Goal: Transaction & Acquisition: Purchase product/service

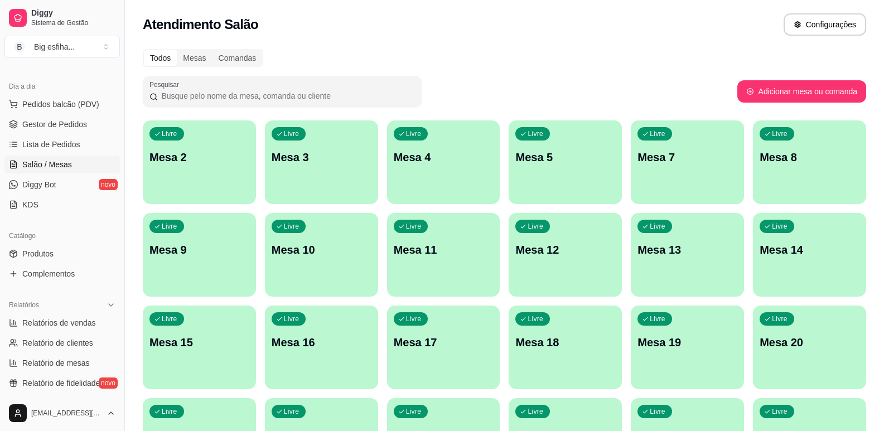
click at [236, 179] on div "Livre Mesa 2" at bounding box center [199, 155] width 113 height 70
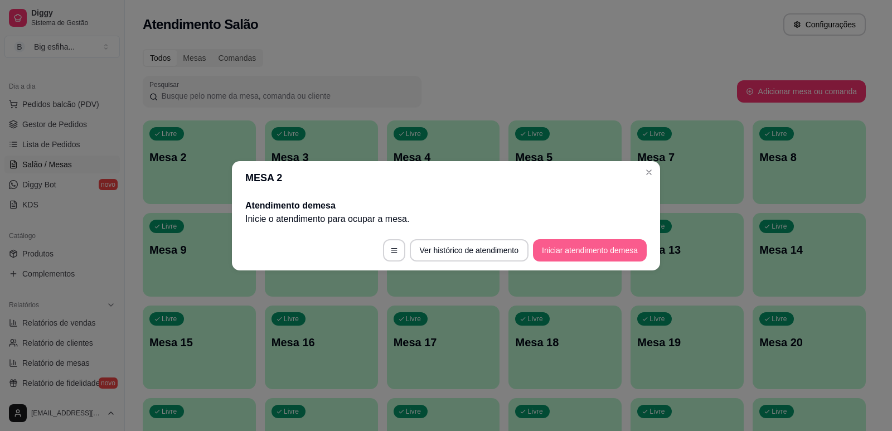
click at [620, 254] on button "Iniciar atendimento de mesa" at bounding box center [590, 250] width 114 height 22
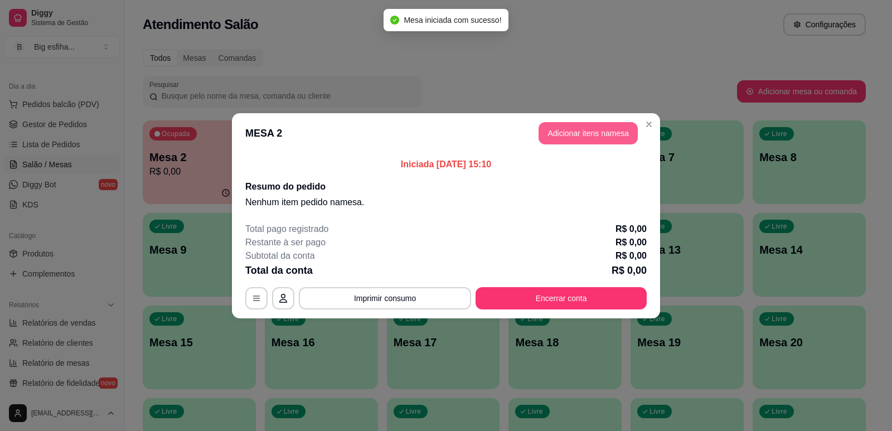
click at [572, 140] on button "Adicionar itens na mesa" at bounding box center [587, 133] width 99 height 22
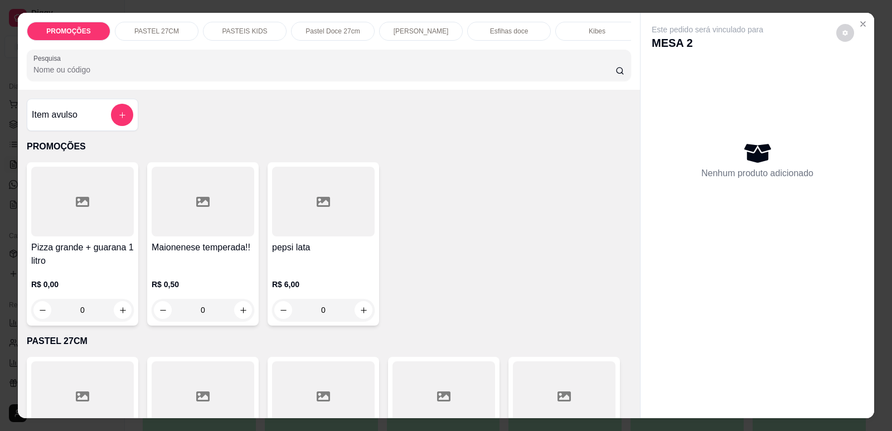
click at [258, 33] on p "PASTEIS KIDS" at bounding box center [244, 31] width 45 height 9
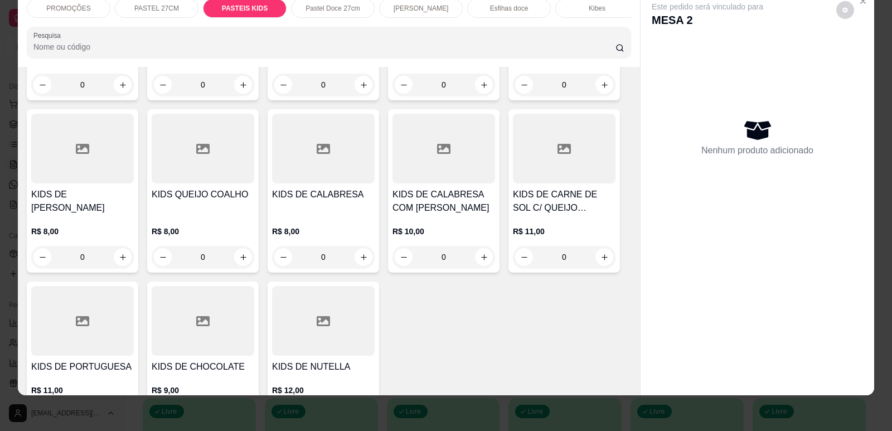
scroll to position [2517, 0]
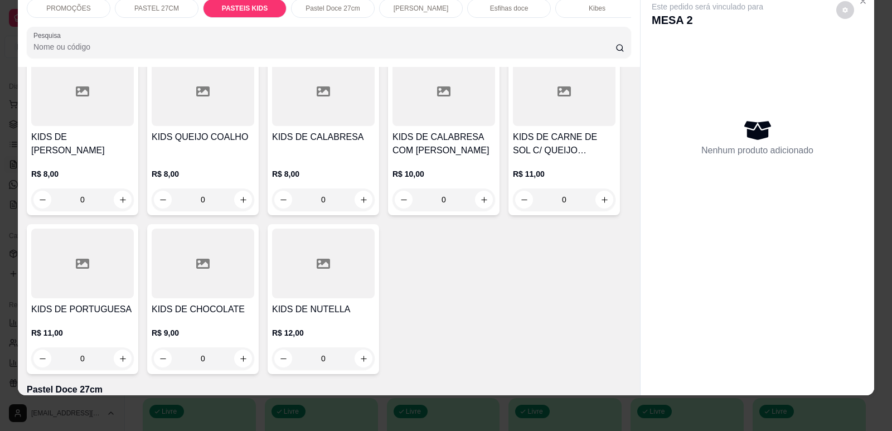
click at [69, 294] on div "KIDS DE PORTUGUESA R$ 11,00 0" at bounding box center [82, 299] width 111 height 150
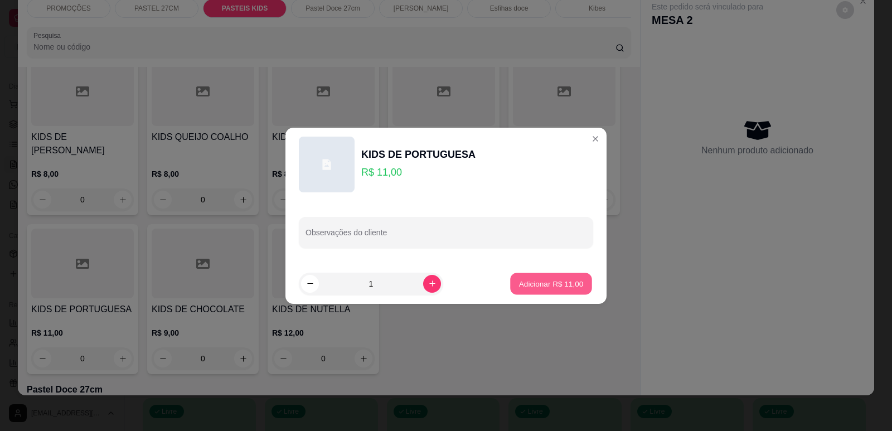
click at [543, 287] on p "Adicionar R$ 11,00" at bounding box center [551, 283] width 65 height 11
type input "1"
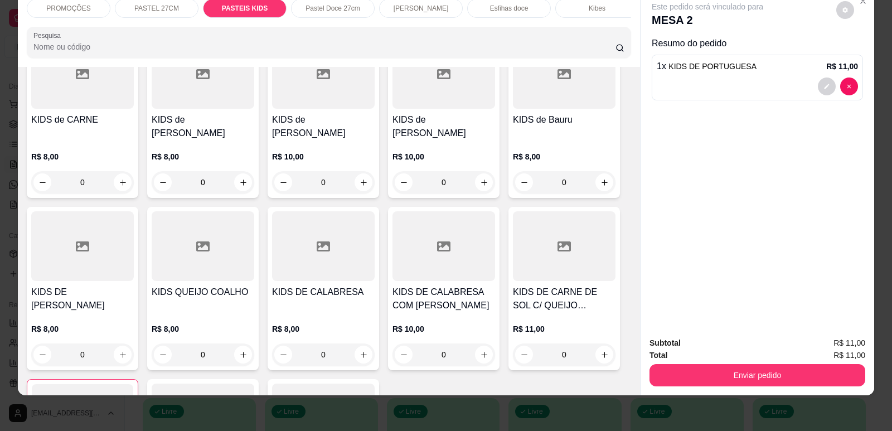
scroll to position [2350, 0]
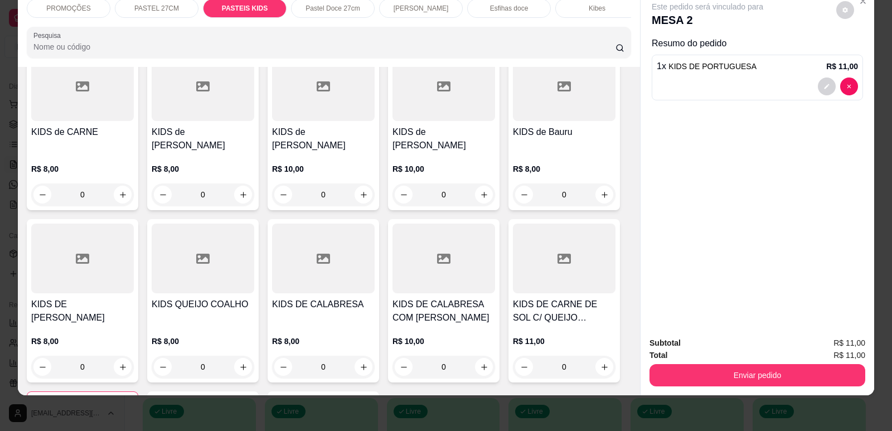
click at [319, 119] on div "KIDS de [PERSON_NAME] R$ 10,00 0" at bounding box center [323, 128] width 111 height 163
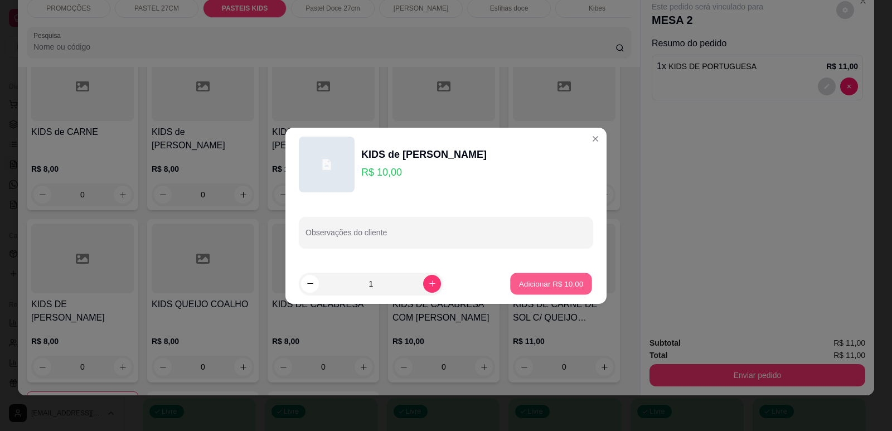
click at [541, 282] on p "Adicionar R$ 10,00" at bounding box center [551, 283] width 65 height 11
type input "1"
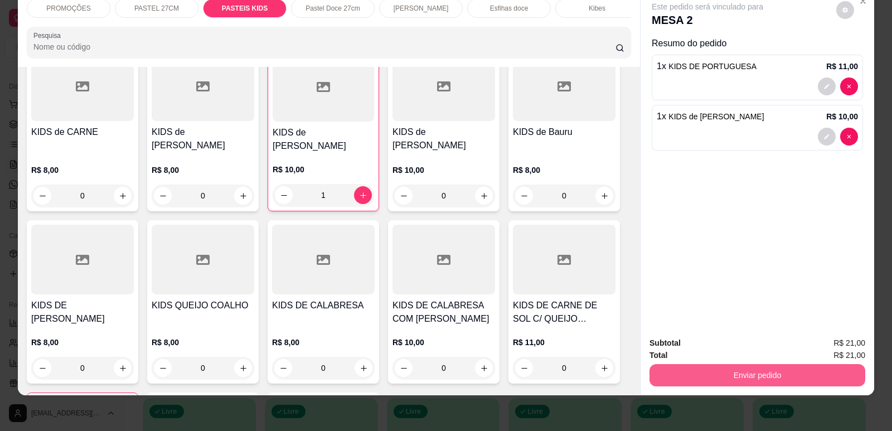
click at [826, 368] on button "Enviar pedido" at bounding box center [757, 375] width 216 height 22
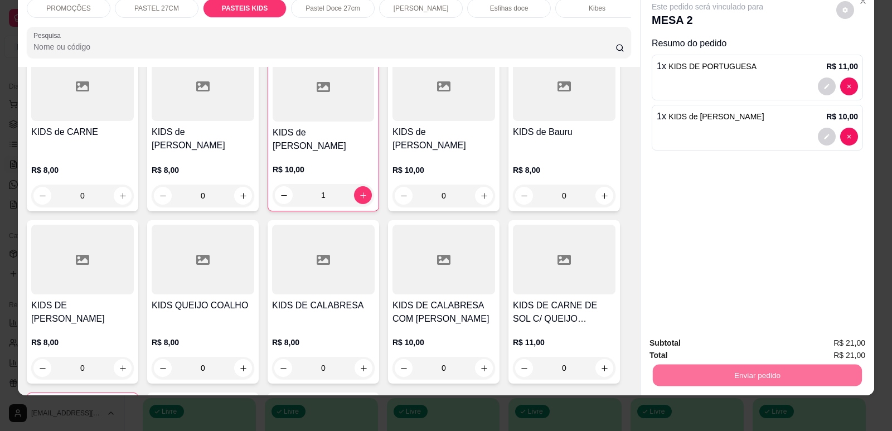
click at [832, 346] on button "Enviar pedido" at bounding box center [836, 347] width 63 height 21
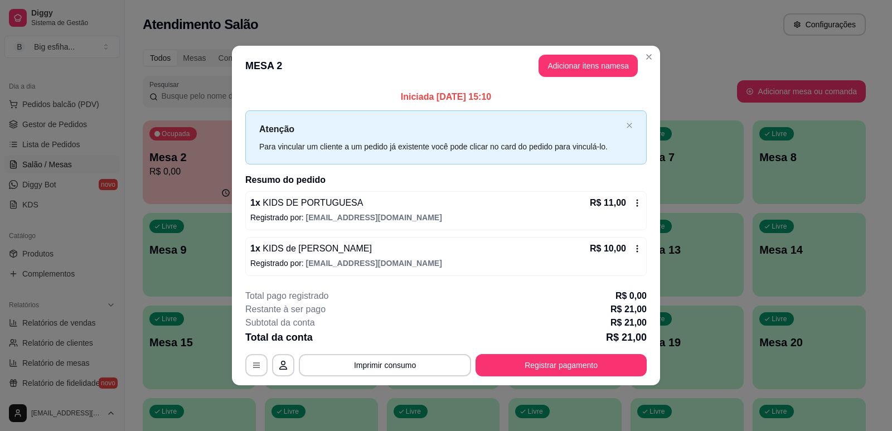
drag, startPoint x: 352, startPoint y: 92, endPoint x: 365, endPoint y: 130, distance: 40.2
click at [352, 90] on p "Iniciada [DATE] 15:10" at bounding box center [445, 96] width 401 height 13
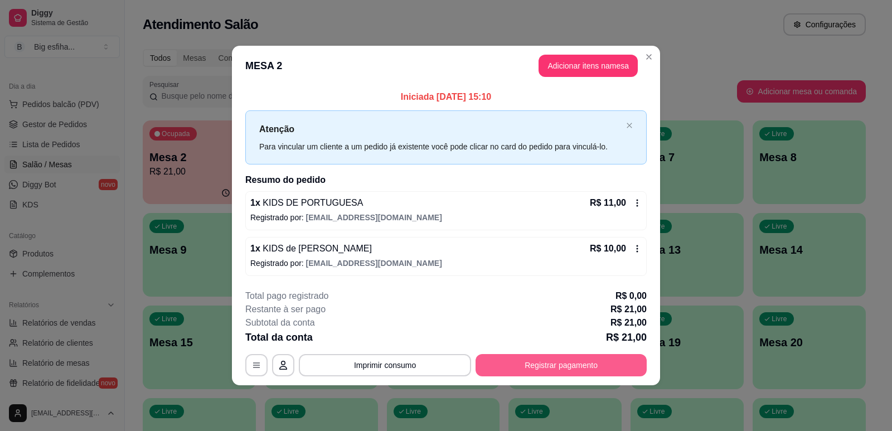
click at [561, 358] on button "Registrar pagamento" at bounding box center [560, 365] width 171 height 22
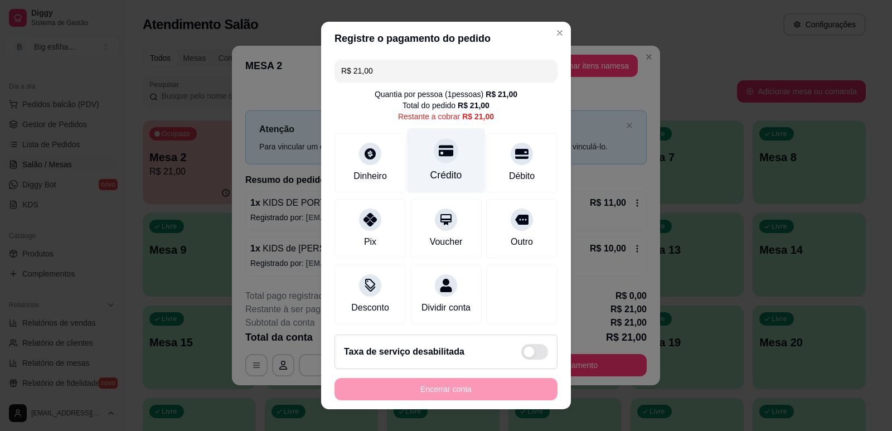
click at [453, 167] on div "Crédito" at bounding box center [446, 160] width 79 height 65
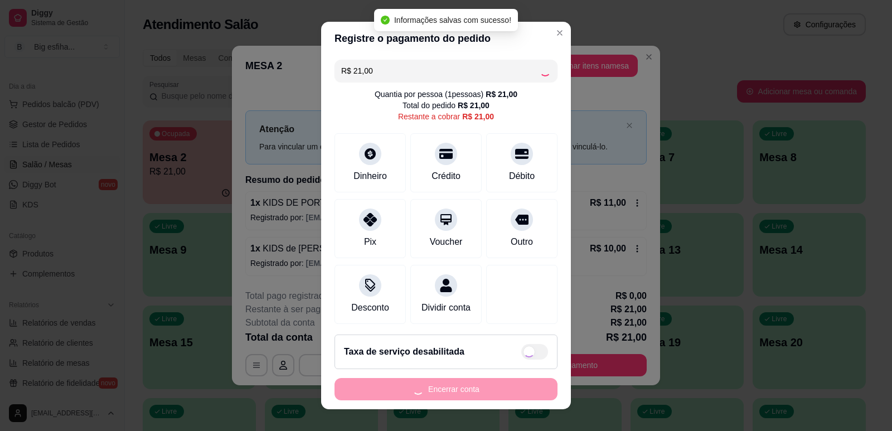
type input "R$ 0,00"
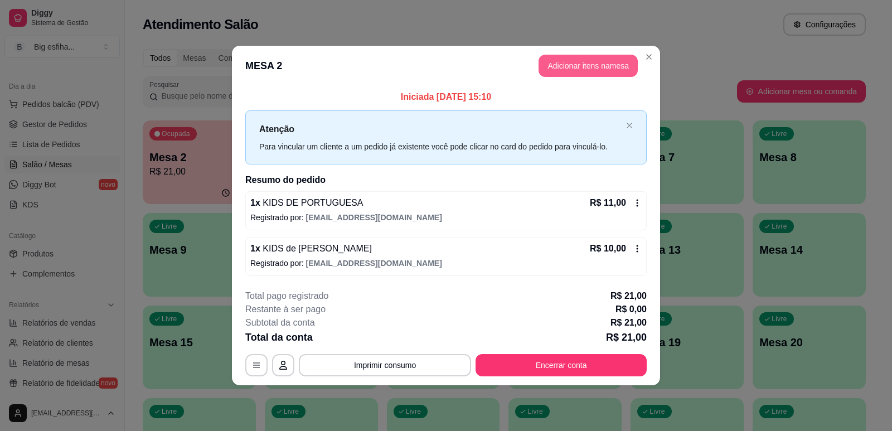
click at [577, 63] on button "Adicionar itens na mesa" at bounding box center [587, 66] width 99 height 22
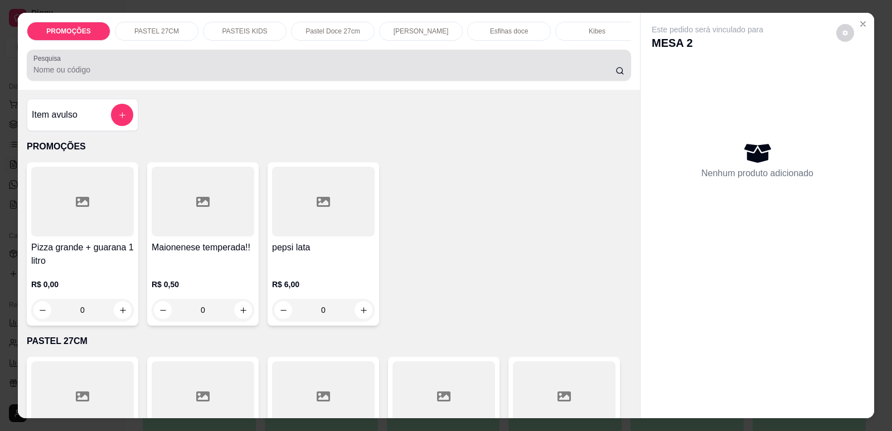
click at [281, 71] on div at bounding box center [328, 65] width 591 height 22
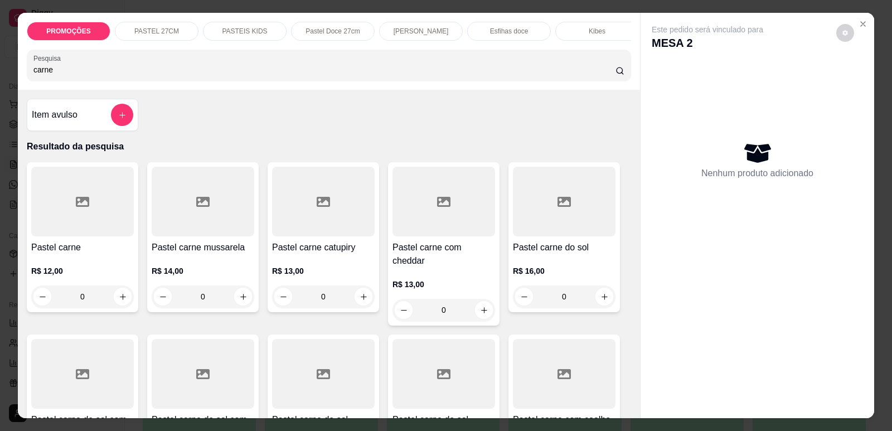
type input "carne"
click at [196, 225] on div at bounding box center [203, 202] width 103 height 70
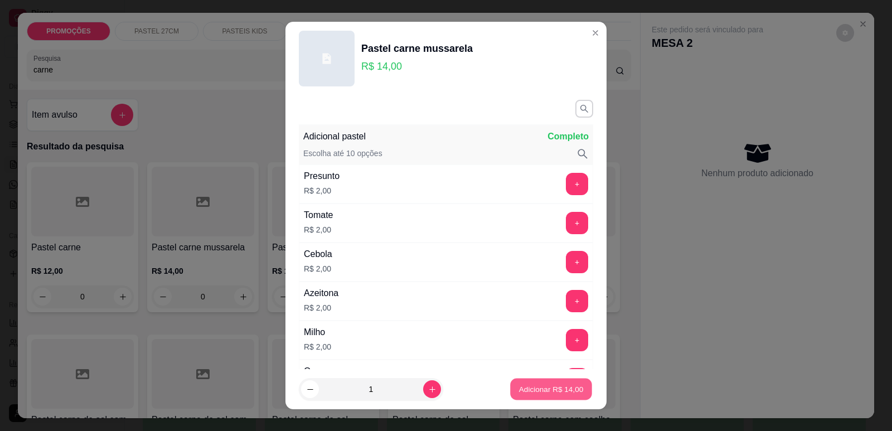
click at [547, 392] on p "Adicionar R$ 14,00" at bounding box center [551, 389] width 65 height 11
type input "1"
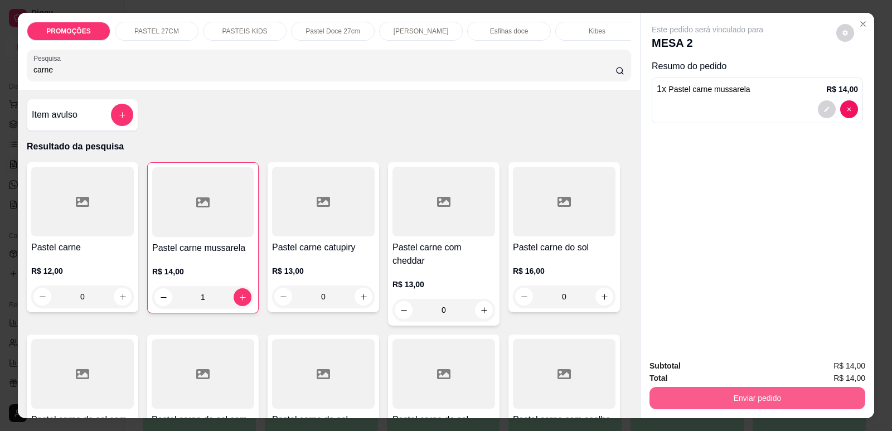
click at [695, 393] on button "Enviar pedido" at bounding box center [757, 398] width 216 height 22
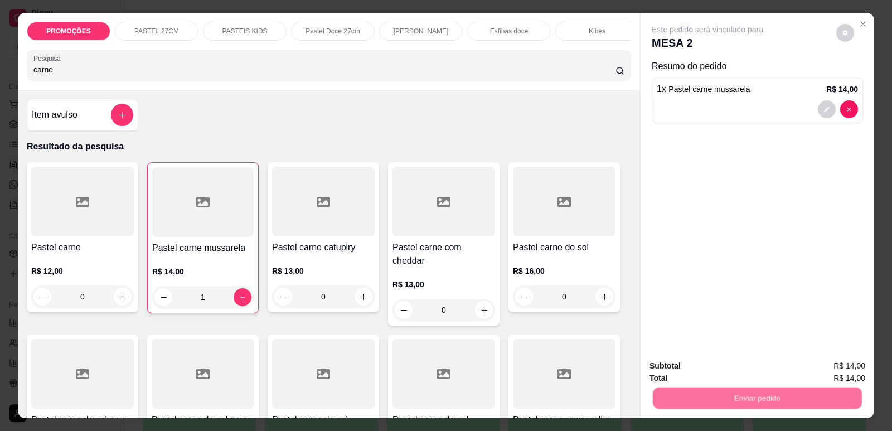
click at [829, 377] on button "Enviar pedido" at bounding box center [836, 370] width 61 height 21
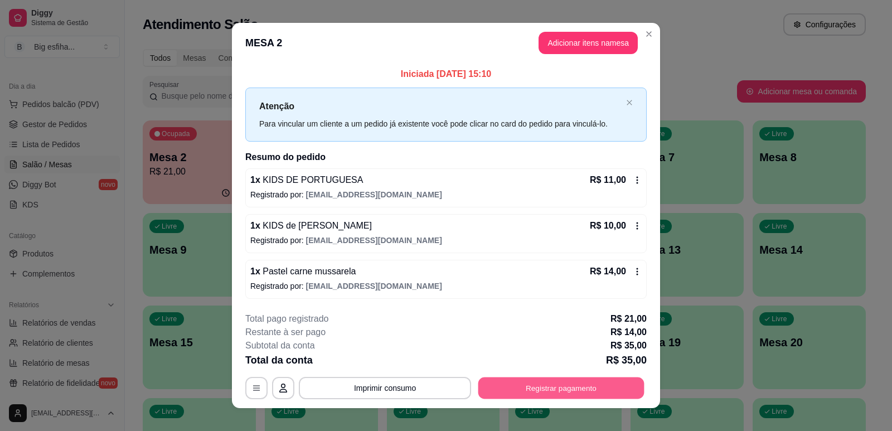
click at [516, 395] on button "Registrar pagamento" at bounding box center [561, 388] width 166 height 22
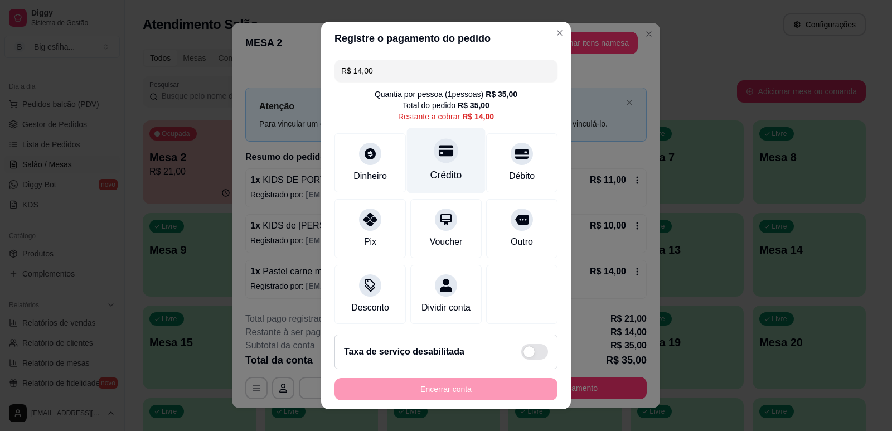
click at [418, 160] on div "Crédito" at bounding box center [446, 160] width 79 height 65
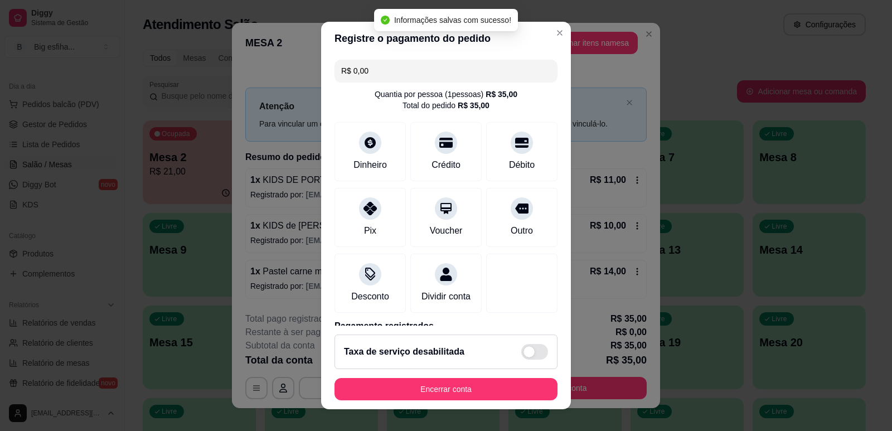
type input "R$ 0,00"
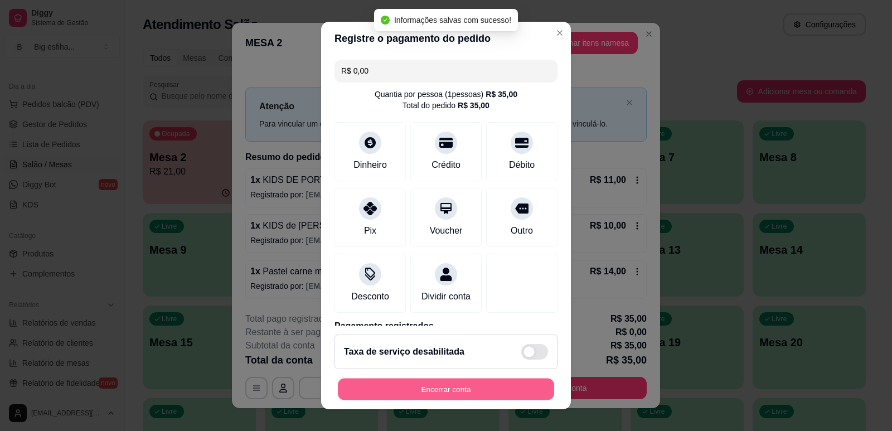
click at [465, 398] on button "Encerrar conta" at bounding box center [446, 390] width 216 height 22
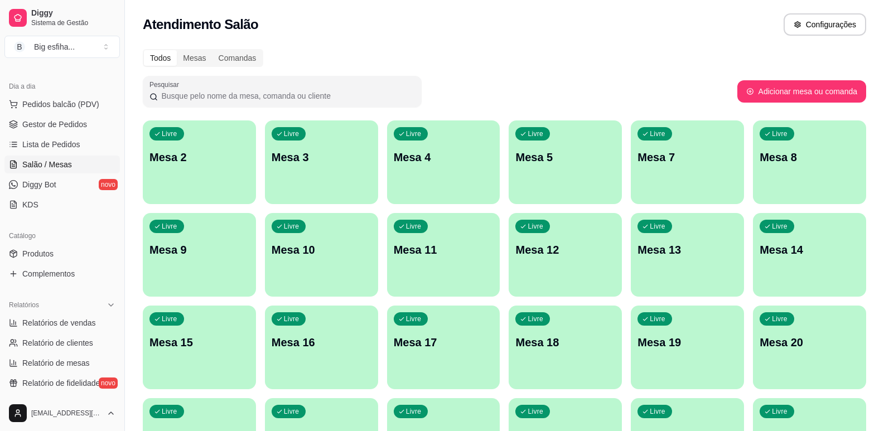
click at [192, 130] on div "Livre Mesa 2" at bounding box center [199, 155] width 113 height 70
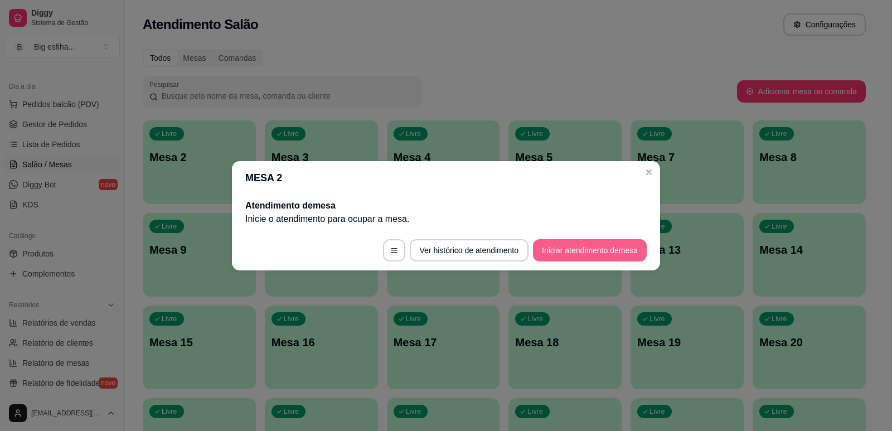
click at [578, 256] on button "Iniciar atendimento de mesa" at bounding box center [590, 250] width 114 height 22
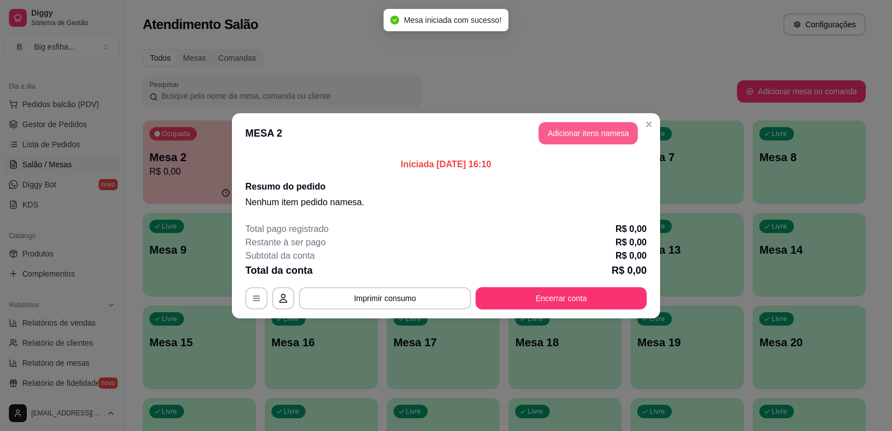
click at [605, 135] on button "Adicionar itens na mesa" at bounding box center [587, 133] width 99 height 22
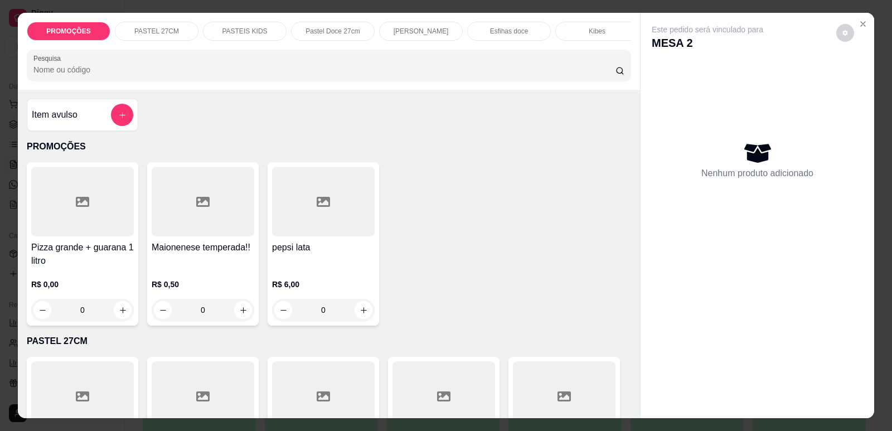
click at [259, 37] on div "PASTEIS KIDS" at bounding box center [245, 31] width 84 height 19
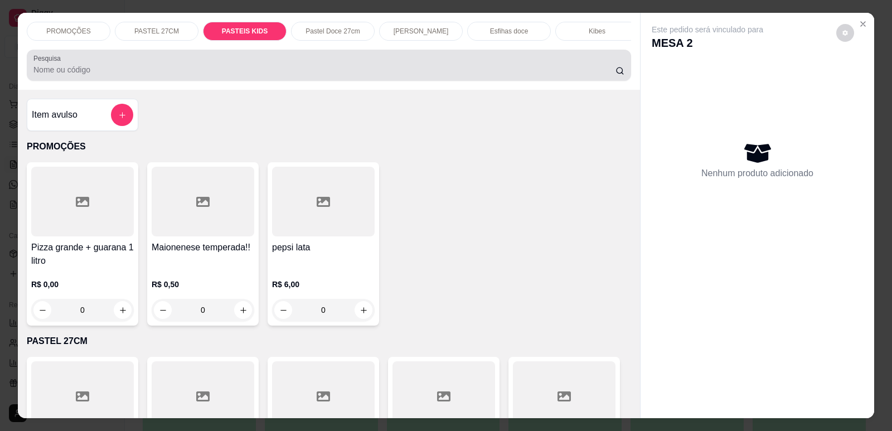
scroll to position [23, 0]
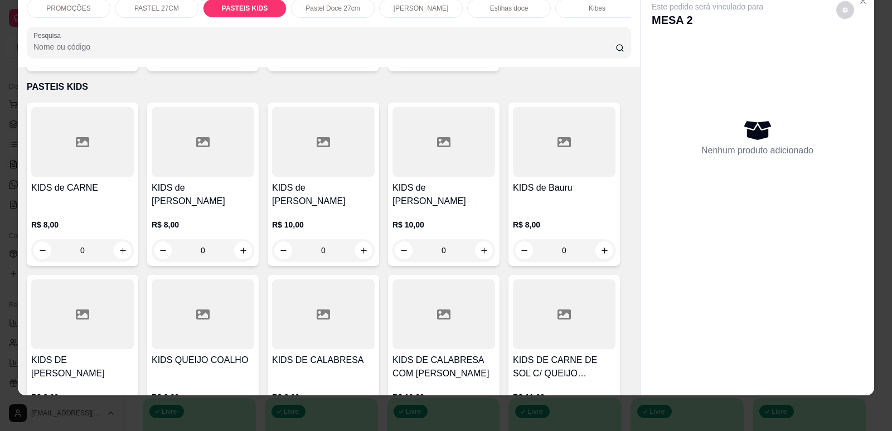
click at [406, 156] on div at bounding box center [443, 142] width 103 height 70
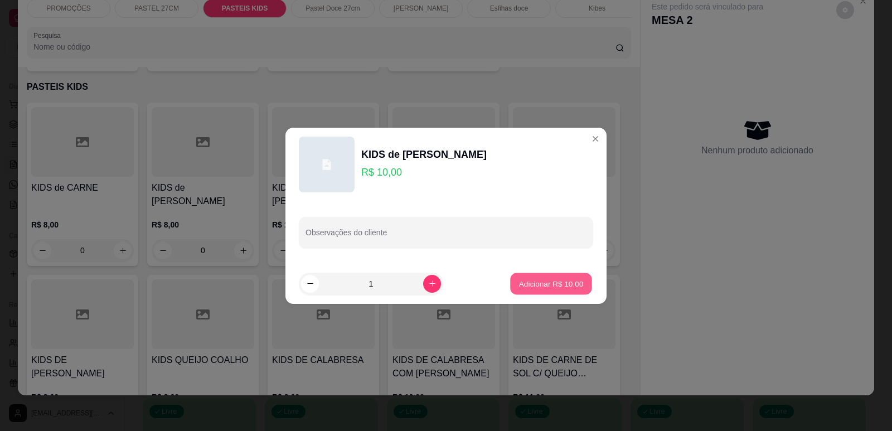
click at [540, 288] on p "Adicionar R$ 10,00" at bounding box center [551, 283] width 65 height 11
type input "1"
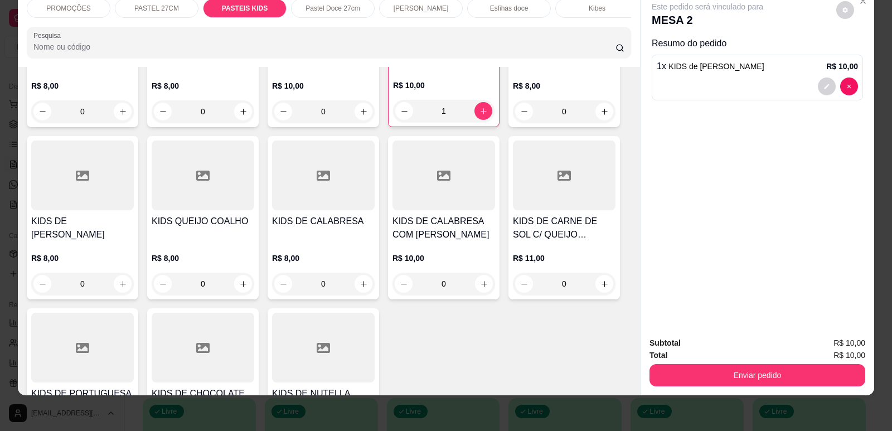
scroll to position [2461, 0]
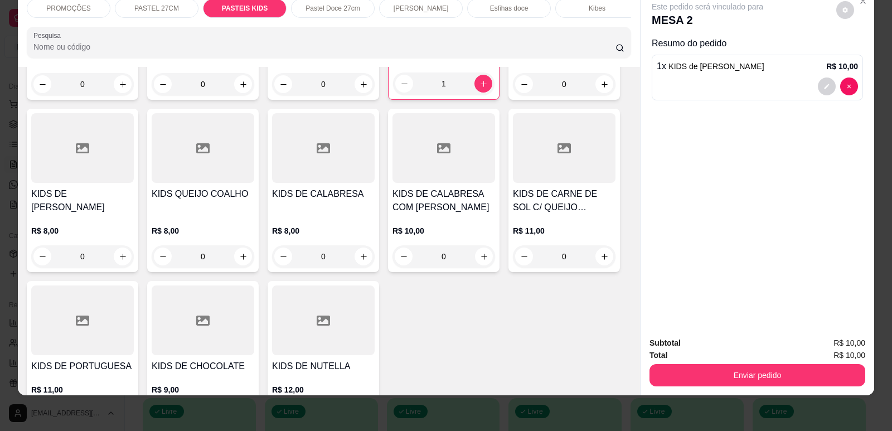
click at [556, 166] on div at bounding box center [564, 148] width 103 height 70
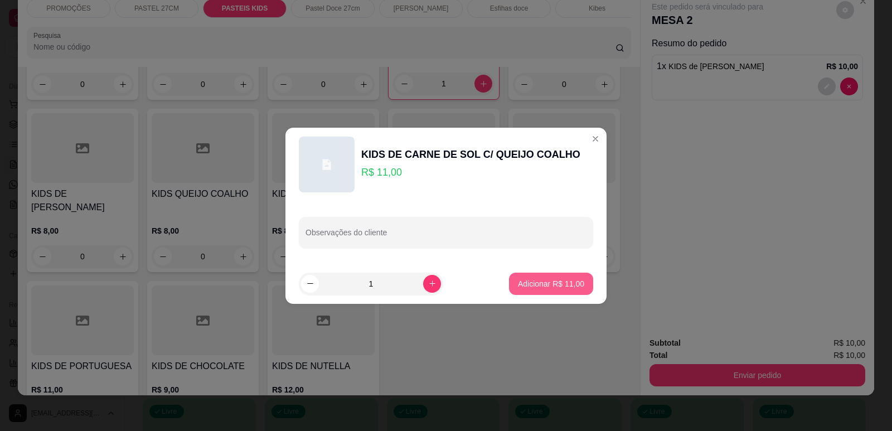
click at [569, 288] on p "Adicionar R$ 11,00" at bounding box center [551, 283] width 66 height 11
type input "1"
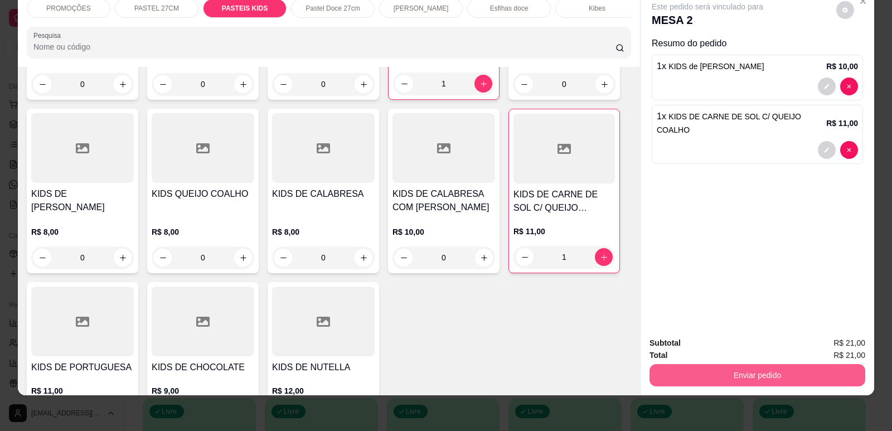
click at [737, 382] on button "Enviar pedido" at bounding box center [757, 375] width 216 height 22
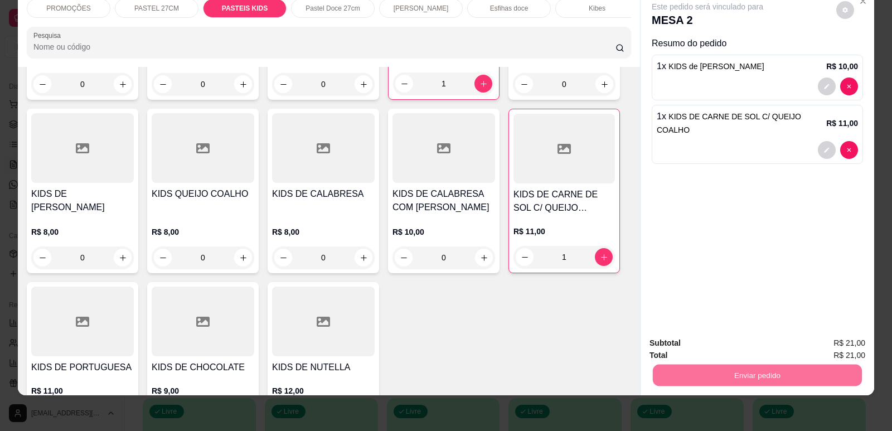
click at [831, 348] on button "Enviar pedido" at bounding box center [836, 347] width 61 height 21
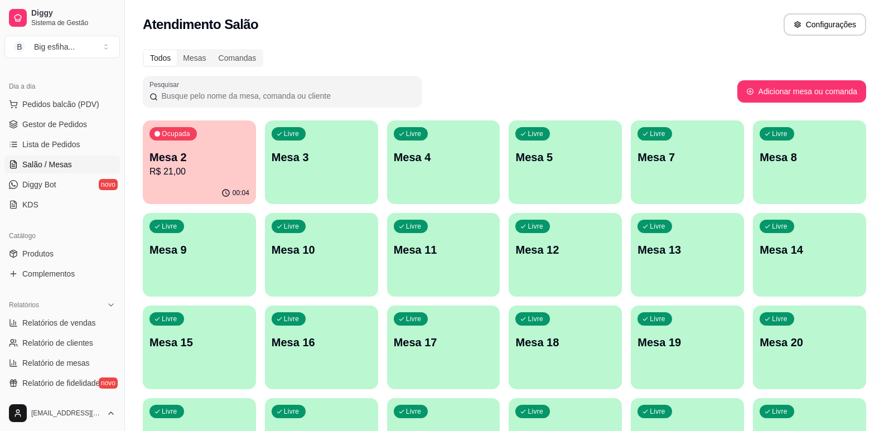
click at [192, 235] on div "Livre Mesa 9" at bounding box center [199, 248] width 113 height 70
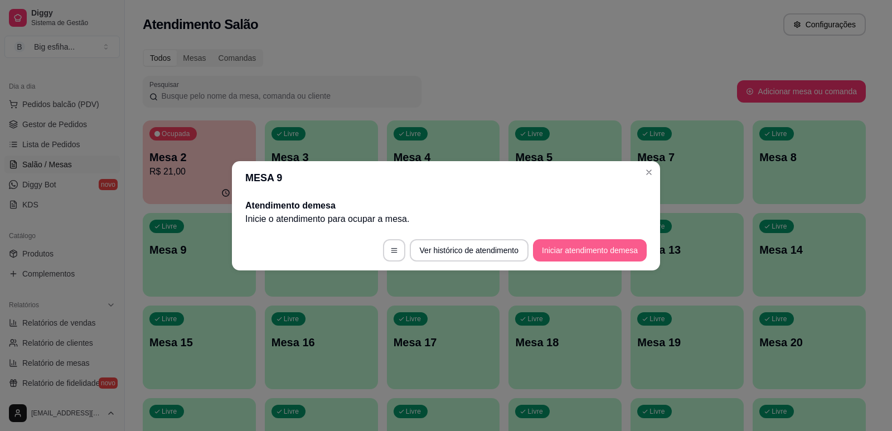
click at [588, 248] on button "Iniciar atendimento de mesa" at bounding box center [590, 250] width 114 height 22
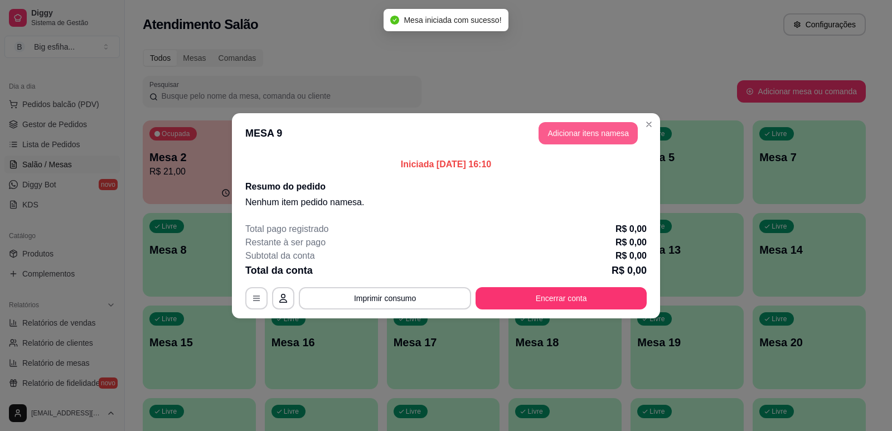
click at [562, 135] on button "Adicionar itens na mesa" at bounding box center [587, 133] width 99 height 22
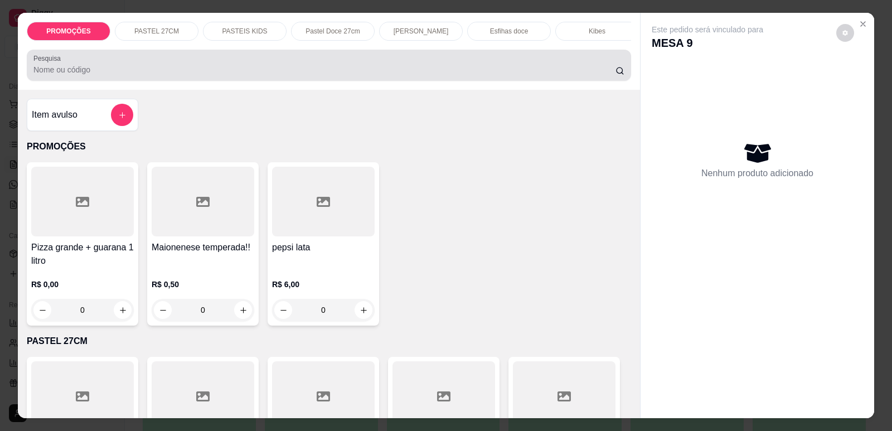
click at [493, 75] on input "Pesquisa" at bounding box center [324, 69] width 582 height 11
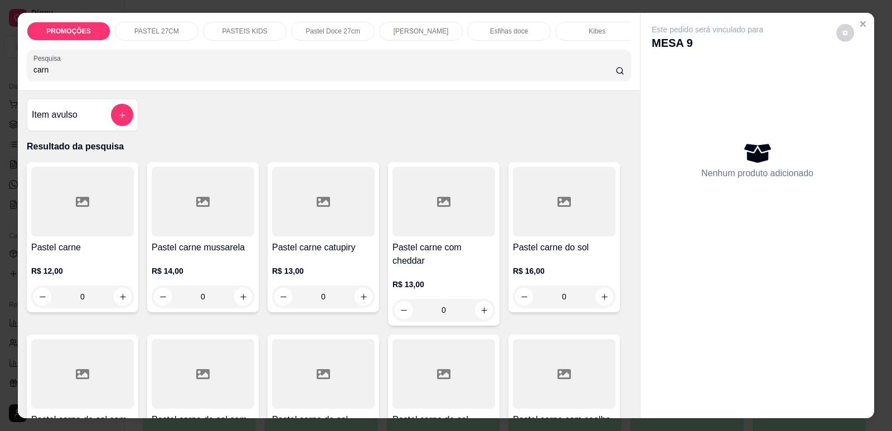
type input "carn"
click at [220, 229] on div at bounding box center [203, 202] width 103 height 70
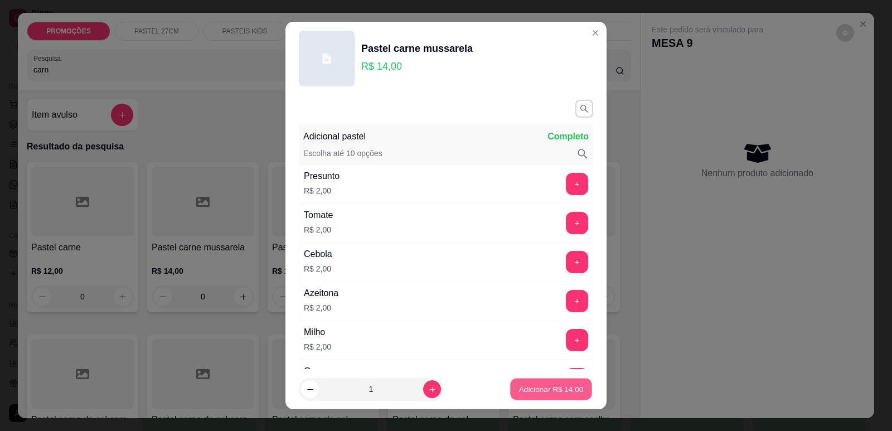
click at [552, 390] on p "Adicionar R$ 14,00" at bounding box center [551, 389] width 65 height 11
type input "1"
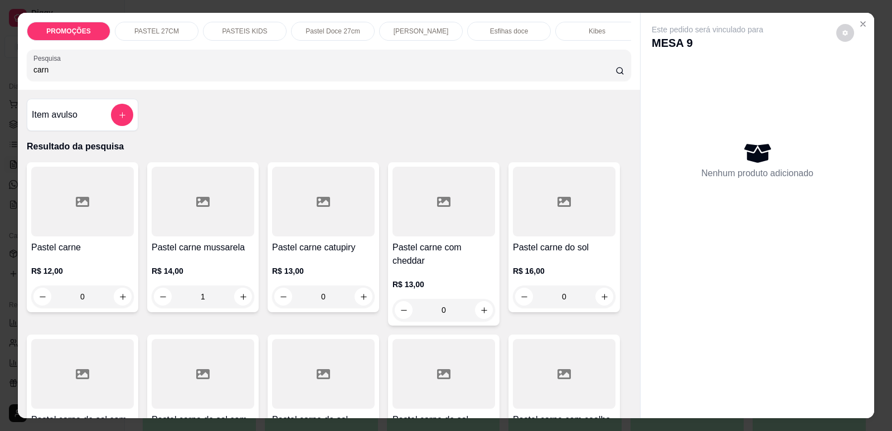
type input "0"
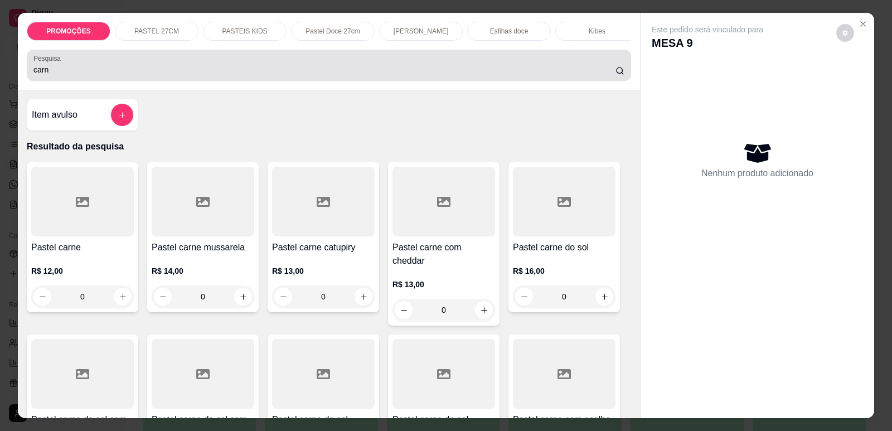
click at [81, 75] on input "carn" at bounding box center [324, 69] width 582 height 11
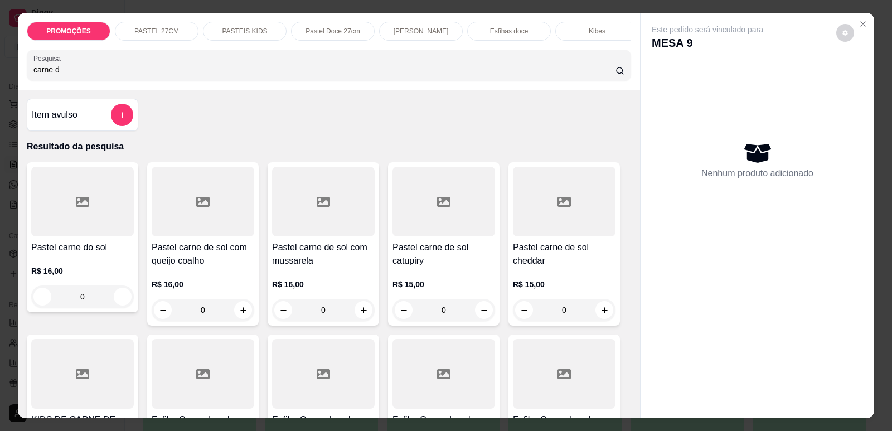
type input "carne d"
click at [200, 253] on h4 "Pastel carne de sol com queijo coalho" at bounding box center [203, 254] width 103 height 27
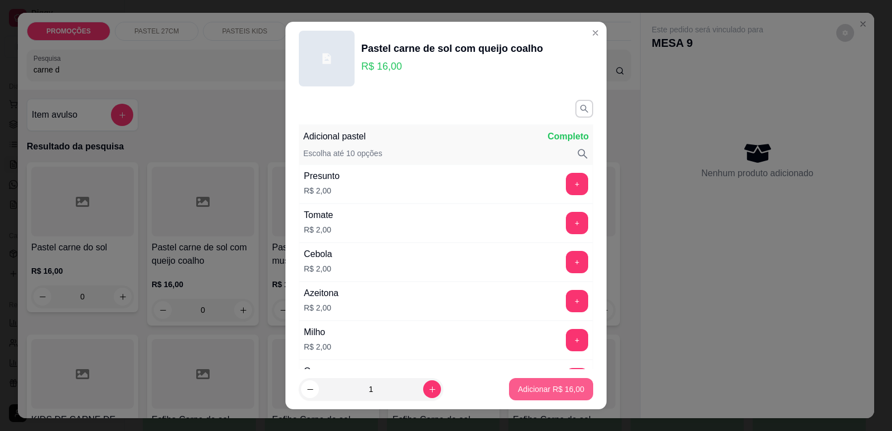
click at [539, 395] on button "Adicionar R$ 16,00" at bounding box center [551, 389] width 84 height 22
type input "1"
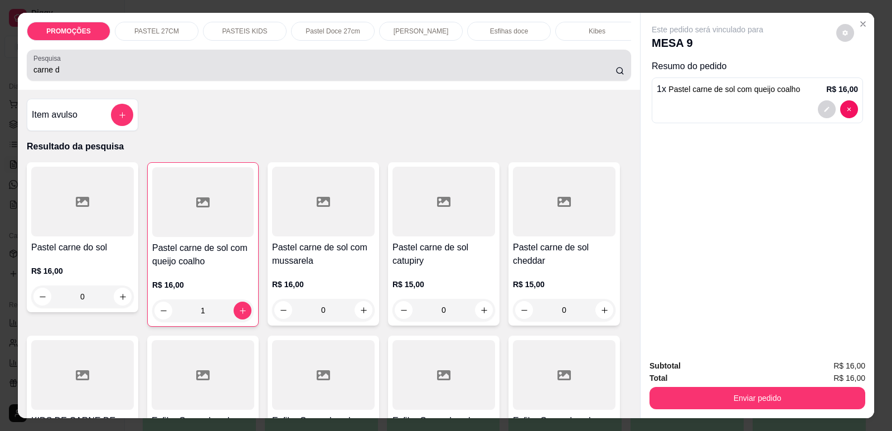
click at [66, 81] on div "Pesquisa carne d" at bounding box center [329, 65] width 604 height 31
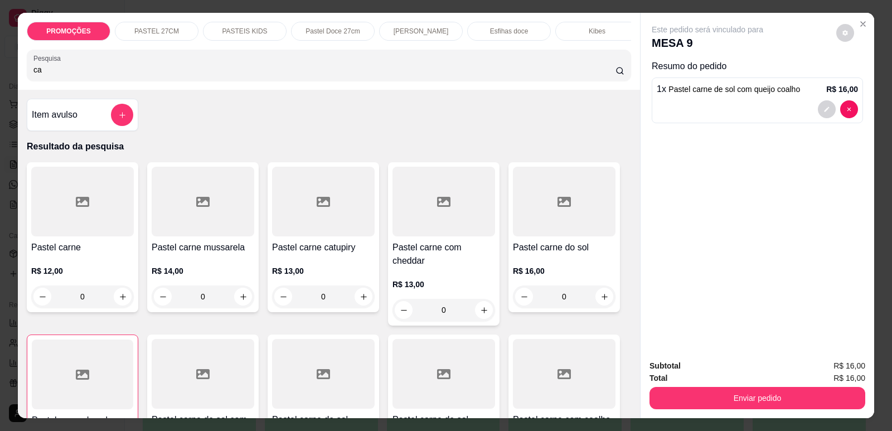
type input "c"
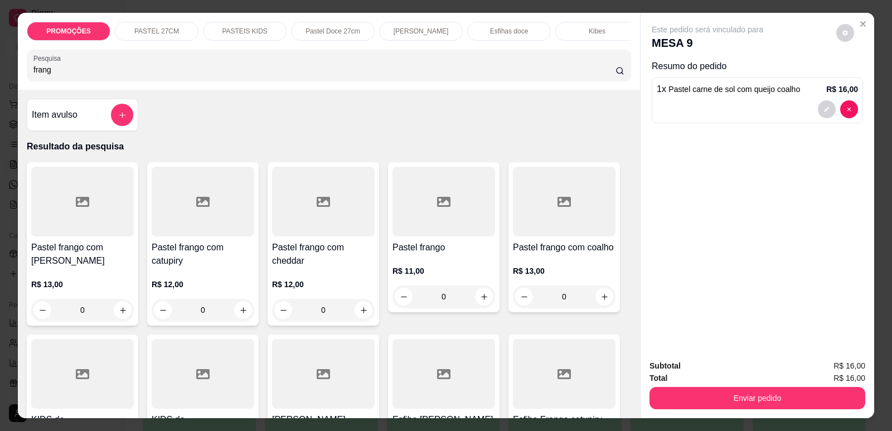
type input "frang"
click at [584, 227] on div at bounding box center [564, 202] width 103 height 70
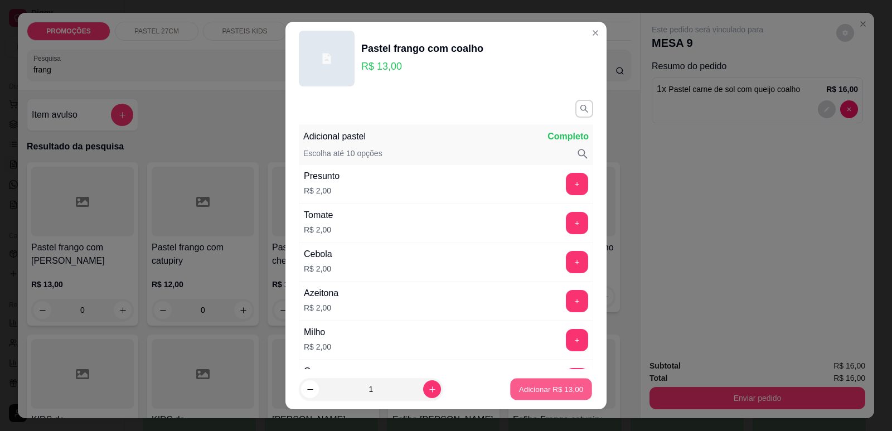
click at [553, 395] on button "Adicionar R$ 13,00" at bounding box center [551, 390] width 82 height 22
type input "1"
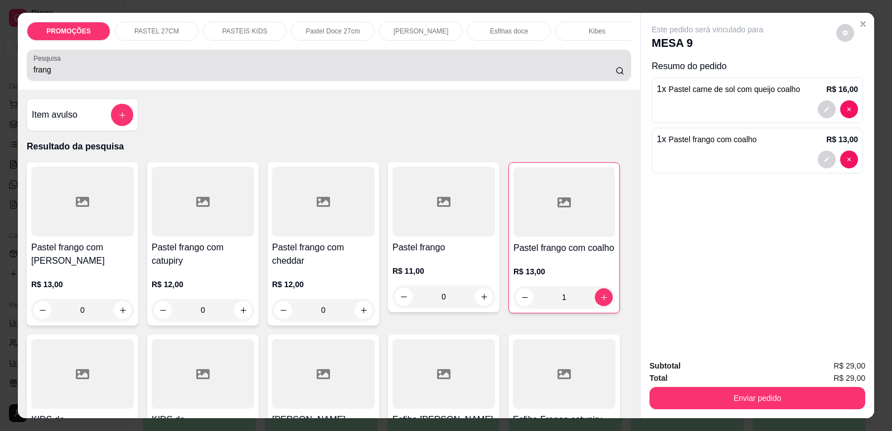
click at [64, 76] on div "frang" at bounding box center [328, 65] width 591 height 22
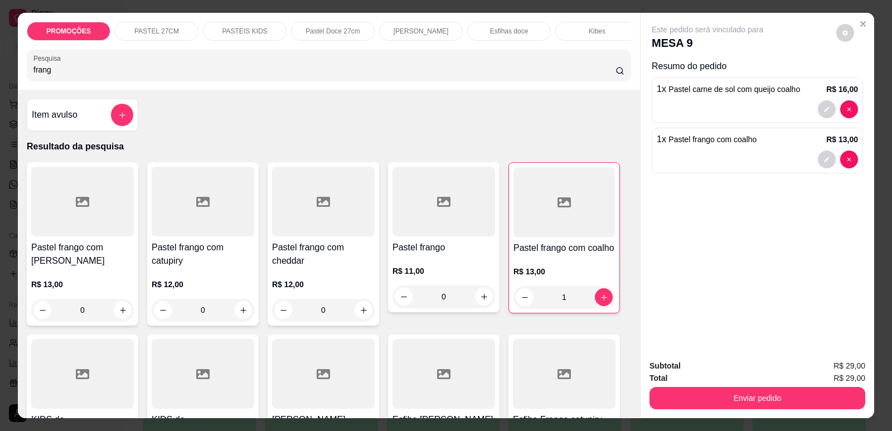
click at [59, 236] on div at bounding box center [82, 202] width 103 height 70
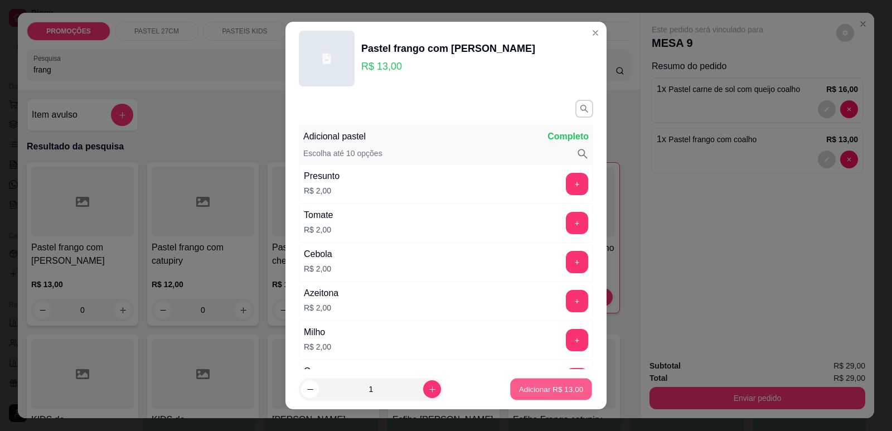
click at [563, 391] on p "Adicionar R$ 13,00" at bounding box center [551, 389] width 65 height 11
type input "1"
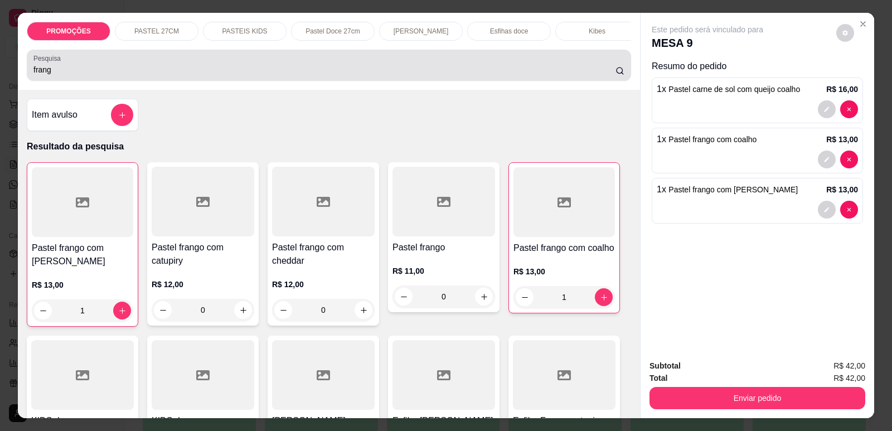
click at [54, 75] on input "frang" at bounding box center [324, 69] width 582 height 11
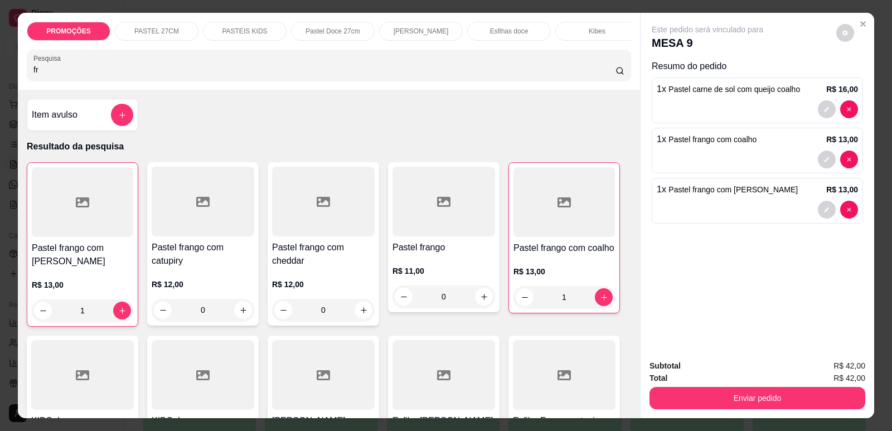
type input "f"
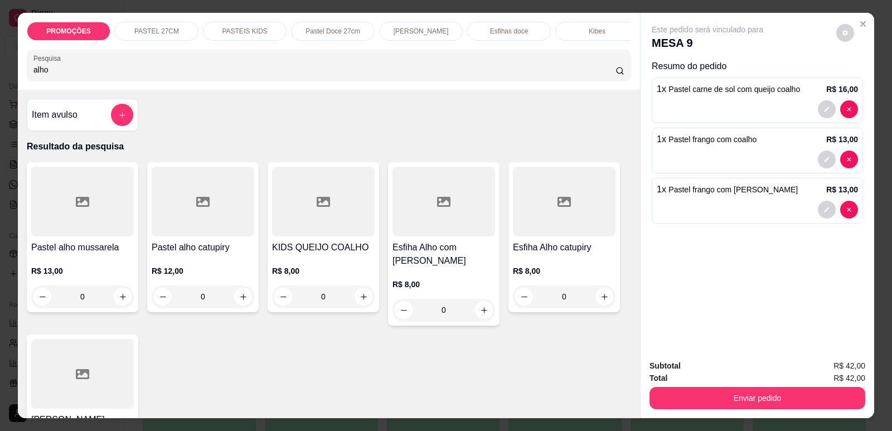
type input "alho"
click at [105, 211] on div at bounding box center [82, 202] width 103 height 70
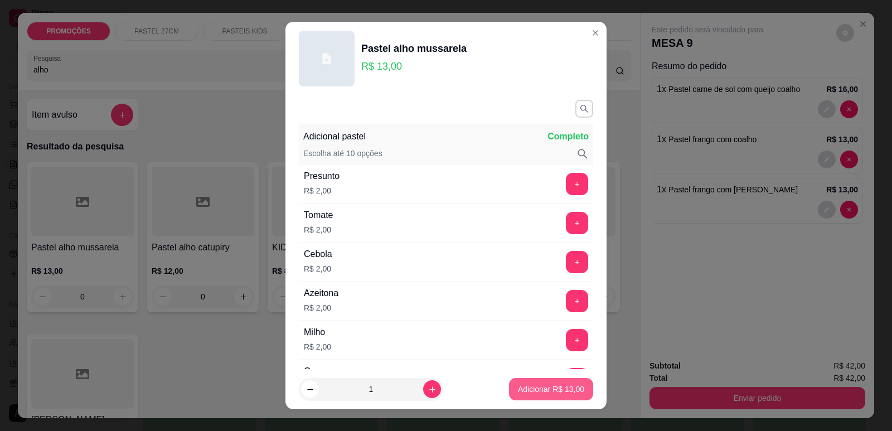
click at [562, 387] on p "Adicionar R$ 13,00" at bounding box center [551, 389] width 66 height 11
type input "1"
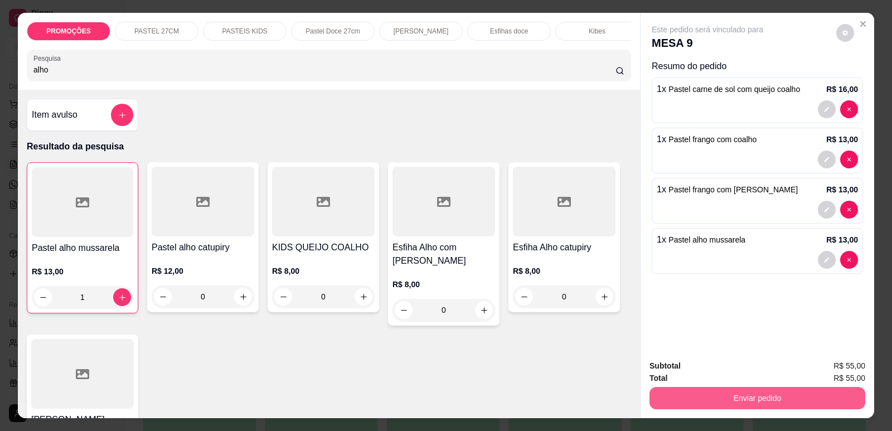
click at [815, 390] on button "Enviar pedido" at bounding box center [757, 398] width 216 height 22
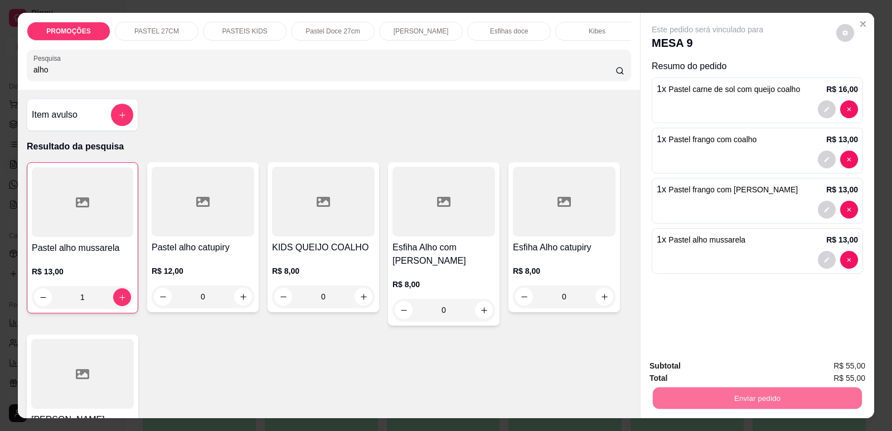
click at [848, 368] on button "Enviar pedido" at bounding box center [836, 370] width 61 height 21
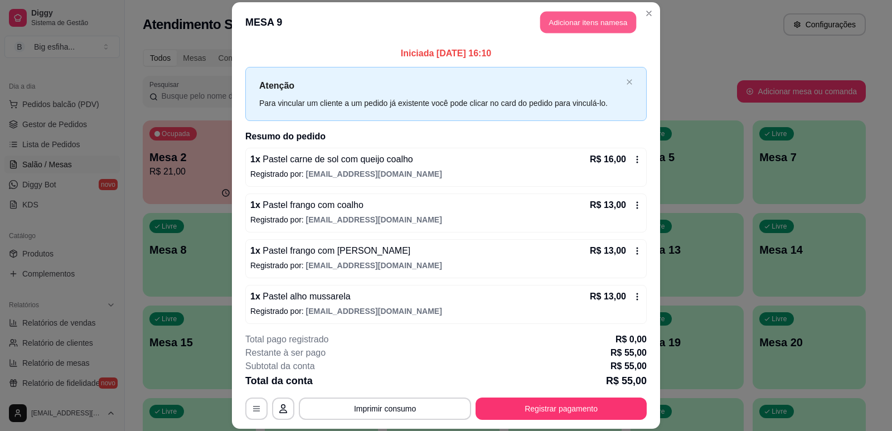
click at [552, 21] on button "Adicionar itens na mesa" at bounding box center [588, 22] width 96 height 22
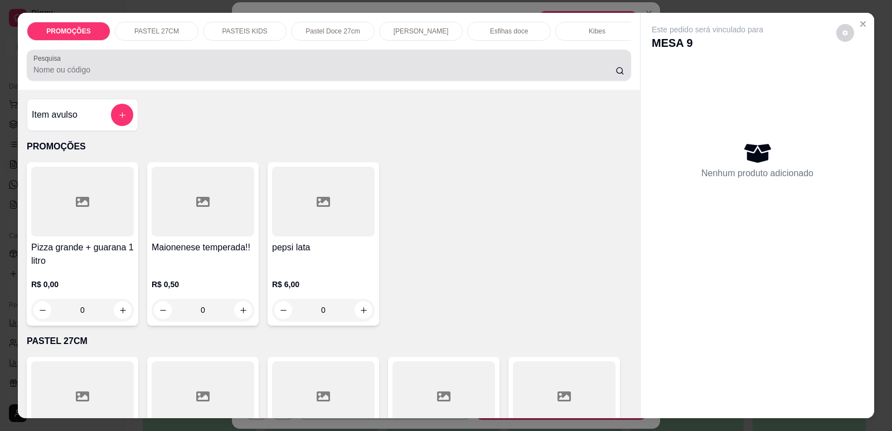
click at [313, 75] on input "Pesquisa" at bounding box center [324, 69] width 582 height 11
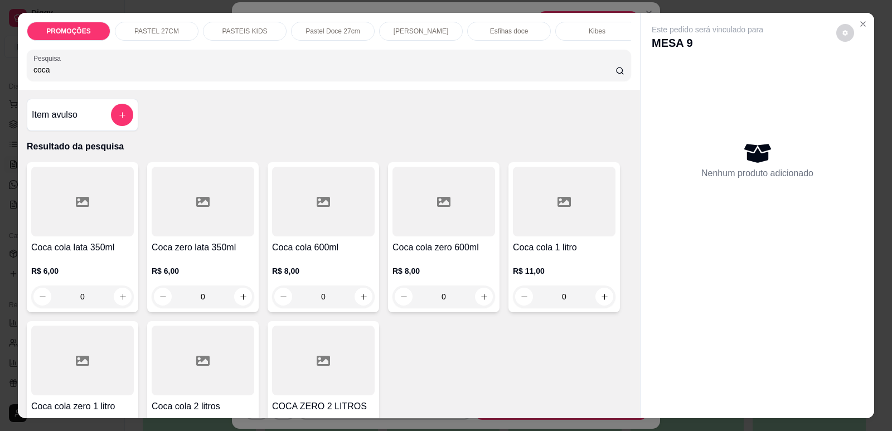
type input "coca"
click at [418, 231] on div at bounding box center [443, 202] width 103 height 70
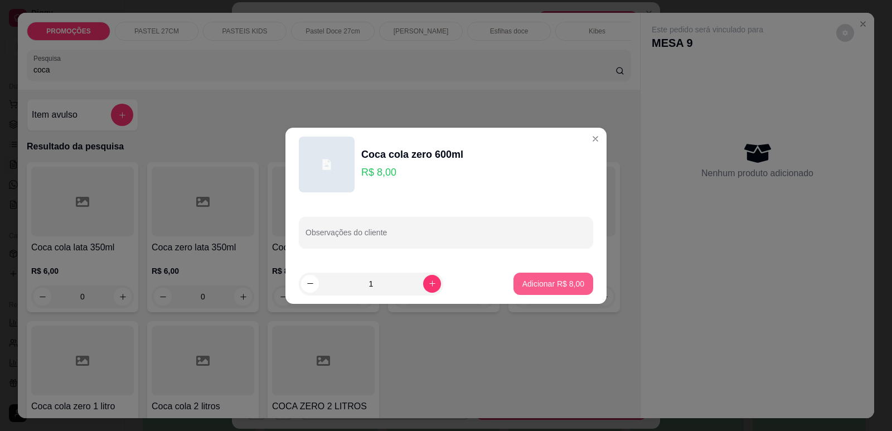
click at [554, 286] on p "Adicionar R$ 8,00" at bounding box center [553, 283] width 62 height 11
type input "1"
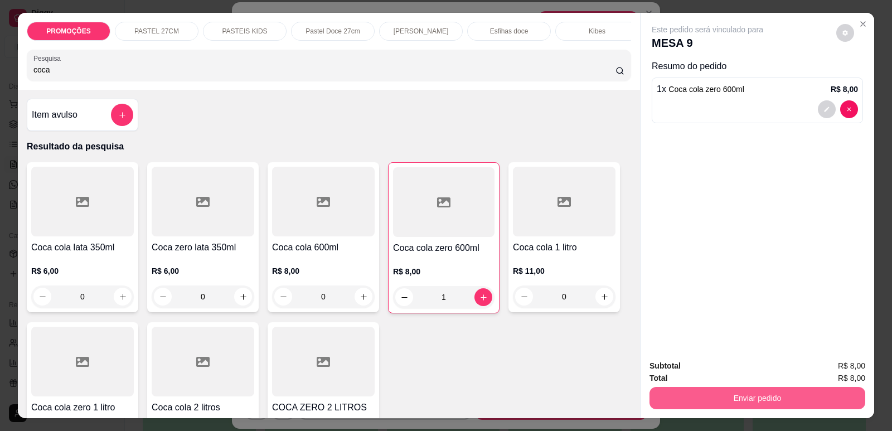
click at [723, 404] on button "Enviar pedido" at bounding box center [757, 398] width 216 height 22
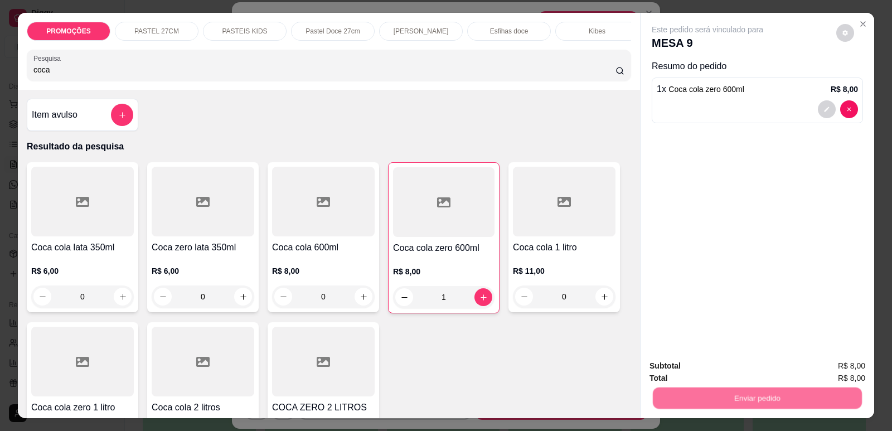
click at [824, 367] on button "Enviar pedido" at bounding box center [836, 370] width 63 height 21
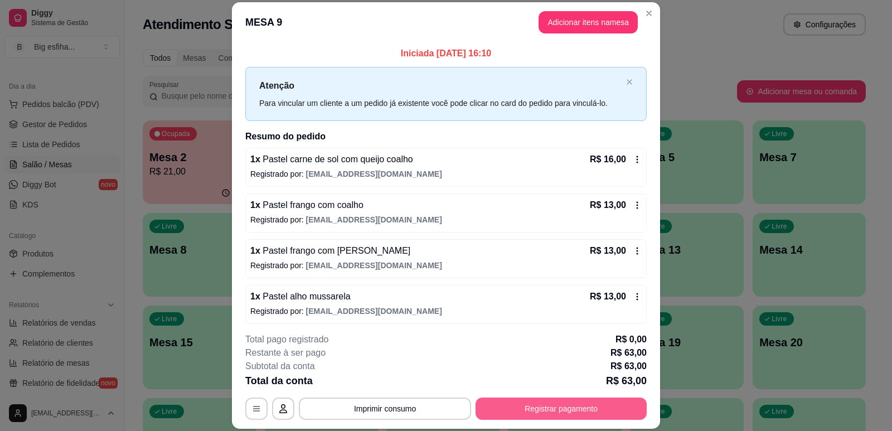
click at [514, 404] on button "Registrar pagamento" at bounding box center [560, 408] width 171 height 22
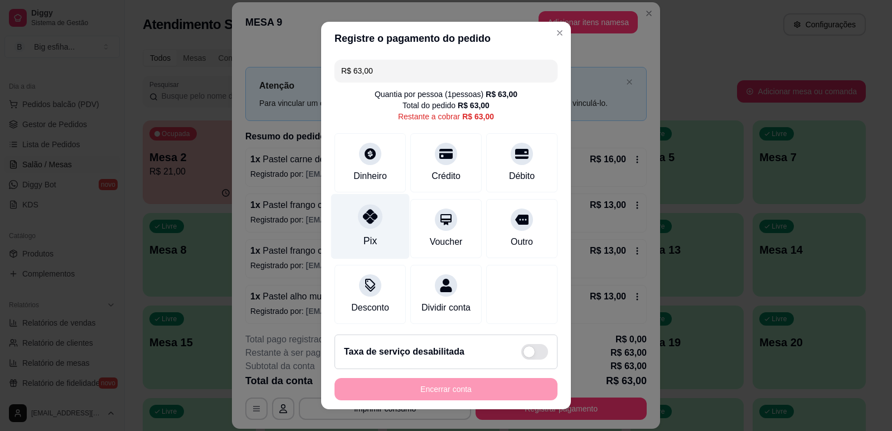
click at [366, 242] on div "Pix" at bounding box center [369, 241] width 13 height 14
type input "R$ 0,00"
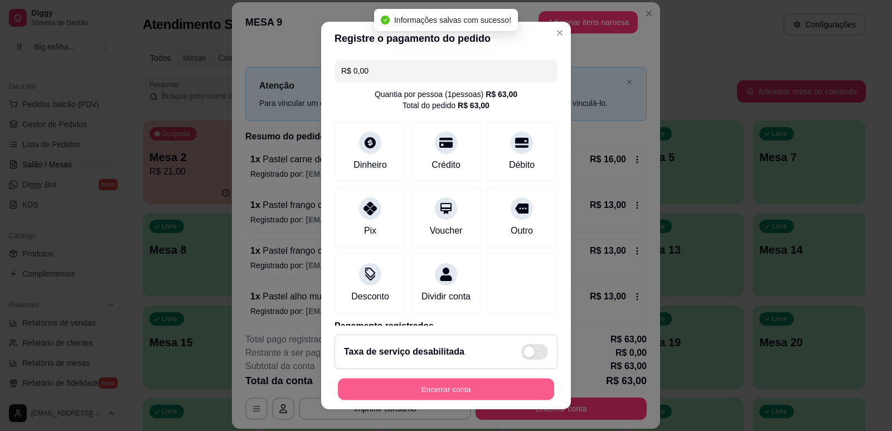
click at [508, 391] on button "Encerrar conta" at bounding box center [446, 390] width 216 height 22
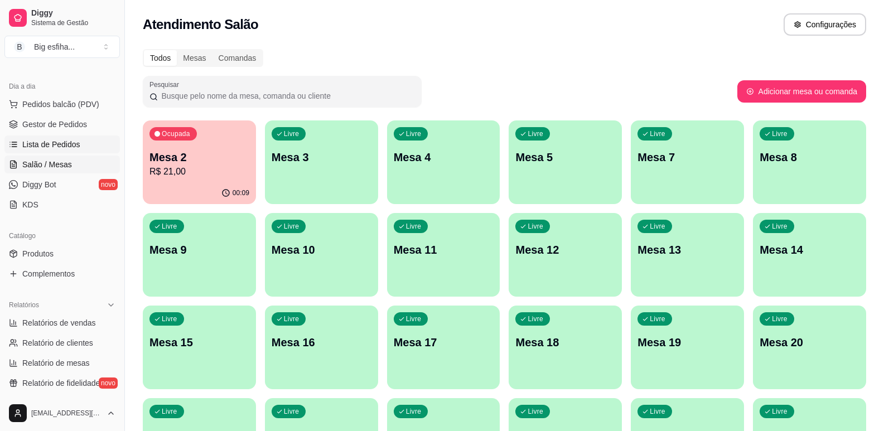
click at [57, 145] on span "Lista de Pedidos" at bounding box center [51, 144] width 58 height 11
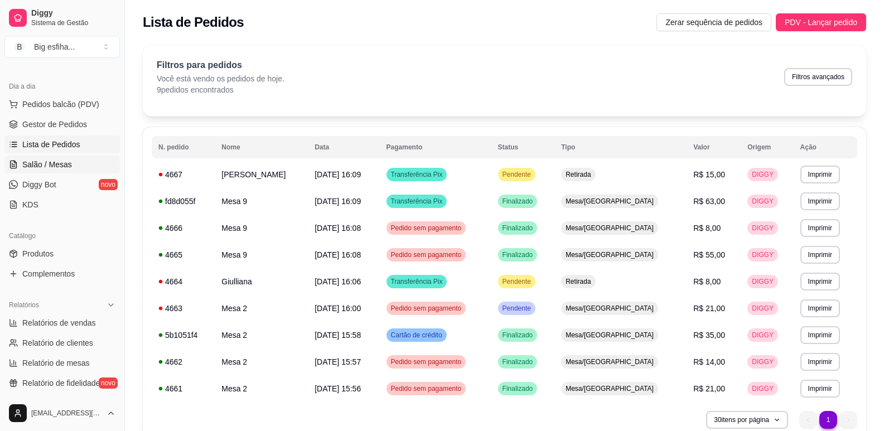
click at [70, 159] on span "Salão / Mesas" at bounding box center [47, 164] width 50 height 11
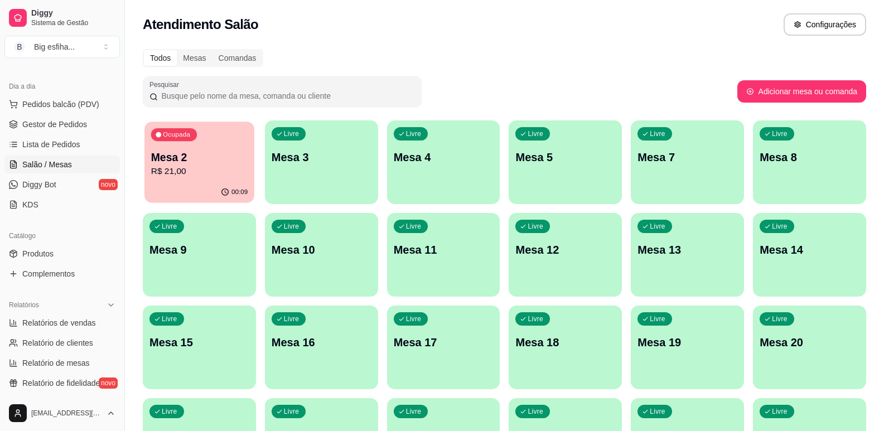
click at [193, 157] on p "Mesa 2" at bounding box center [199, 157] width 96 height 15
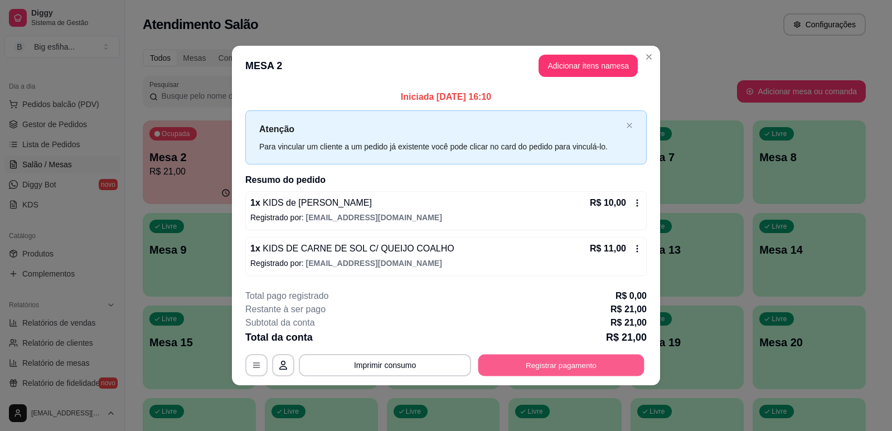
click at [517, 371] on button "Registrar pagamento" at bounding box center [561, 366] width 166 height 22
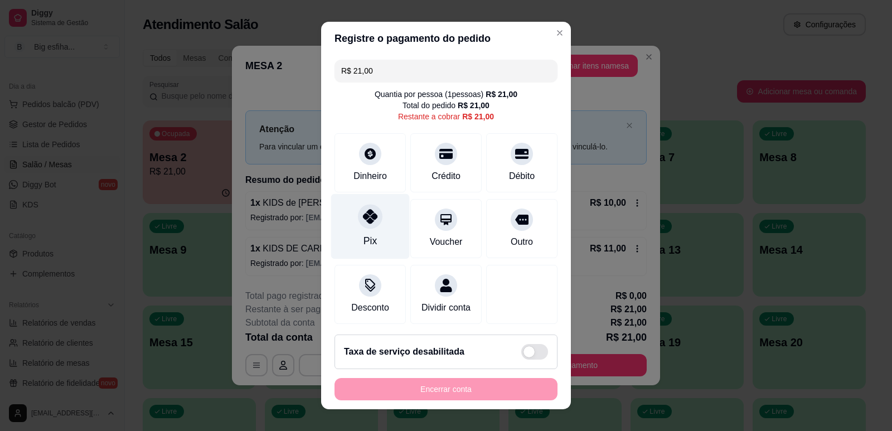
click at [359, 249] on div "Pix" at bounding box center [370, 225] width 79 height 65
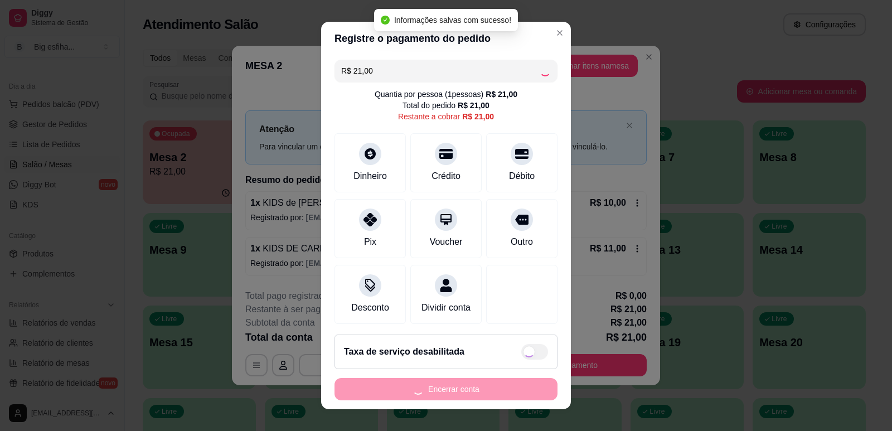
type input "R$ 0,00"
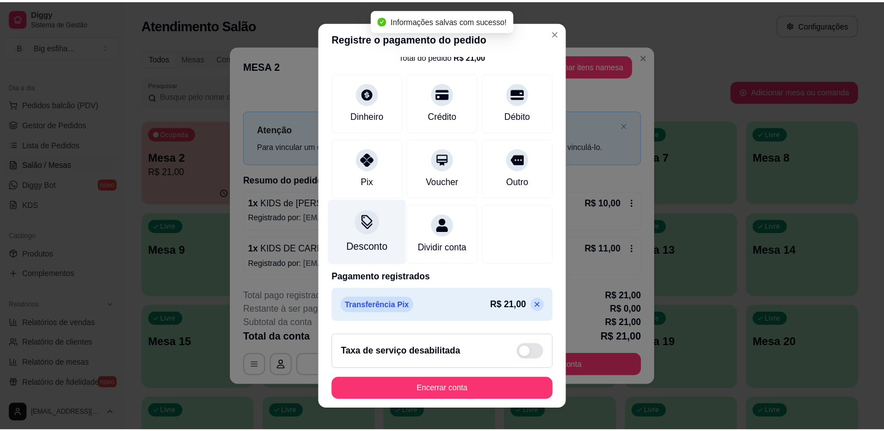
scroll to position [62, 0]
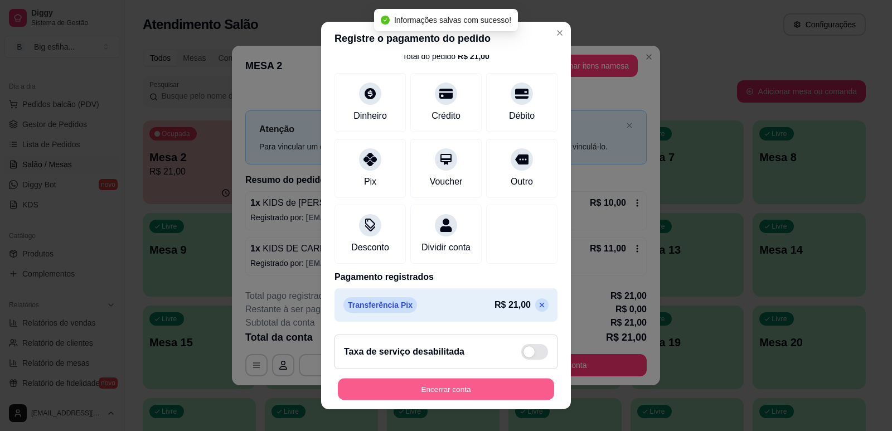
click at [437, 391] on button "Encerrar conta" at bounding box center [446, 390] width 216 height 22
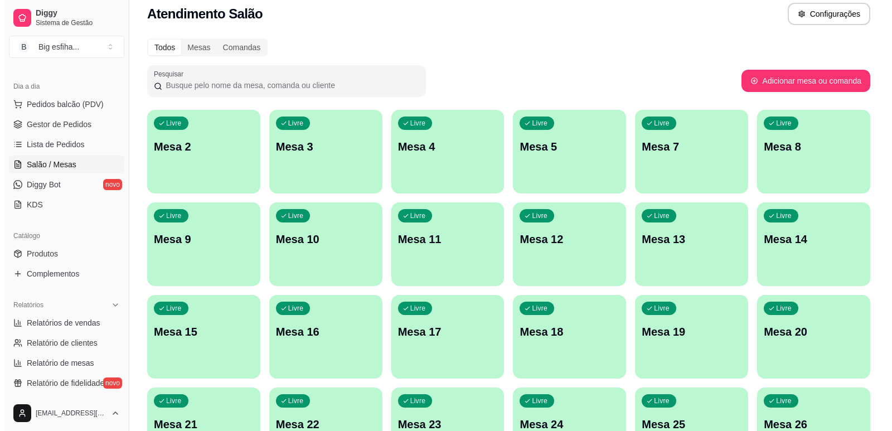
scroll to position [0, 0]
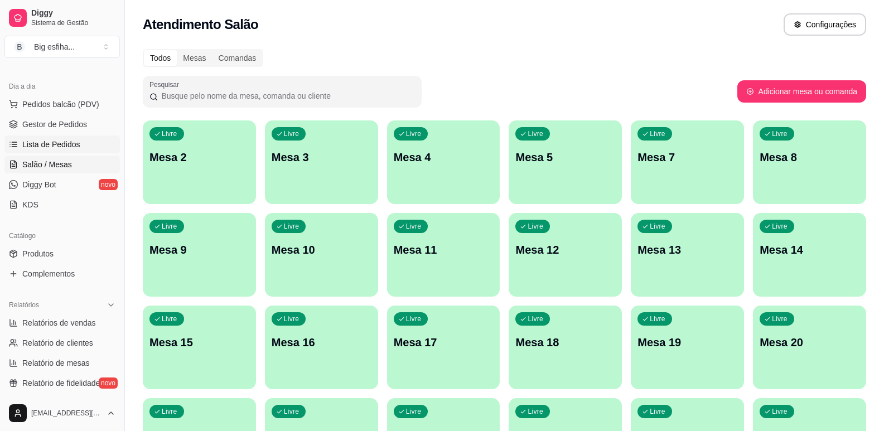
click at [69, 140] on span "Lista de Pedidos" at bounding box center [51, 144] width 58 height 11
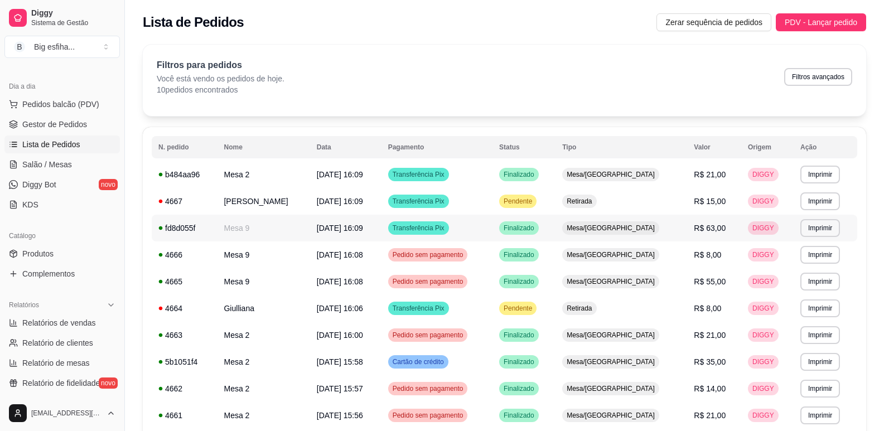
click at [646, 235] on td "Mesa/[GEOGRAPHIC_DATA]" at bounding box center [621, 228] width 132 height 27
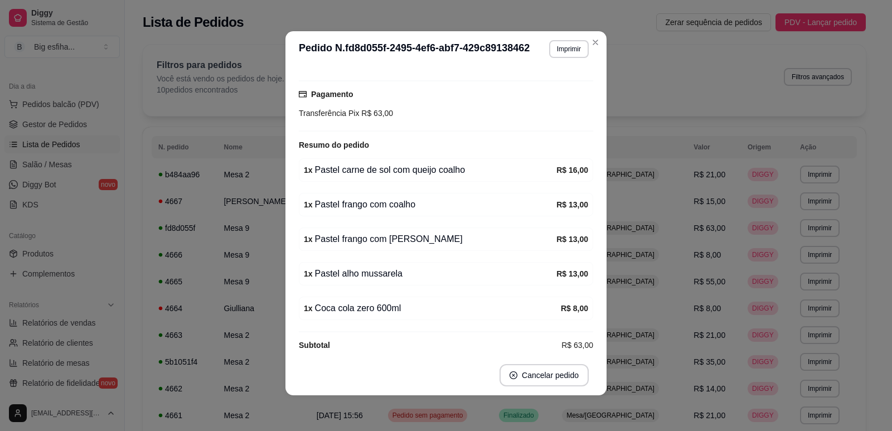
scroll to position [113, 0]
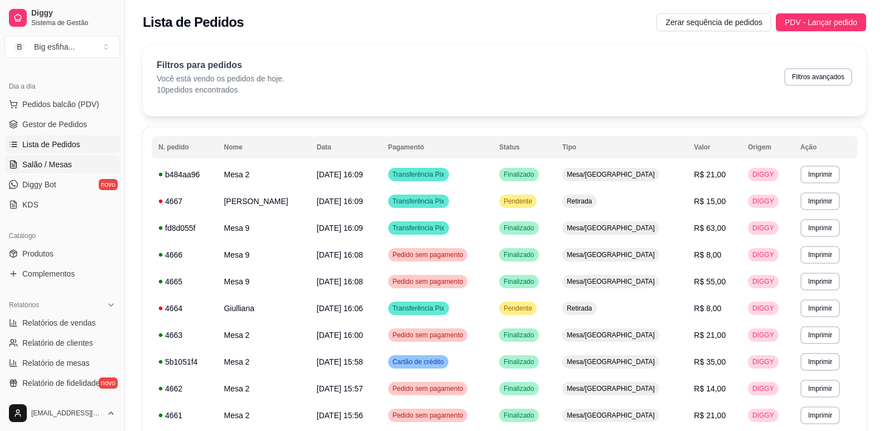
click at [63, 163] on span "Salão / Mesas" at bounding box center [47, 164] width 50 height 11
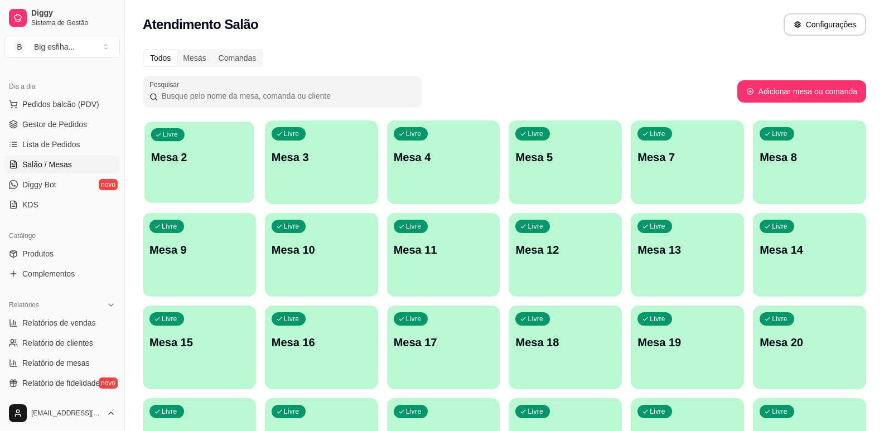
click at [206, 165] on div "Livre Mesa 2" at bounding box center [199, 156] width 110 height 68
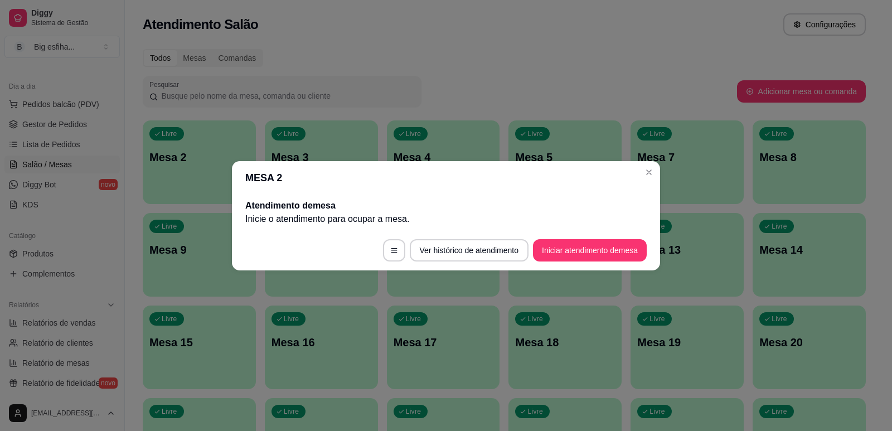
drag, startPoint x: 602, startPoint y: 235, endPoint x: 611, endPoint y: 242, distance: 11.9
click at [603, 235] on footer "Ver histórico de atendimento Iniciar atendimento de mesa" at bounding box center [446, 250] width 428 height 40
click at [614, 242] on button "Iniciar atendimento de mesa" at bounding box center [590, 250] width 110 height 22
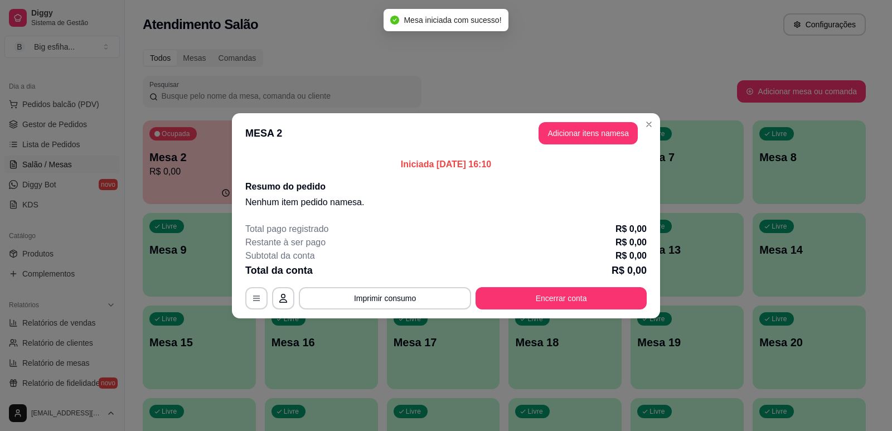
drag, startPoint x: 585, startPoint y: 114, endPoint x: 595, endPoint y: 135, distance: 23.4
click at [587, 117] on header "MESA 2 Adicionar itens na mesa" at bounding box center [446, 133] width 428 height 40
click at [596, 135] on button "Adicionar itens na mesa" at bounding box center [587, 133] width 99 height 22
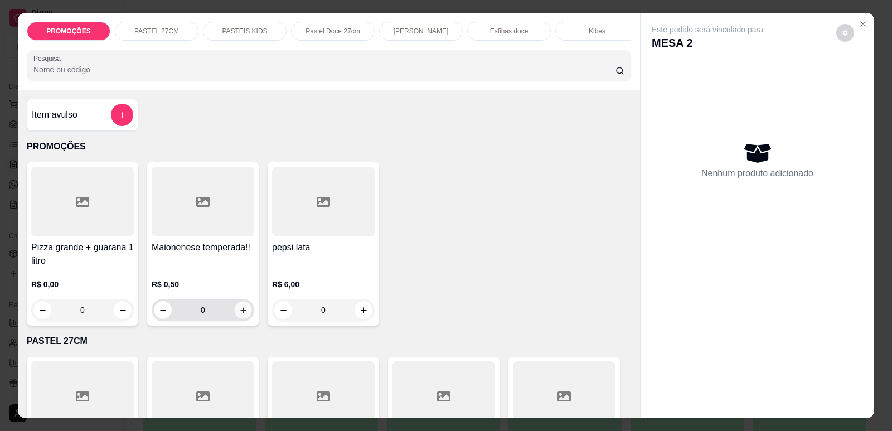
click at [241, 314] on icon "increase-product-quantity" at bounding box center [243, 310] width 8 height 8
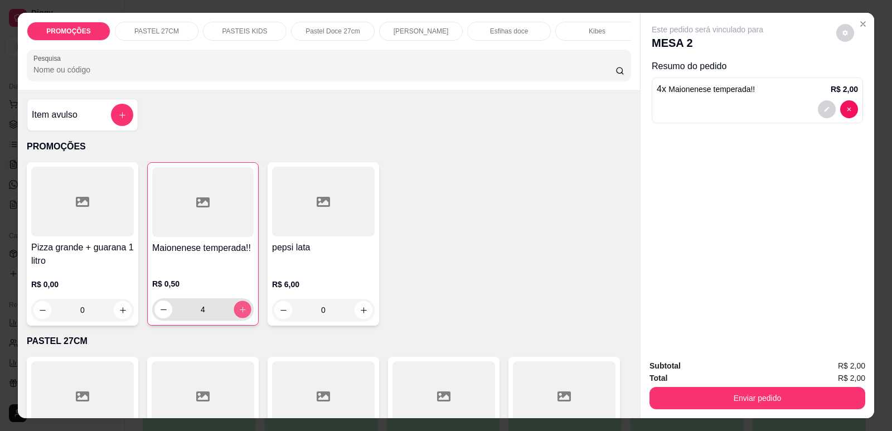
click at [241, 314] on icon "increase-product-quantity" at bounding box center [243, 309] width 8 height 8
type input "6"
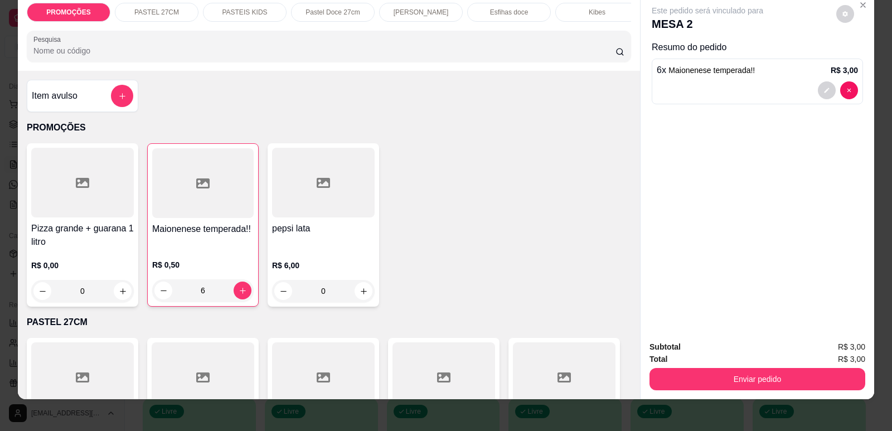
scroll to position [23, 0]
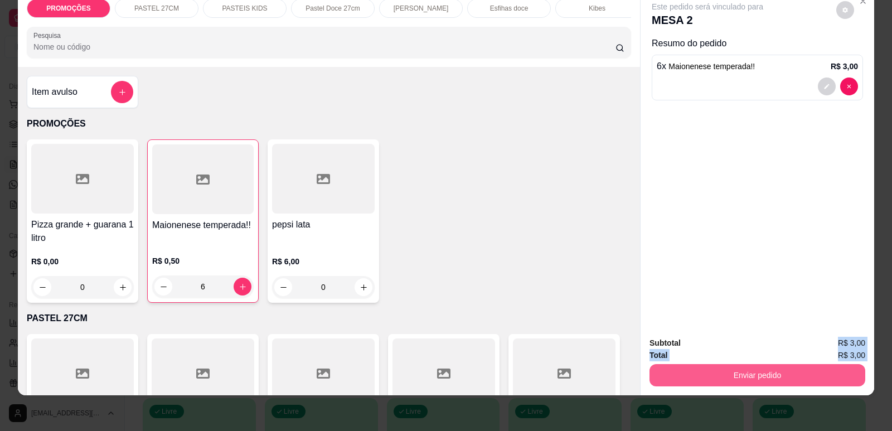
click at [760, 381] on div "Subtotal R$ 3,00 Total R$ 3,00 Enviar pedido" at bounding box center [757, 362] width 216 height 50
click at [777, 372] on button "Enviar pedido" at bounding box center [757, 375] width 216 height 22
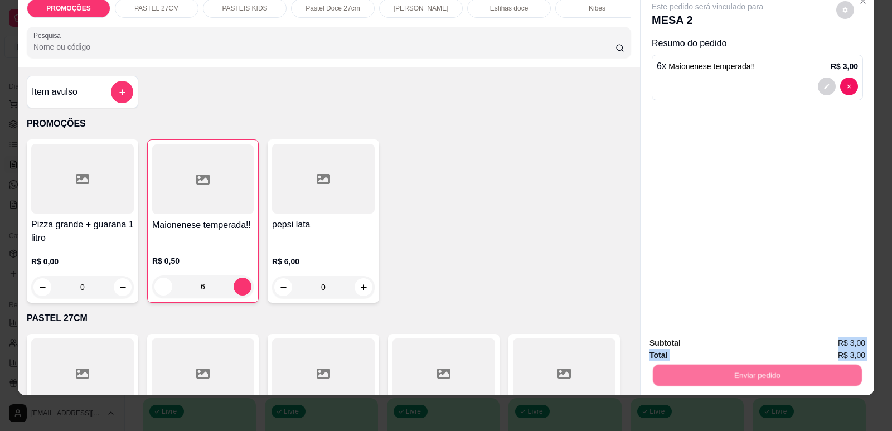
click at [833, 346] on button "Enviar pedido" at bounding box center [836, 347] width 63 height 21
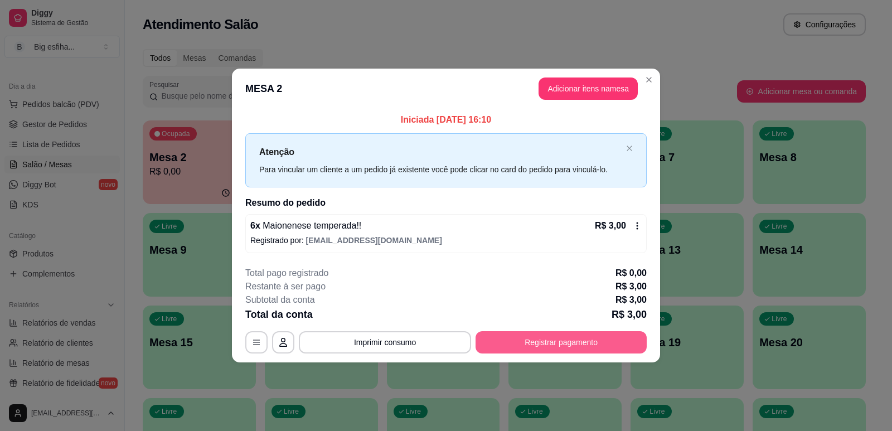
click at [572, 339] on button "Registrar pagamento" at bounding box center [560, 342] width 171 height 22
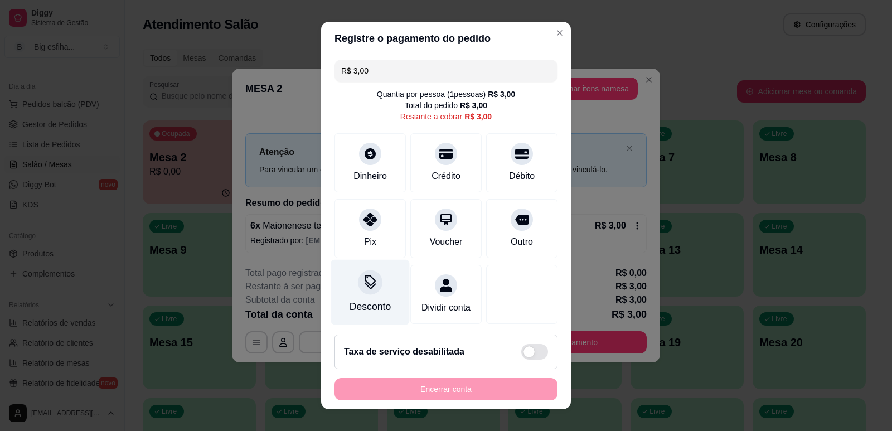
drag, startPoint x: 354, startPoint y: 242, endPoint x: 374, endPoint y: 284, distance: 46.4
click at [353, 245] on div "Pix" at bounding box center [369, 228] width 71 height 59
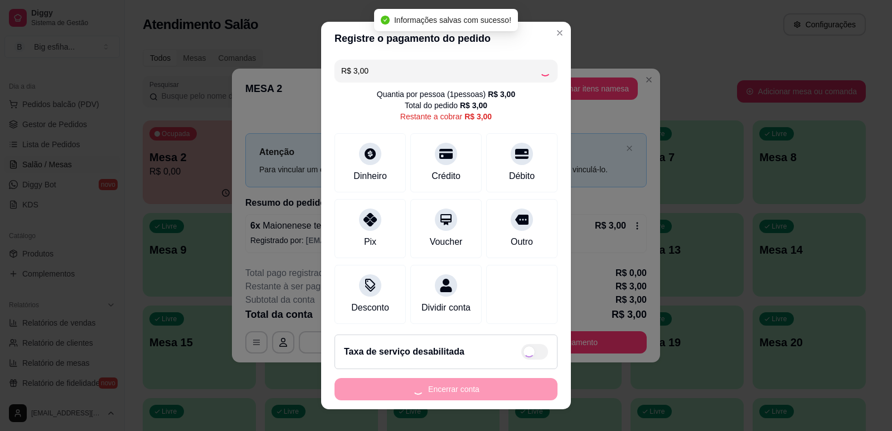
type input "R$ 0,00"
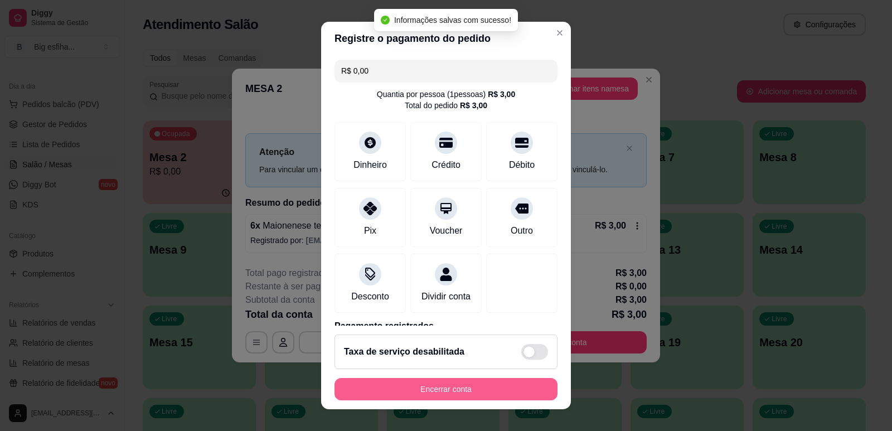
click at [394, 388] on button "Encerrar conta" at bounding box center [445, 389] width 223 height 22
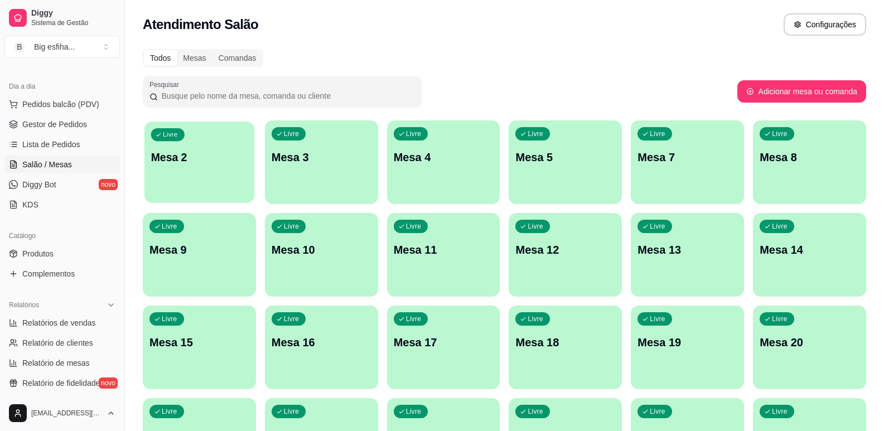
click at [213, 178] on div "Livre Mesa 2" at bounding box center [199, 156] width 110 height 68
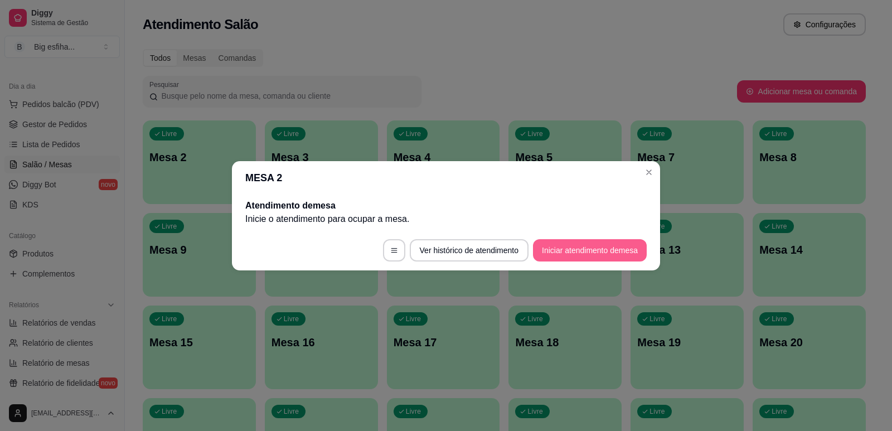
click at [582, 247] on button "Iniciar atendimento de mesa" at bounding box center [590, 250] width 114 height 22
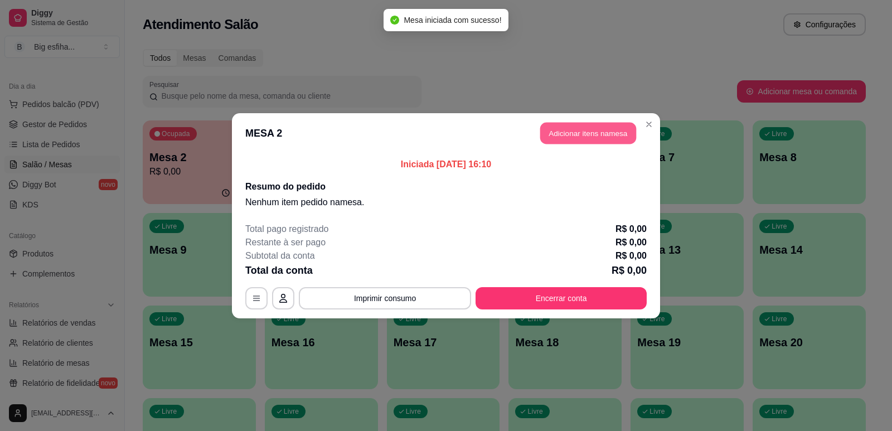
click at [601, 137] on button "Adicionar itens na mesa" at bounding box center [588, 133] width 96 height 22
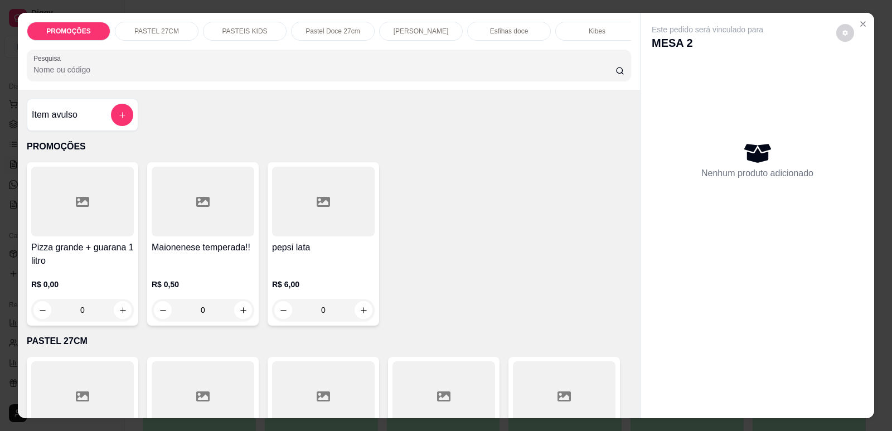
click at [246, 23] on div "PASTEIS KIDS" at bounding box center [245, 31] width 84 height 19
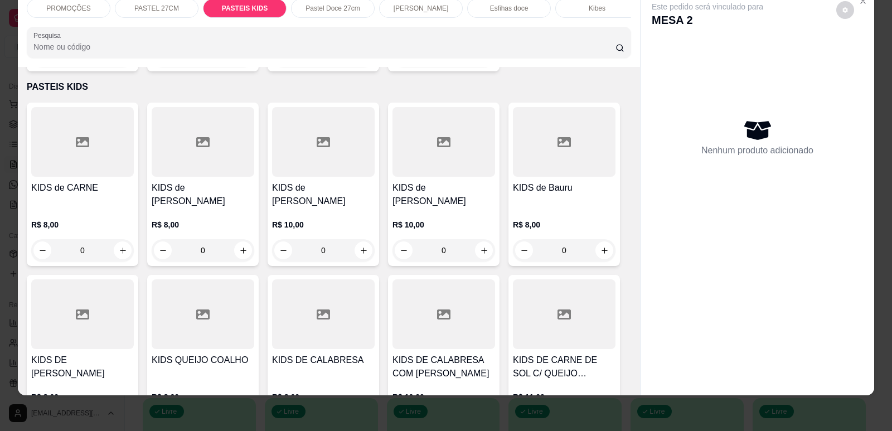
scroll to position [2350, 0]
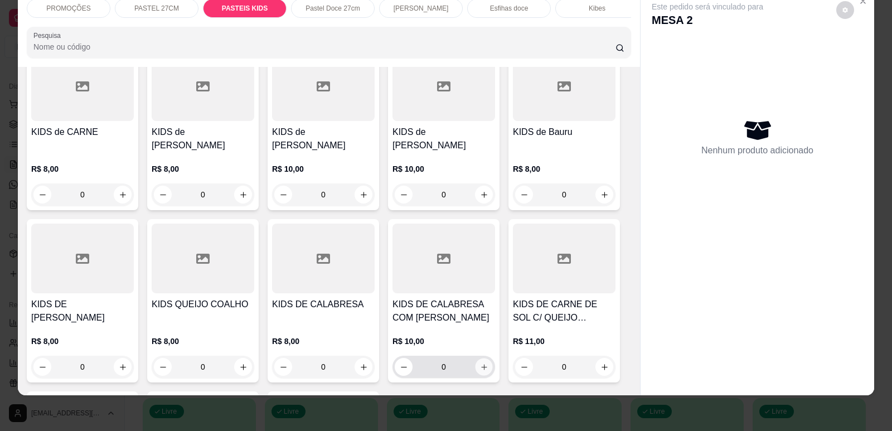
click at [482, 363] on icon "increase-product-quantity" at bounding box center [484, 367] width 8 height 8
type input "1"
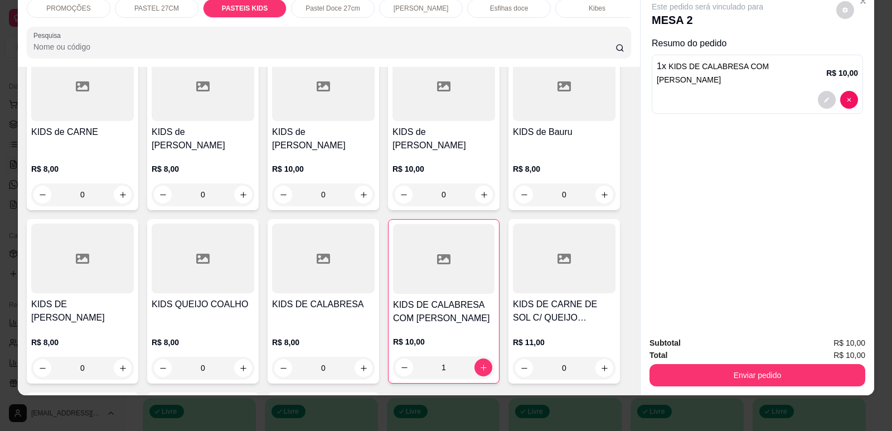
scroll to position [0, 448]
click at [525, 8] on div "Refrigerante" at bounding box center [501, 8] width 84 height 19
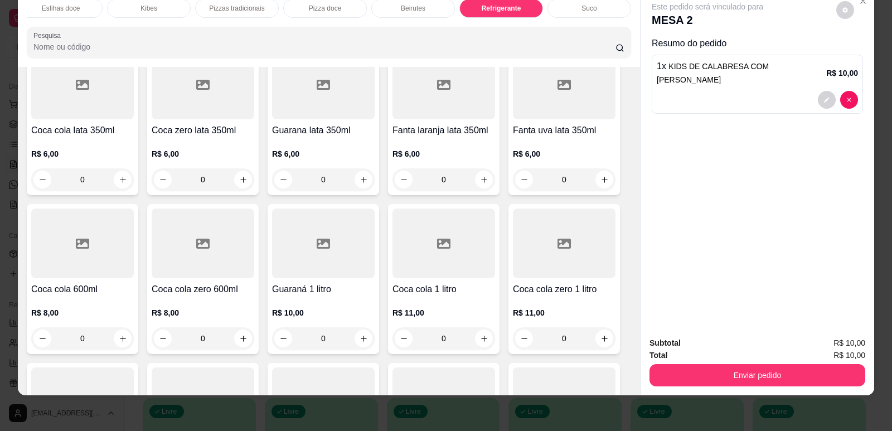
scroll to position [6545, 0]
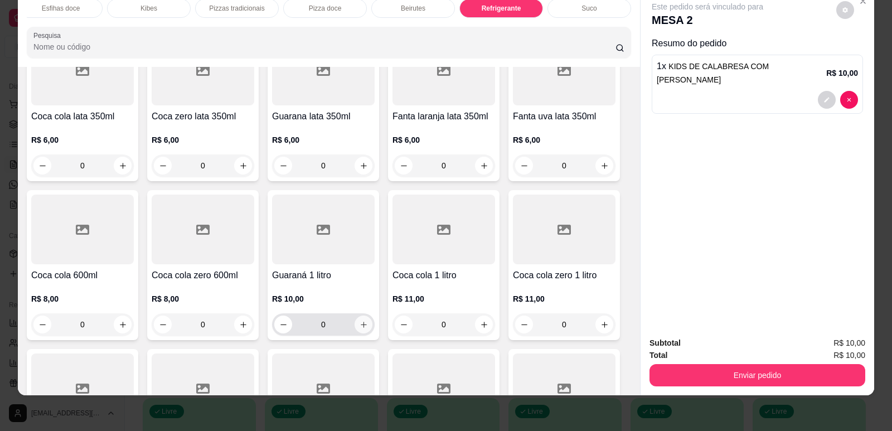
click at [362, 313] on div "0" at bounding box center [323, 324] width 98 height 22
click at [362, 321] on icon "increase-product-quantity" at bounding box center [364, 325] width 8 height 8
type input "1"
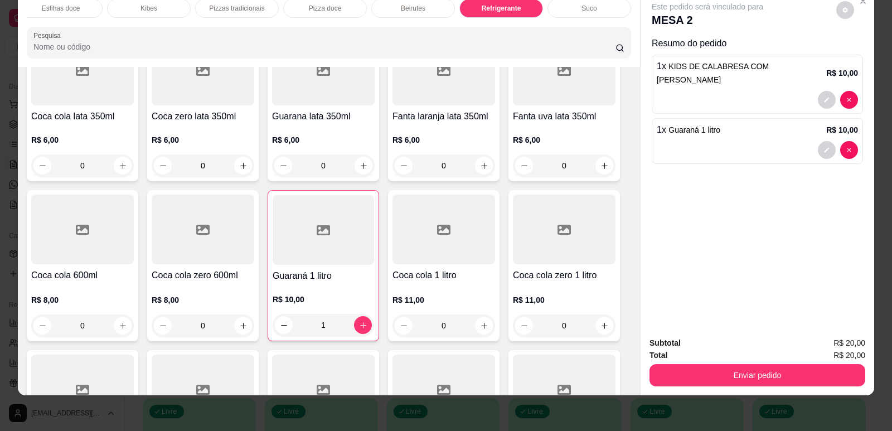
click at [761, 382] on button "Enviar pedido" at bounding box center [757, 375] width 216 height 22
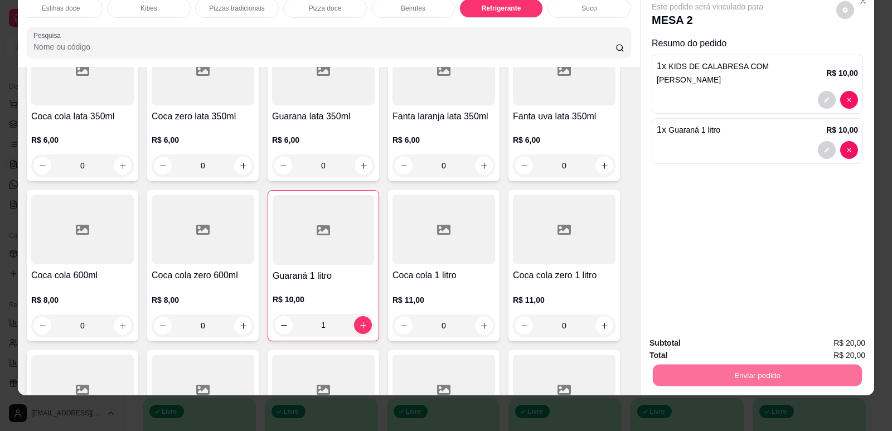
click at [827, 342] on button "Enviar pedido" at bounding box center [836, 347] width 61 height 21
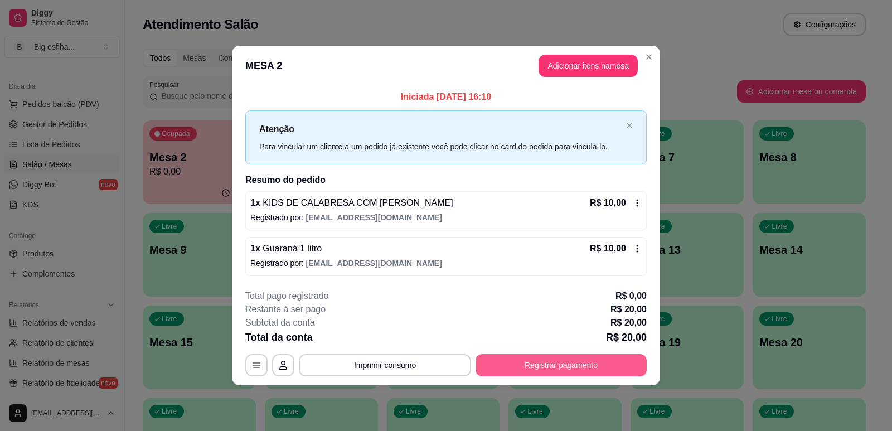
click at [614, 358] on button "Registrar pagamento" at bounding box center [560, 365] width 171 height 22
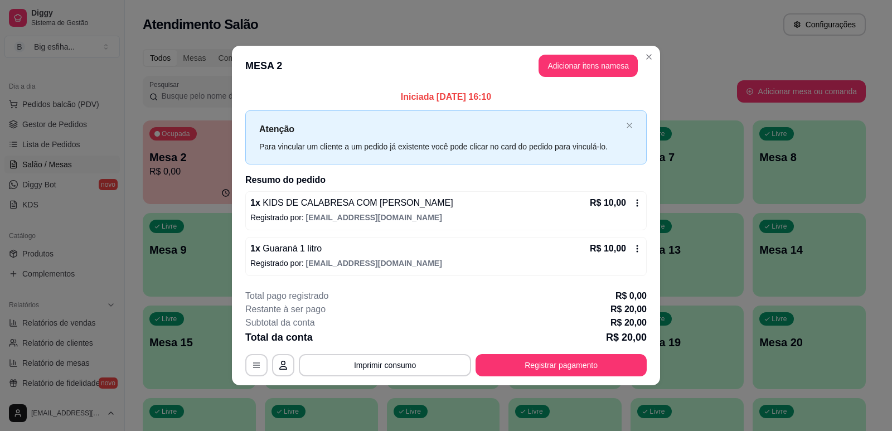
click at [407, 148] on div "Crédito" at bounding box center [446, 160] width 79 height 65
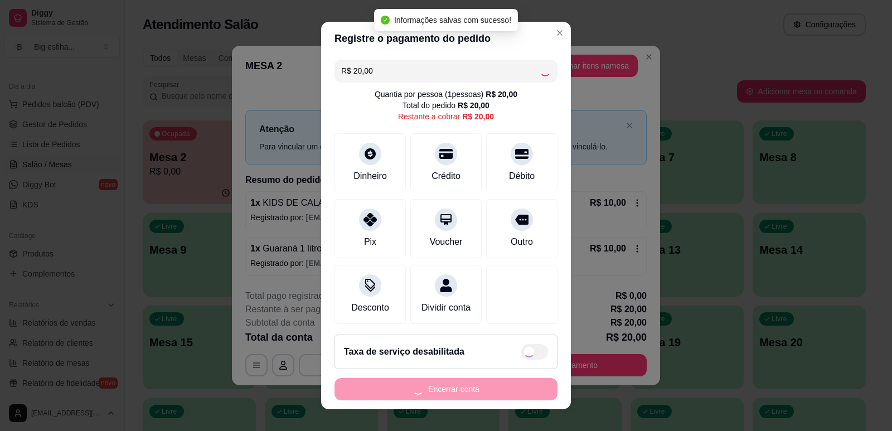
type input "R$ 0,00"
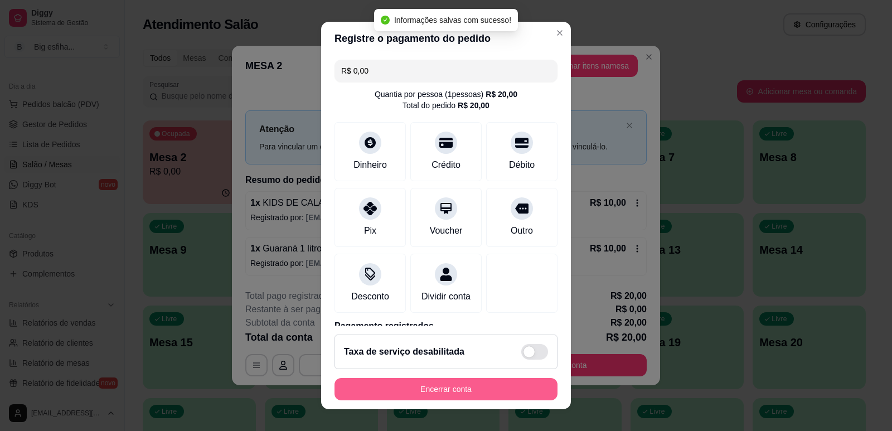
click at [430, 389] on button "Encerrar conta" at bounding box center [445, 389] width 223 height 22
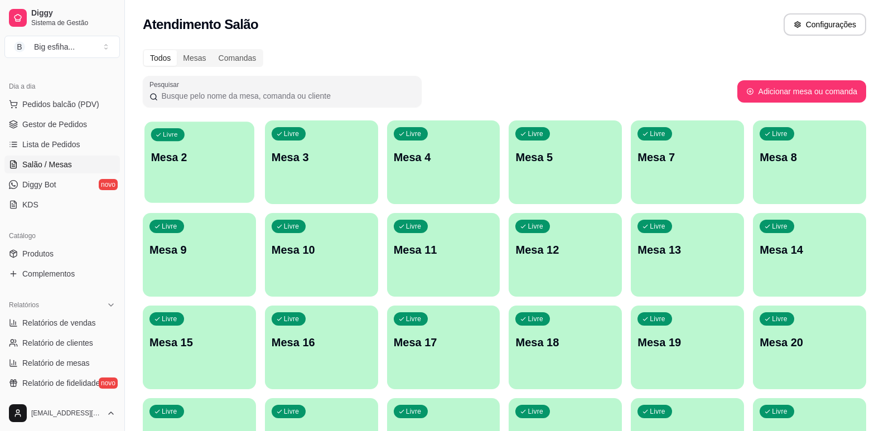
click at [162, 167] on div "Livre Mesa 2" at bounding box center [199, 156] width 110 height 68
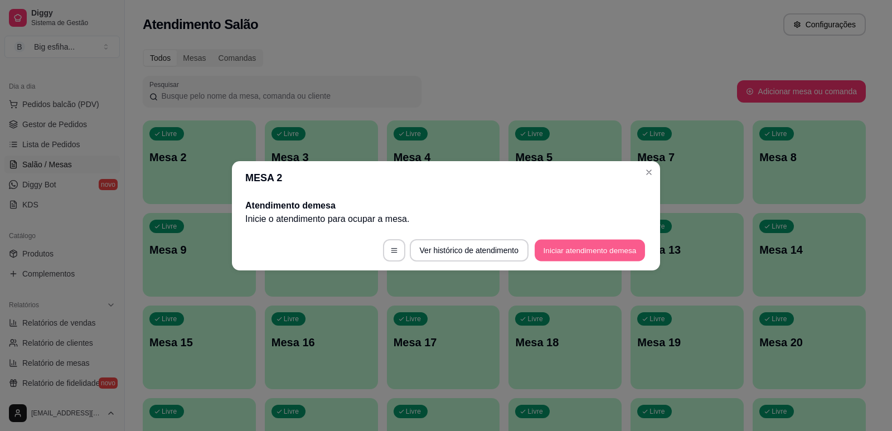
click at [600, 251] on button "Iniciar atendimento de mesa" at bounding box center [590, 250] width 110 height 22
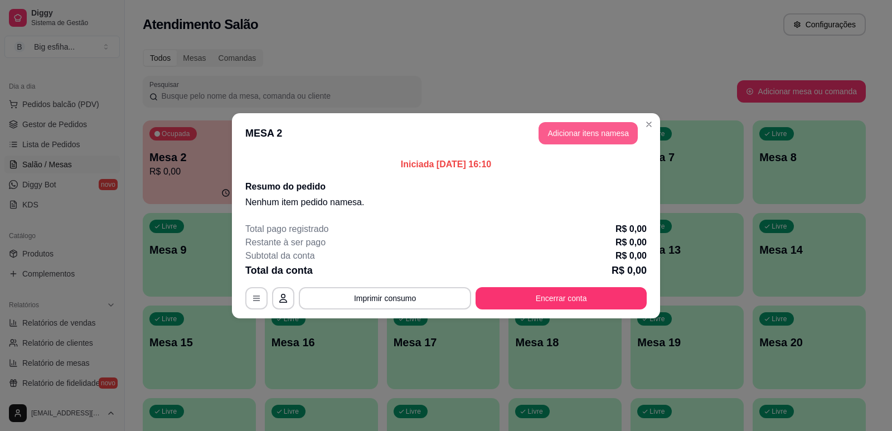
click at [559, 138] on button "Adicionar itens na mesa" at bounding box center [587, 133] width 99 height 22
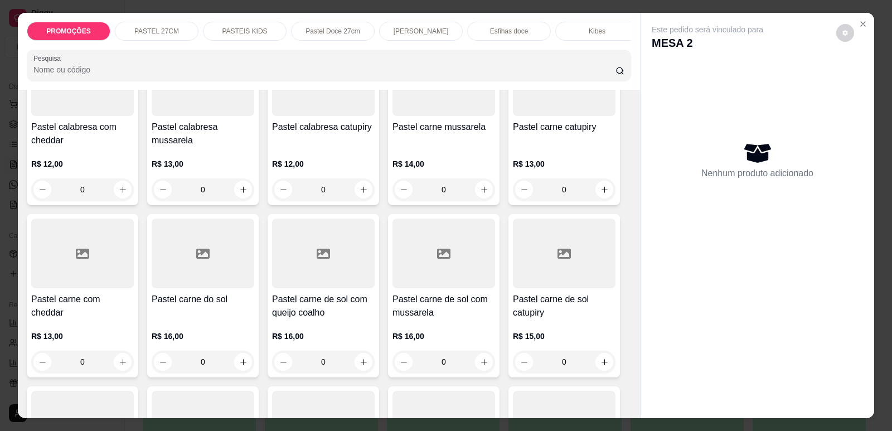
scroll to position [836, 0]
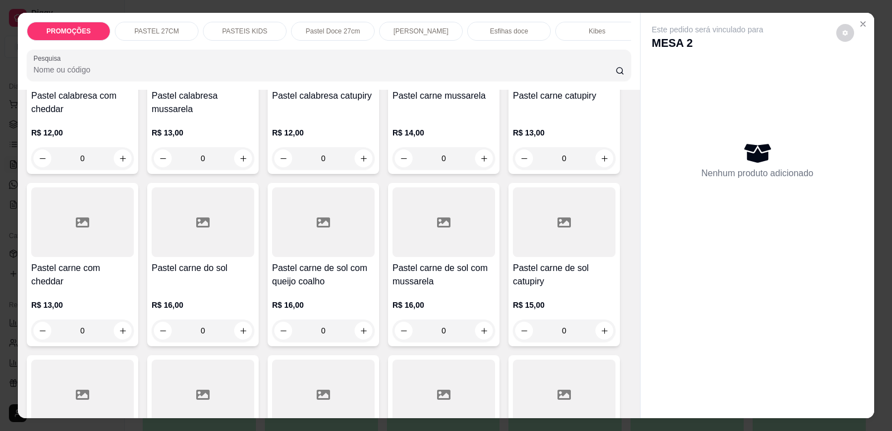
click at [210, 290] on div "R$ 16,00 0" at bounding box center [203, 315] width 103 height 54
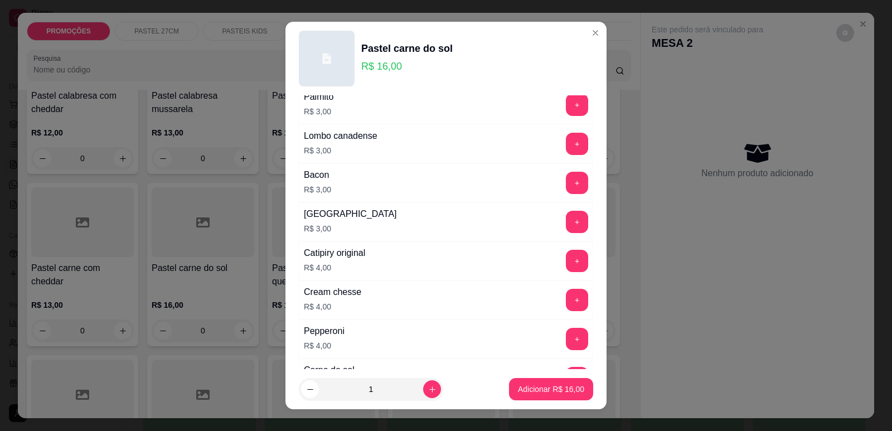
scroll to position [613, 0]
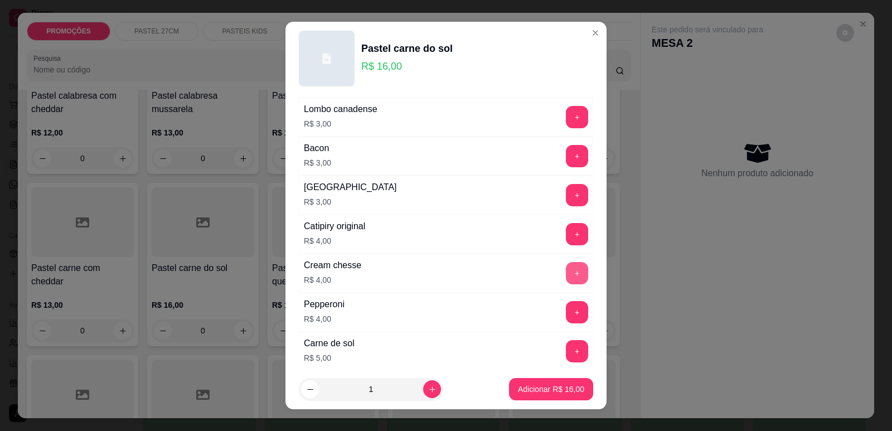
click at [566, 271] on button "+" at bounding box center [577, 273] width 22 height 22
click at [540, 391] on p "Adicionar R$ 20,00" at bounding box center [551, 389] width 65 height 11
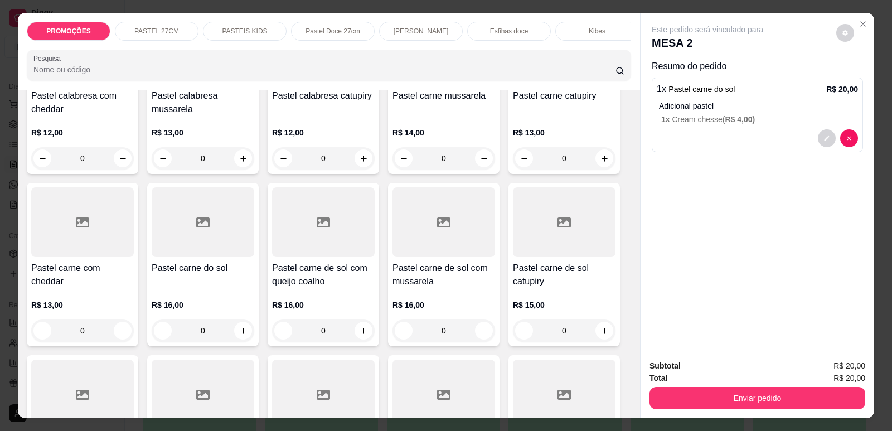
scroll to position [0, 448]
click at [504, 30] on p "Refrigerante" at bounding box center [501, 31] width 37 height 9
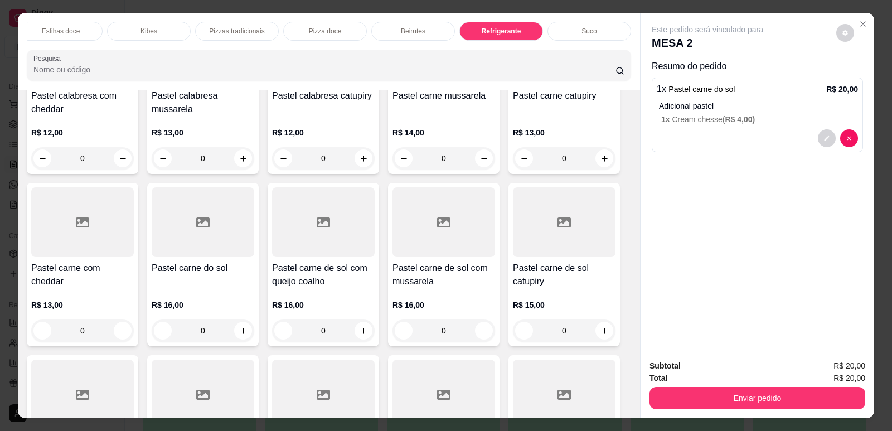
scroll to position [23, 0]
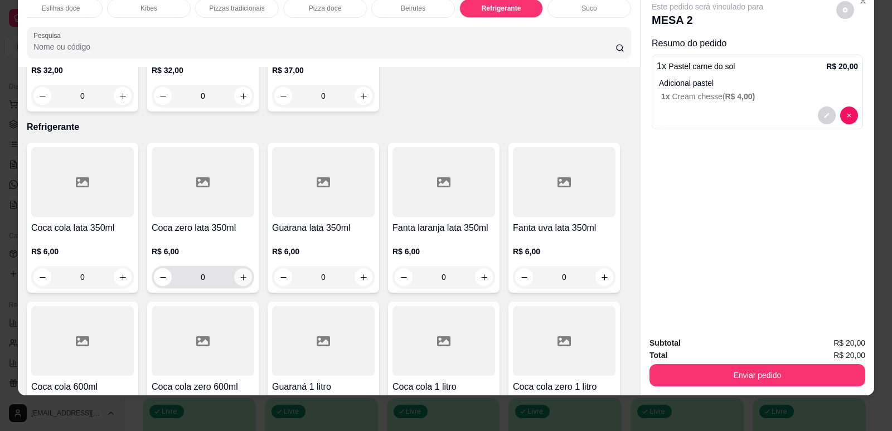
click at [241, 273] on icon "increase-product-quantity" at bounding box center [243, 277] width 8 height 8
type input "1"
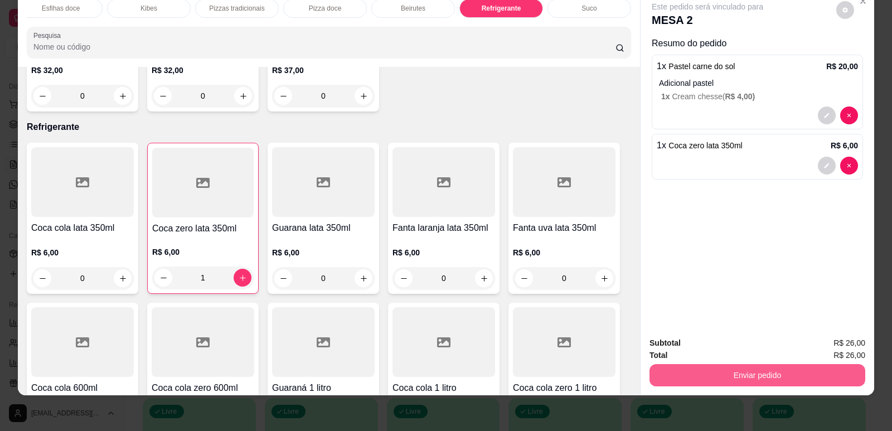
click at [755, 368] on button "Enviar pedido" at bounding box center [757, 375] width 216 height 22
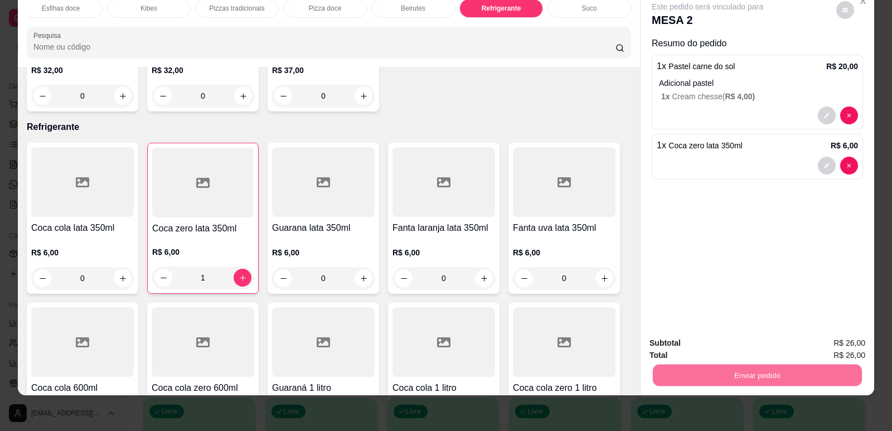
click at [834, 344] on button "Enviar pedido" at bounding box center [836, 347] width 63 height 21
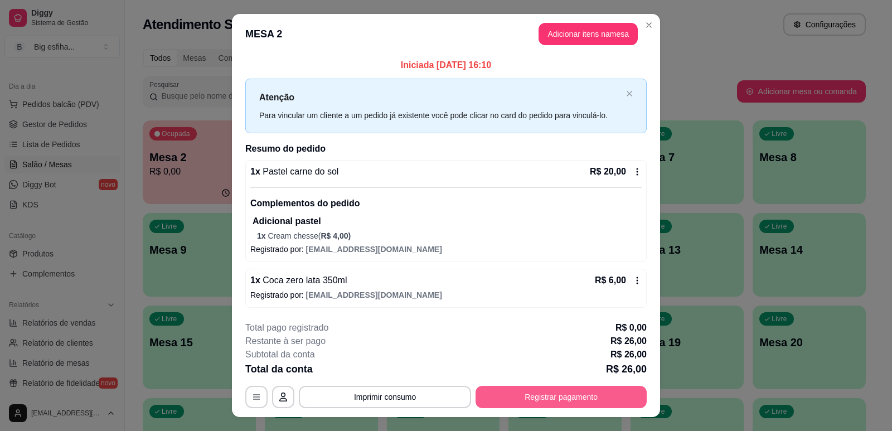
click at [565, 402] on button "Registrar pagamento" at bounding box center [560, 397] width 171 height 22
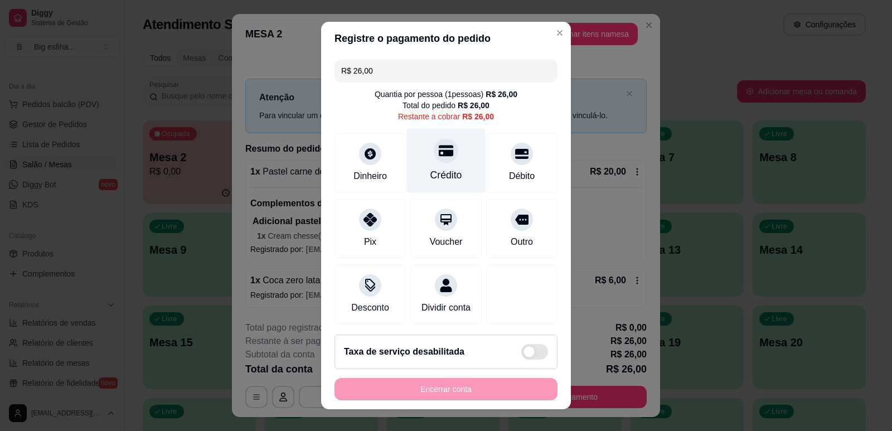
click at [439, 156] on icon at bounding box center [446, 150] width 14 height 14
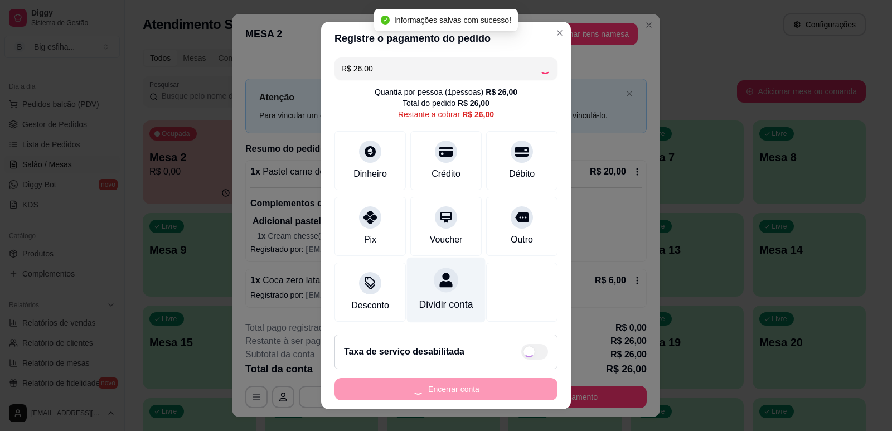
type input "R$ 0,00"
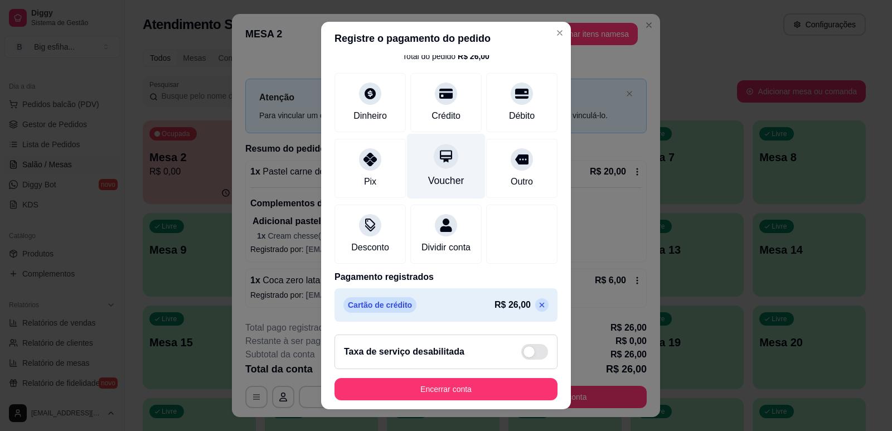
scroll to position [62, 0]
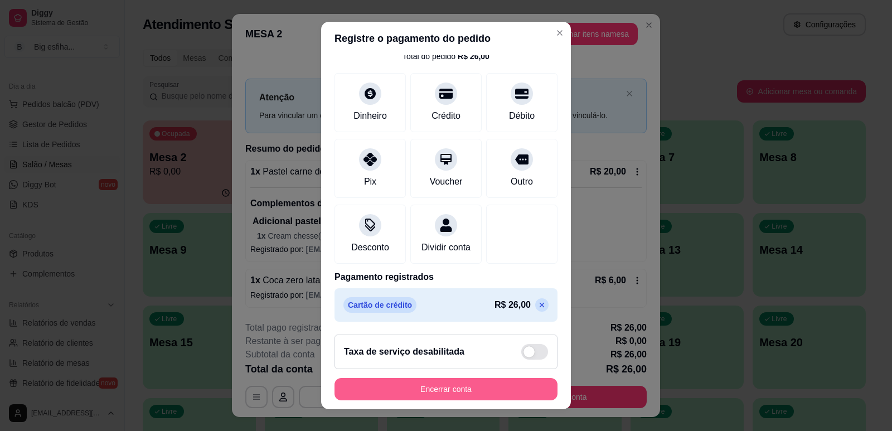
click at [416, 396] on button "Encerrar conta" at bounding box center [445, 389] width 223 height 22
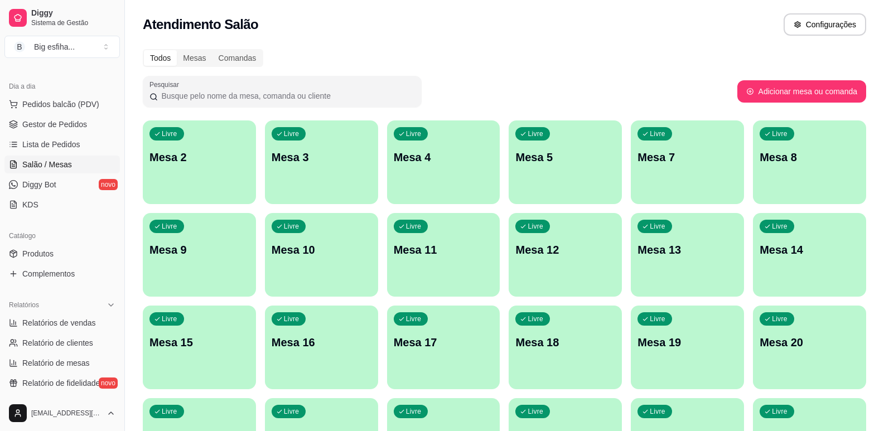
click at [224, 151] on p "Mesa 2" at bounding box center [199, 157] width 100 height 16
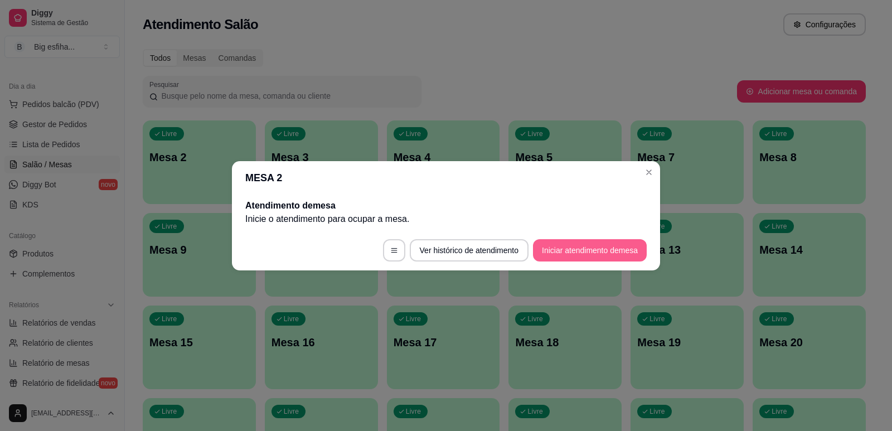
click at [643, 259] on button "Iniciar atendimento de mesa" at bounding box center [590, 250] width 114 height 22
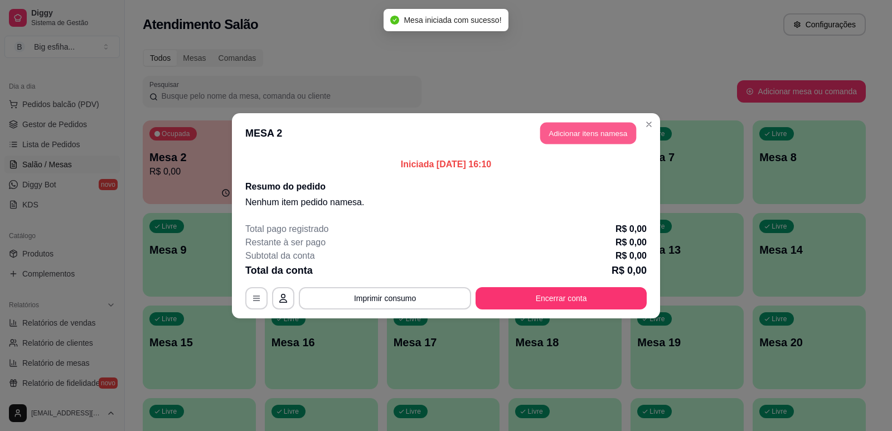
click at [591, 134] on button "Adicionar itens na mesa" at bounding box center [588, 133] width 96 height 22
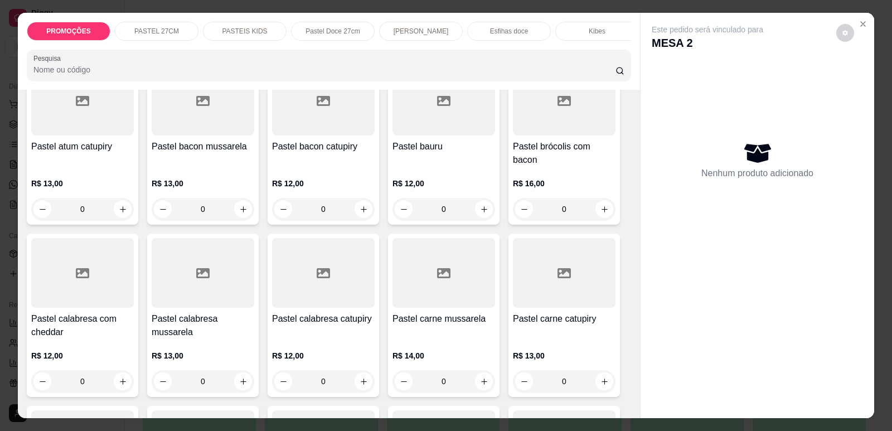
scroll to position [669, 0]
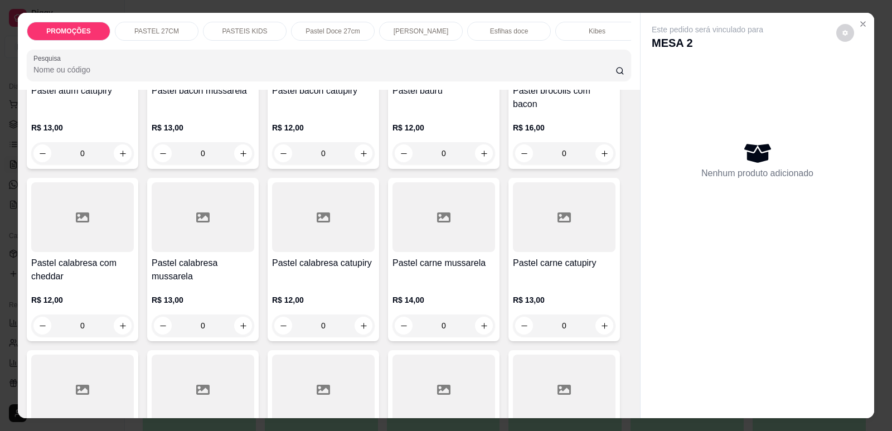
click at [325, 256] on h4 "Pastel calabresa catupiry" at bounding box center [323, 262] width 103 height 13
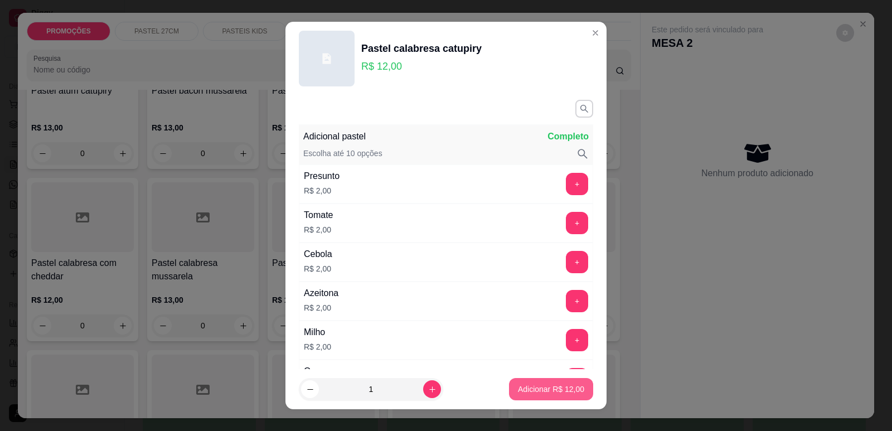
click at [555, 387] on p "Adicionar R$ 12,00" at bounding box center [551, 389] width 66 height 11
type input "1"
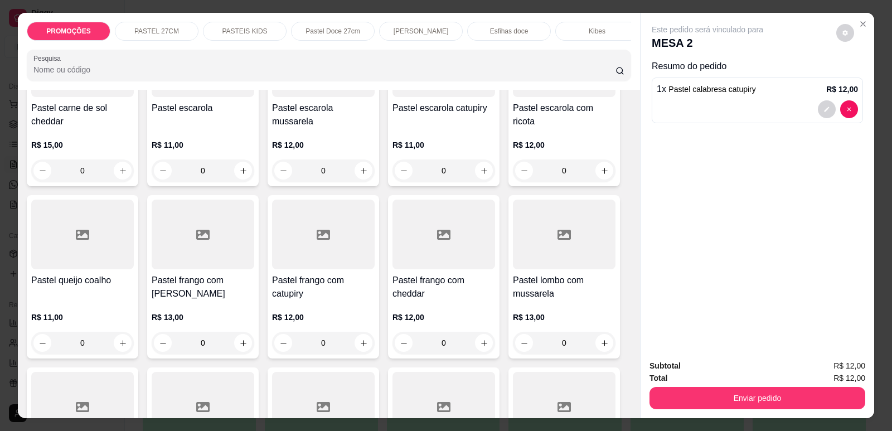
scroll to position [1171, 0]
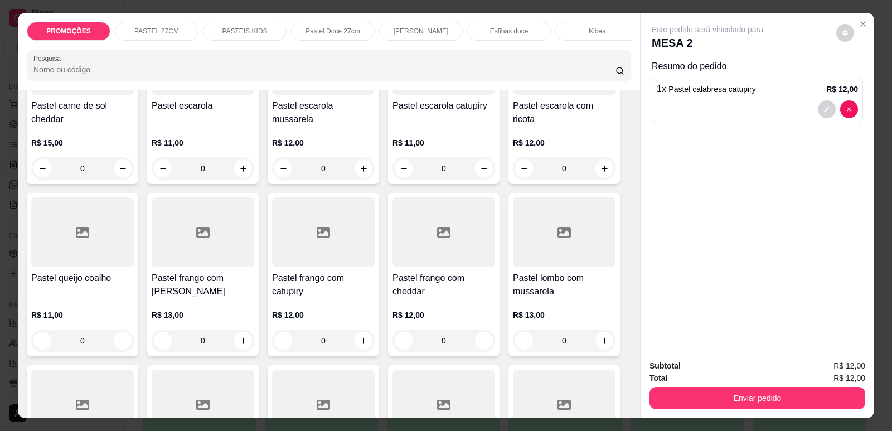
click at [294, 281] on h4 "Pastel frango com catupiry" at bounding box center [323, 284] width 103 height 27
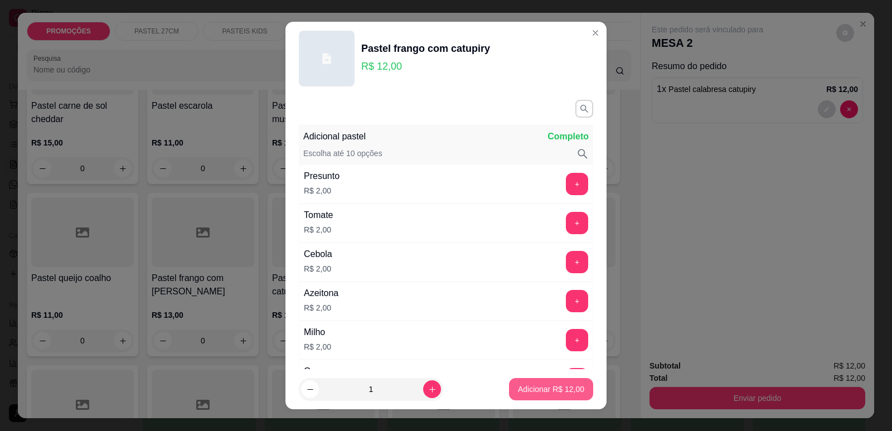
click at [568, 391] on p "Adicionar R$ 12,00" at bounding box center [551, 389] width 66 height 11
type input "1"
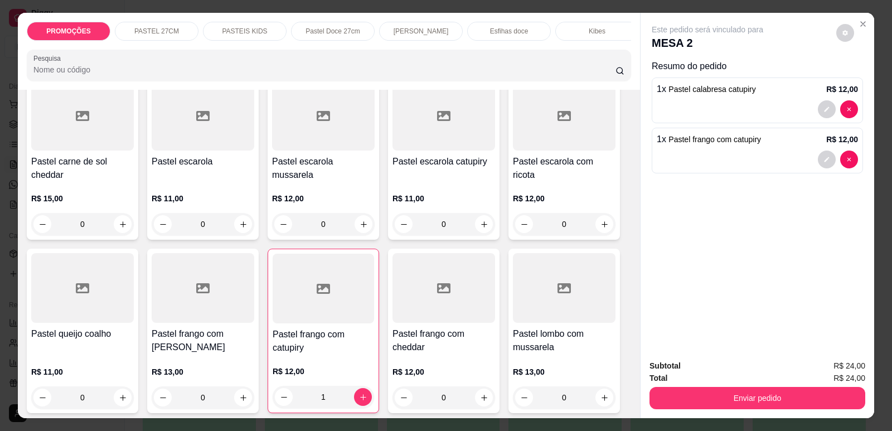
scroll to position [0, 448]
click at [471, 25] on div "Refrigerante" at bounding box center [501, 31] width 84 height 19
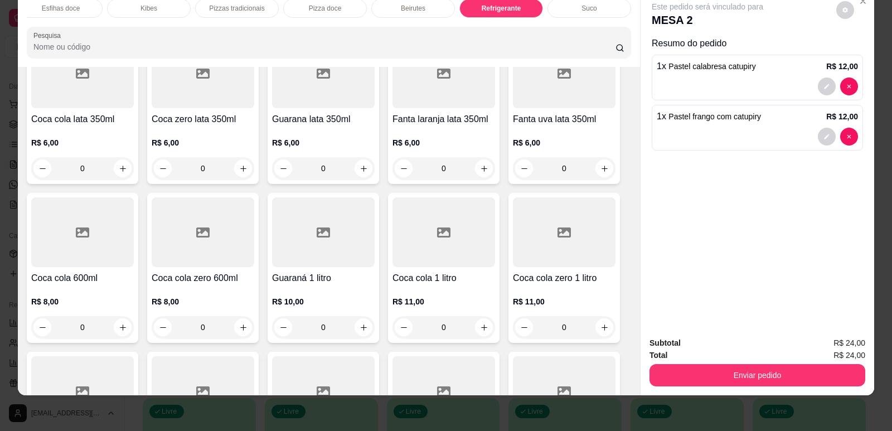
scroll to position [6545, 0]
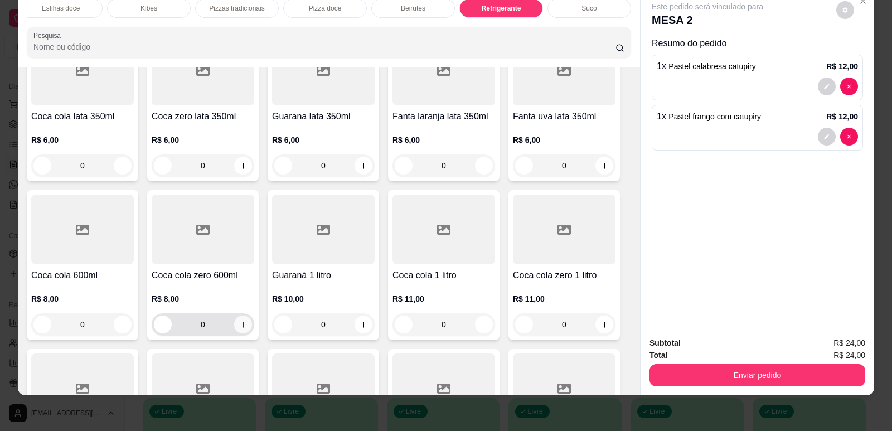
click at [239, 321] on icon "increase-product-quantity" at bounding box center [243, 325] width 8 height 8
type input "1"
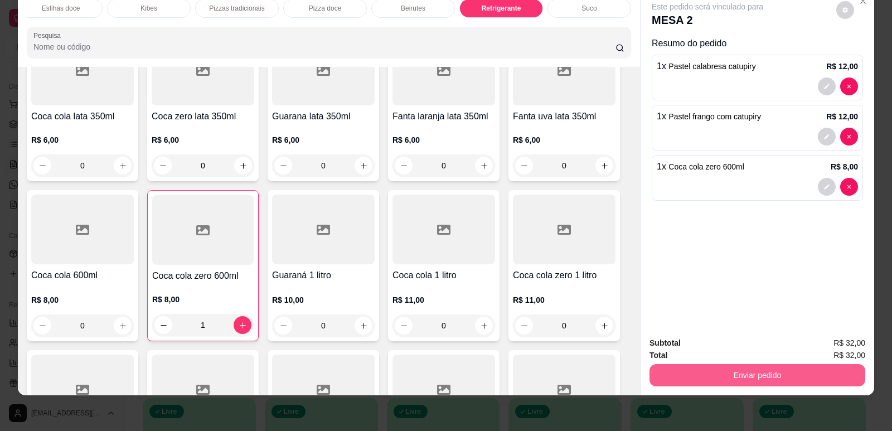
click at [752, 380] on button "Enviar pedido" at bounding box center [757, 375] width 216 height 22
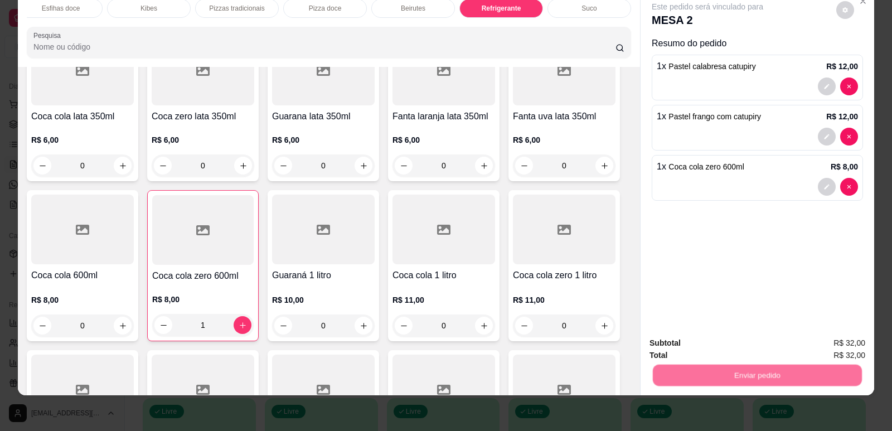
click at [836, 344] on button "Enviar pedido" at bounding box center [836, 347] width 61 height 21
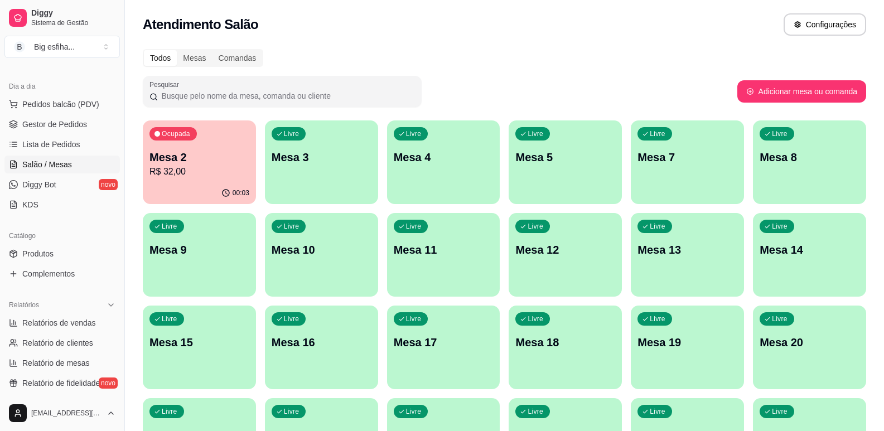
click at [350, 158] on p "Mesa 3" at bounding box center [321, 157] width 100 height 16
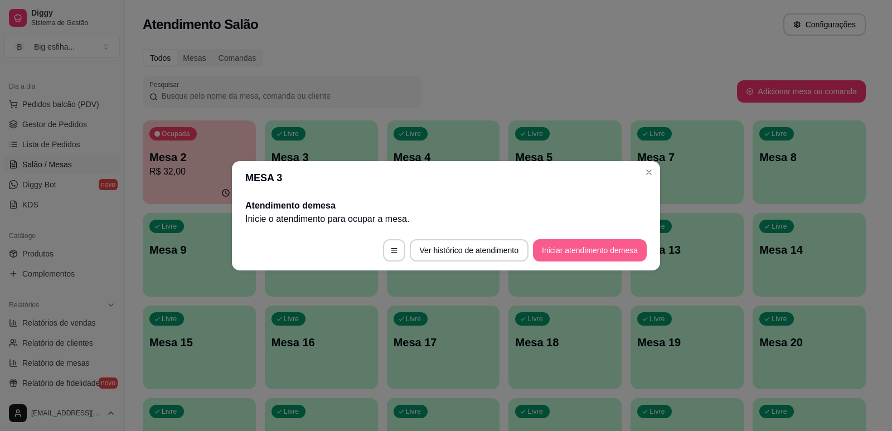
click at [582, 234] on footer "Ver histórico de atendimento Iniciar atendimento de mesa" at bounding box center [446, 250] width 428 height 40
click at [603, 250] on button "Iniciar atendimento de mesa" at bounding box center [590, 250] width 110 height 22
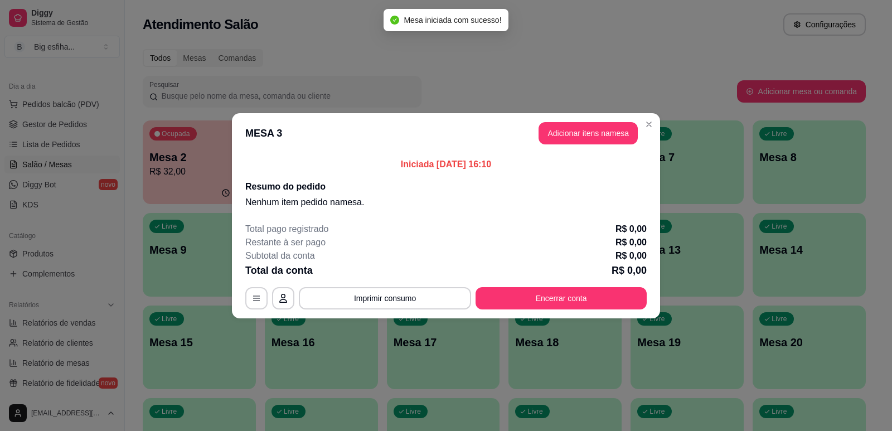
click at [581, 119] on header "MESA 3 Adicionar itens na mesa" at bounding box center [446, 133] width 428 height 40
click at [590, 132] on button "Adicionar itens na mesa" at bounding box center [588, 133] width 96 height 22
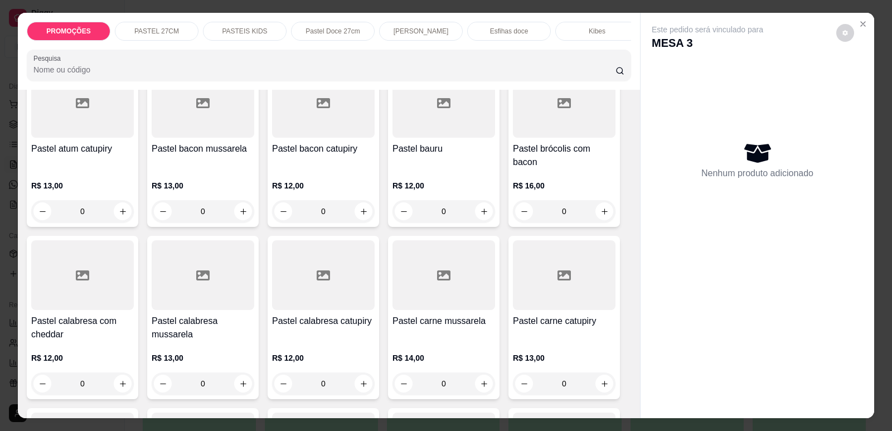
scroll to position [669, 0]
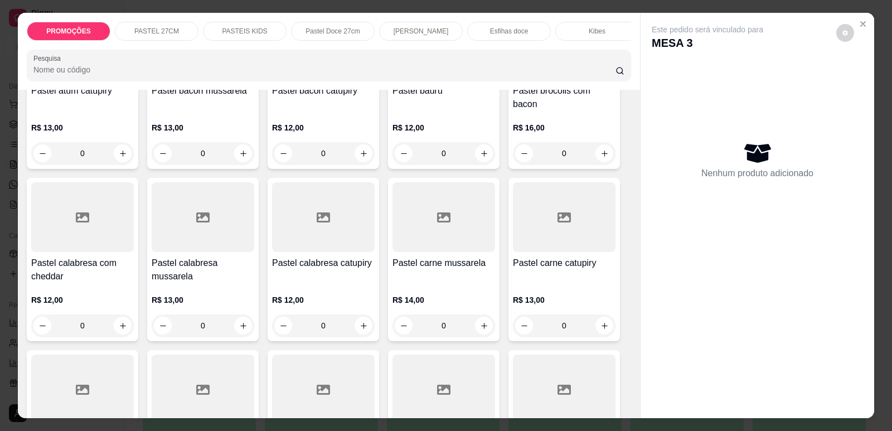
click at [348, 275] on div "Pastel calabresa catupiry" at bounding box center [323, 269] width 103 height 27
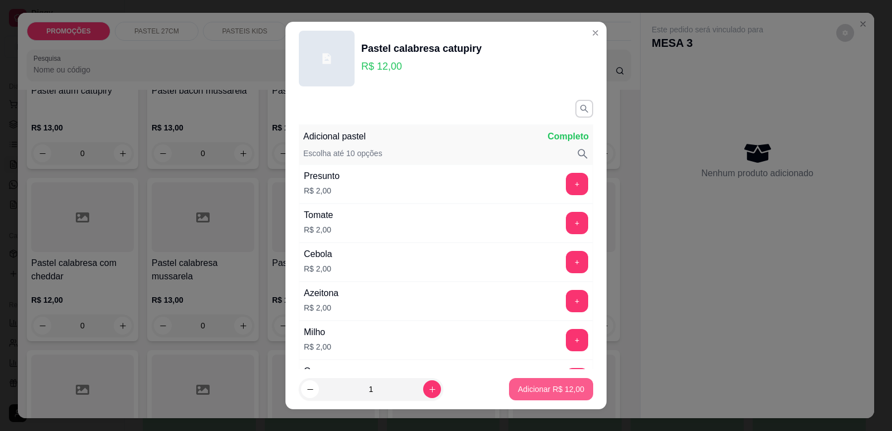
click at [560, 395] on button "Adicionar R$ 12,00" at bounding box center [551, 389] width 84 height 22
type input "1"
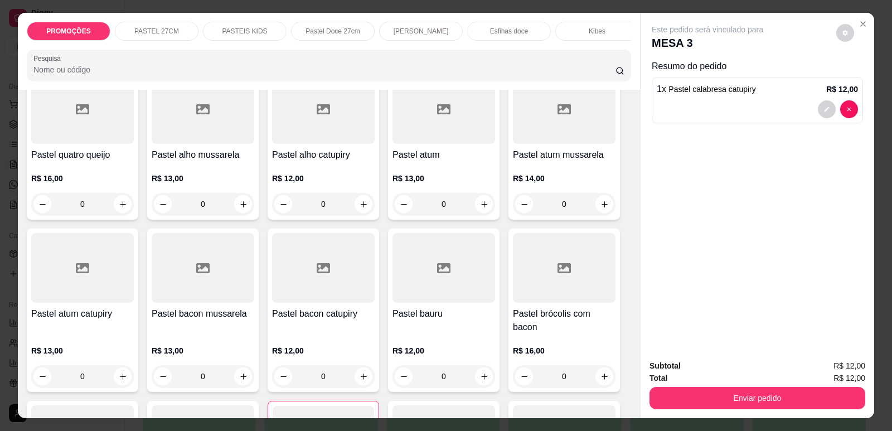
scroll to position [0, 0]
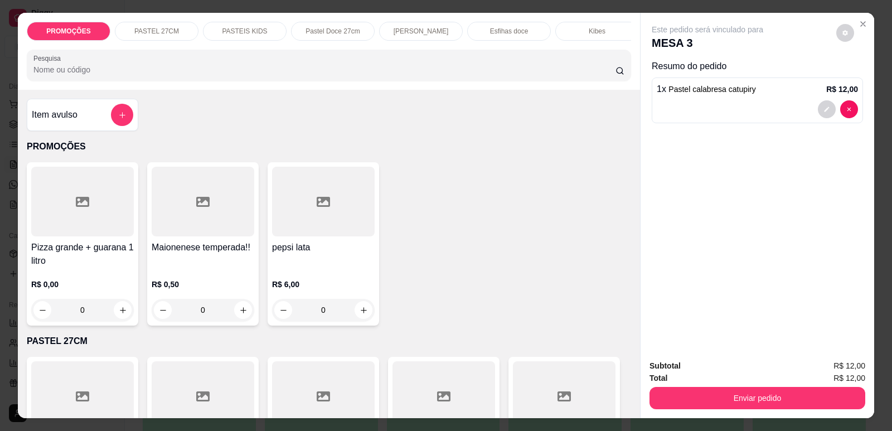
click at [574, 40] on div "Kibes" at bounding box center [597, 31] width 84 height 19
click at [572, 54] on div at bounding box center [328, 65] width 591 height 22
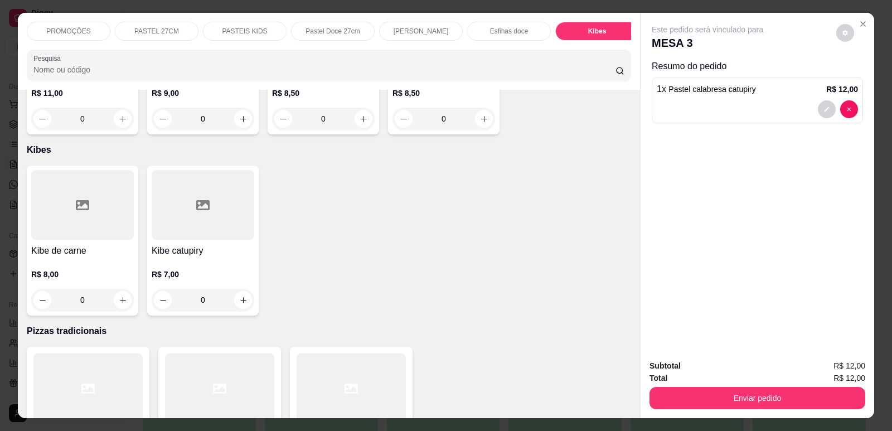
scroll to position [0, 448]
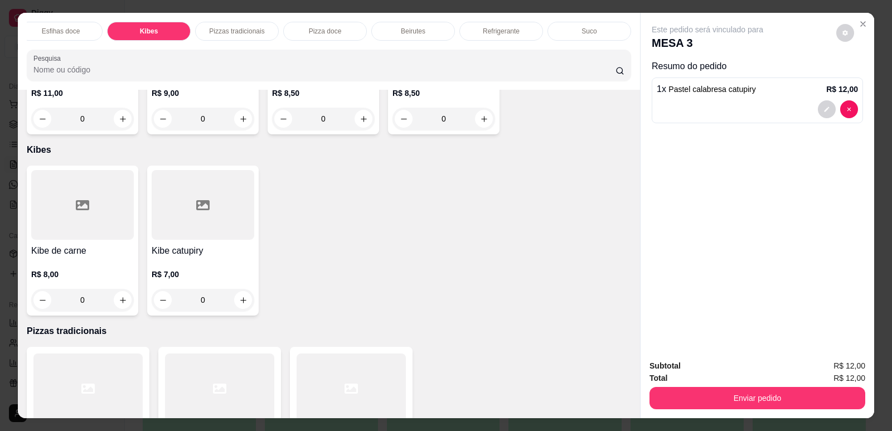
click at [502, 36] on div "Refrigerante" at bounding box center [501, 31] width 84 height 19
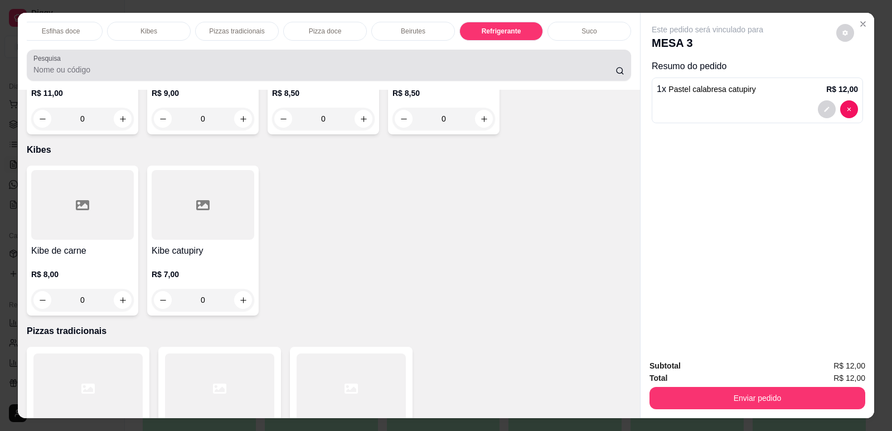
scroll to position [23, 0]
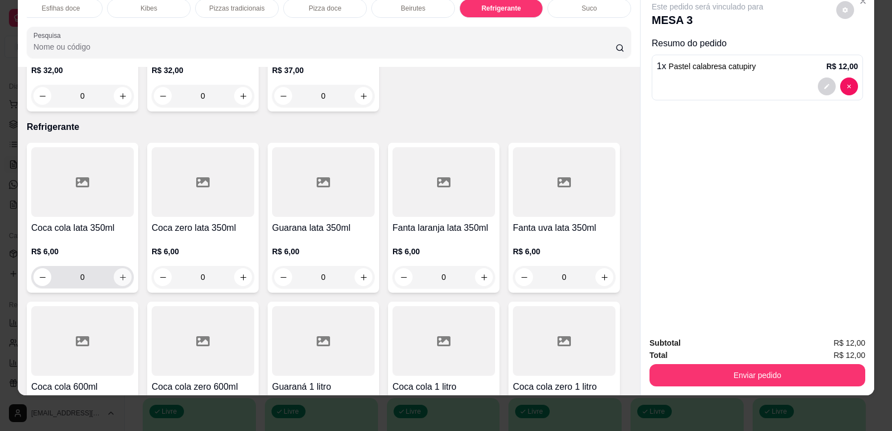
click at [119, 273] on icon "increase-product-quantity" at bounding box center [123, 277] width 8 height 8
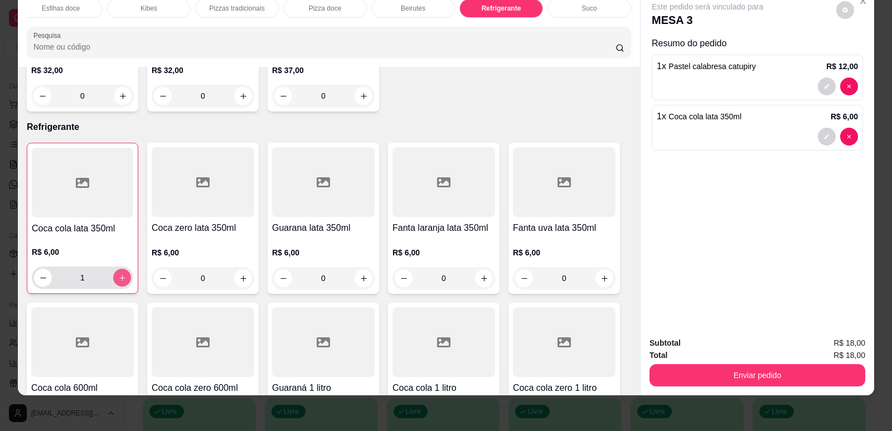
type input "1"
click at [822, 362] on div "Enviar pedido" at bounding box center [757, 373] width 216 height 25
click at [842, 372] on button "Enviar pedido" at bounding box center [757, 375] width 216 height 22
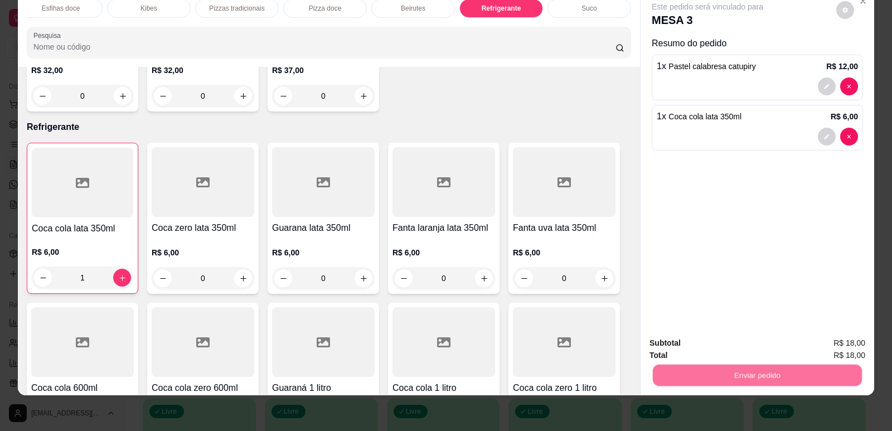
click at [819, 341] on button "Enviar pedido" at bounding box center [836, 347] width 63 height 21
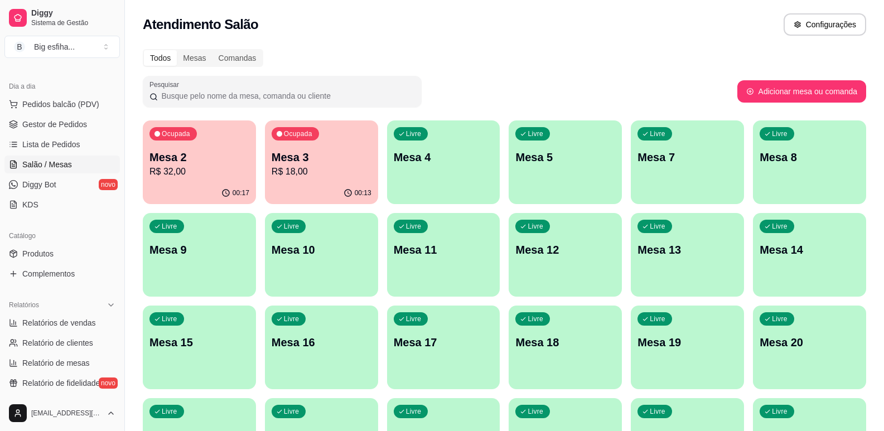
click at [413, 167] on div "Livre Mesa 4" at bounding box center [443, 155] width 113 height 70
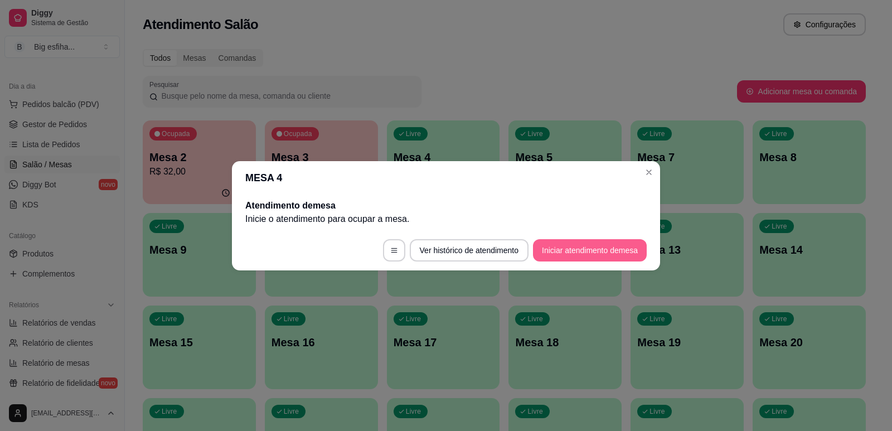
click at [565, 258] on button "Iniciar atendimento de mesa" at bounding box center [590, 250] width 114 height 22
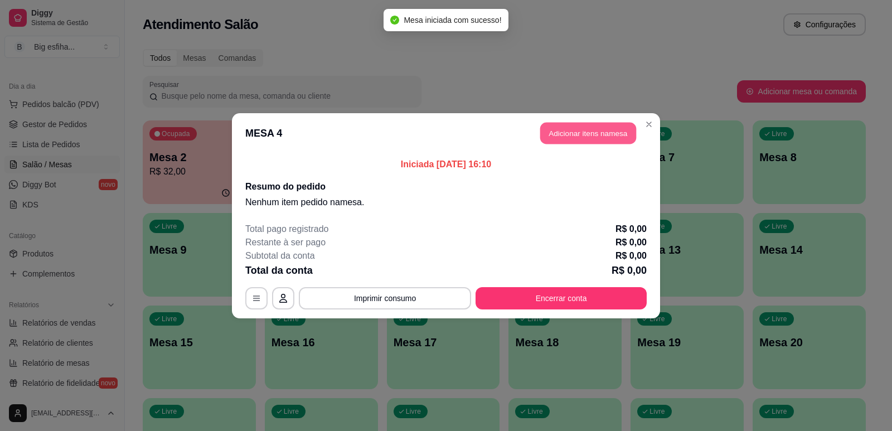
click at [592, 125] on button "Adicionar itens na mesa" at bounding box center [588, 133] width 96 height 22
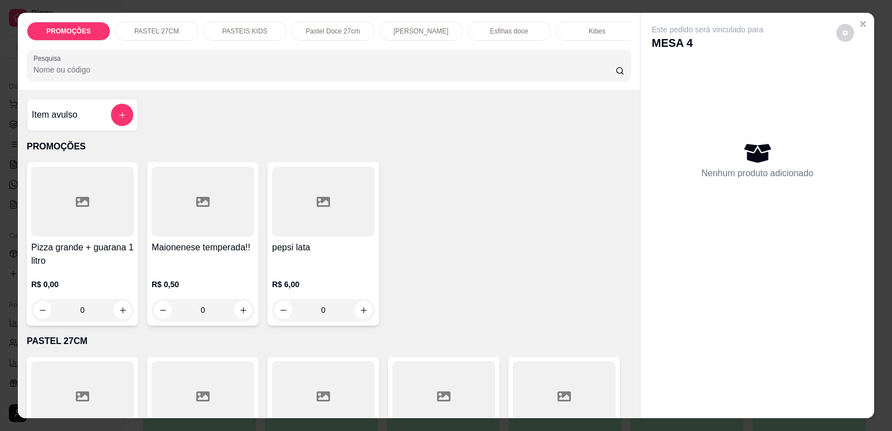
click at [331, 29] on p "Pastel Doce 27cm" at bounding box center [332, 31] width 54 height 9
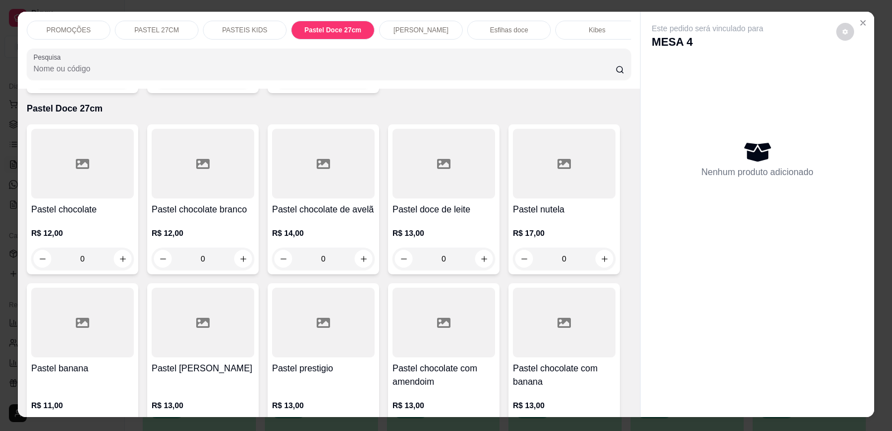
scroll to position [0, 0]
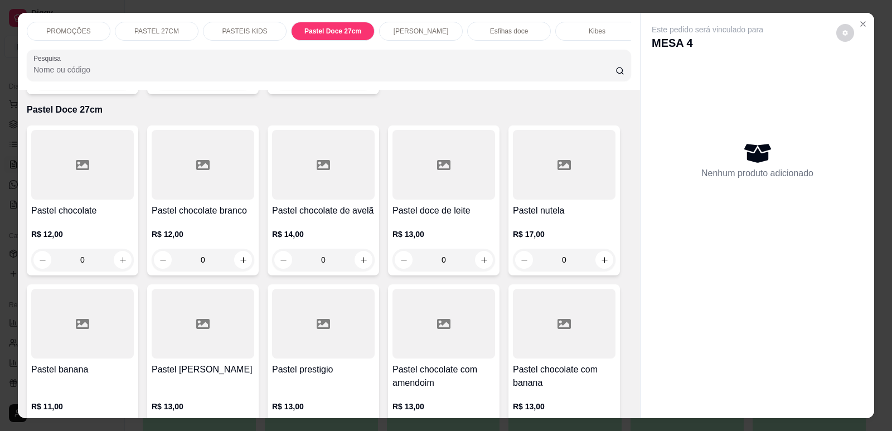
drag, startPoint x: 240, startPoint y: 23, endPoint x: 253, endPoint y: 91, distance: 69.8
click at [240, 23] on div "PASTEIS KIDS" at bounding box center [245, 31] width 84 height 19
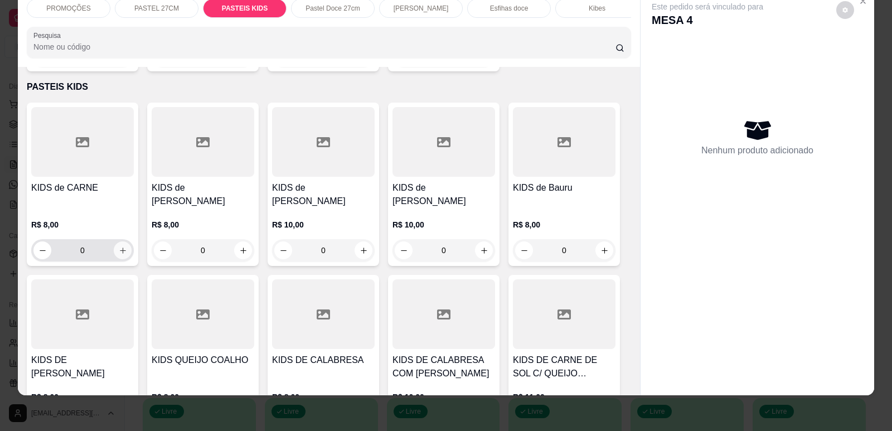
click at [125, 242] on button "increase-product-quantity" at bounding box center [123, 250] width 18 height 18
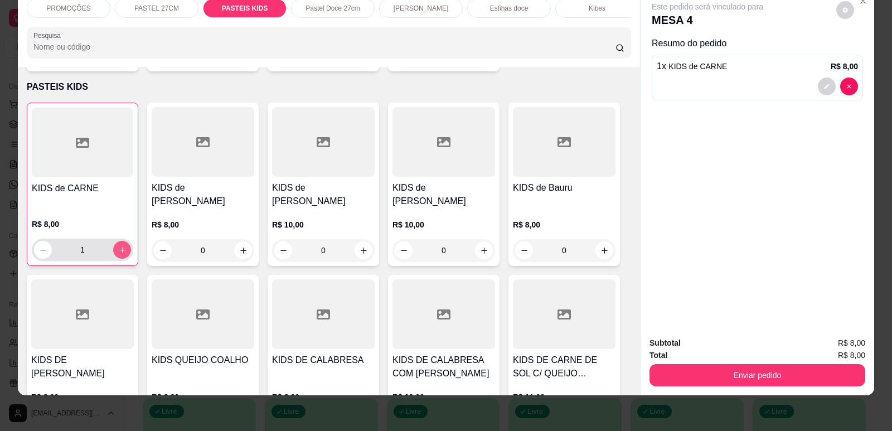
type input "1"
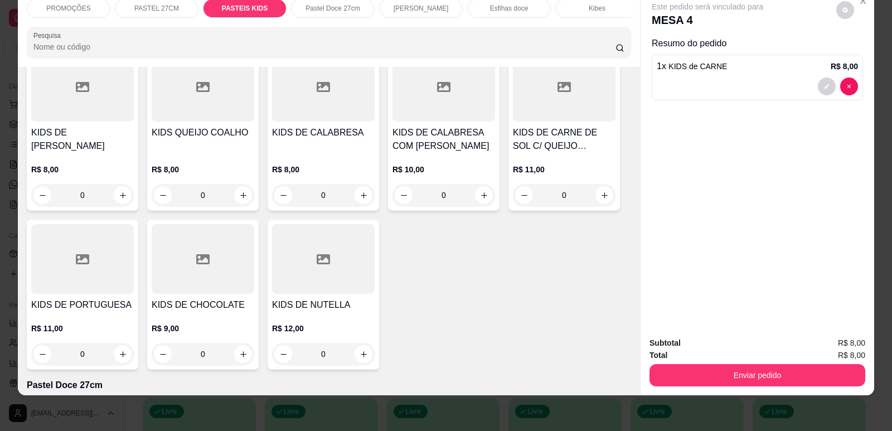
scroll to position [2517, 0]
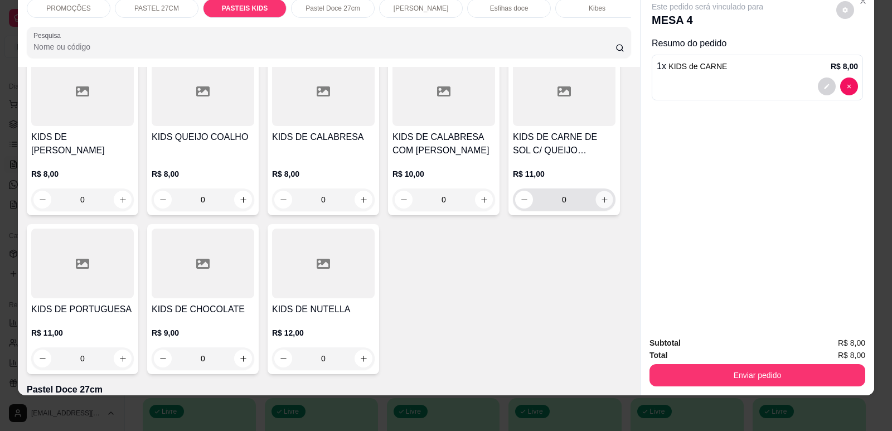
click at [600, 196] on icon "increase-product-quantity" at bounding box center [604, 200] width 8 height 8
type input "1"
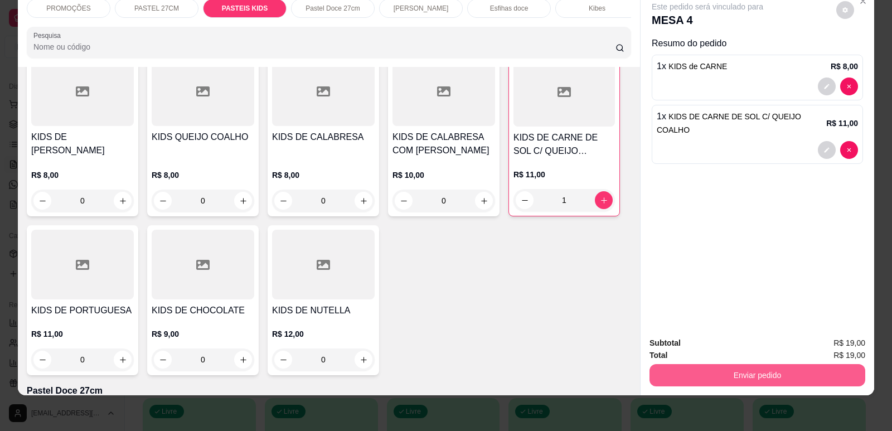
click at [735, 370] on button "Enviar pedido" at bounding box center [757, 375] width 216 height 22
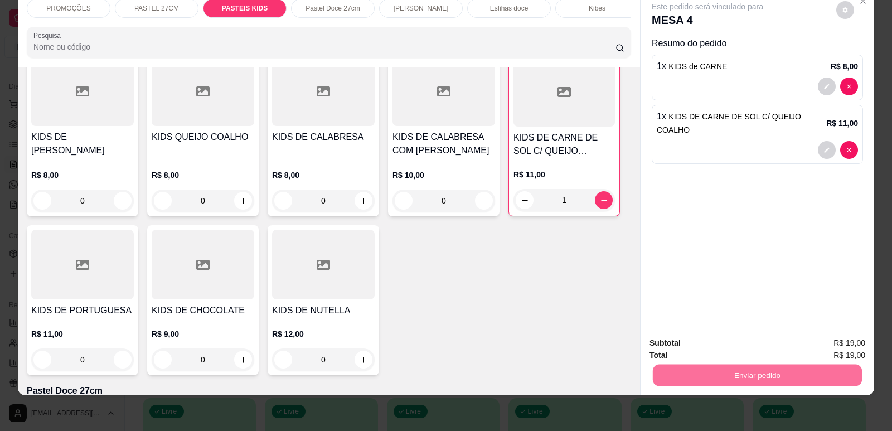
click at [816, 344] on button "Enviar pedido" at bounding box center [836, 347] width 63 height 21
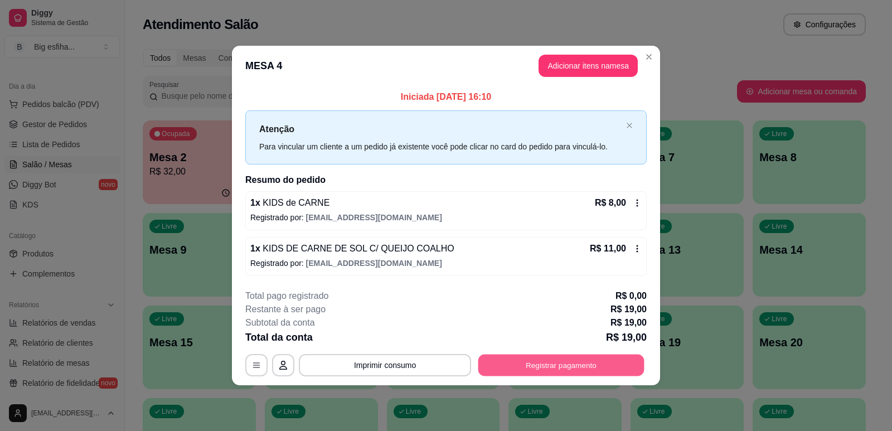
click at [580, 375] on button "Registrar pagamento" at bounding box center [561, 366] width 166 height 22
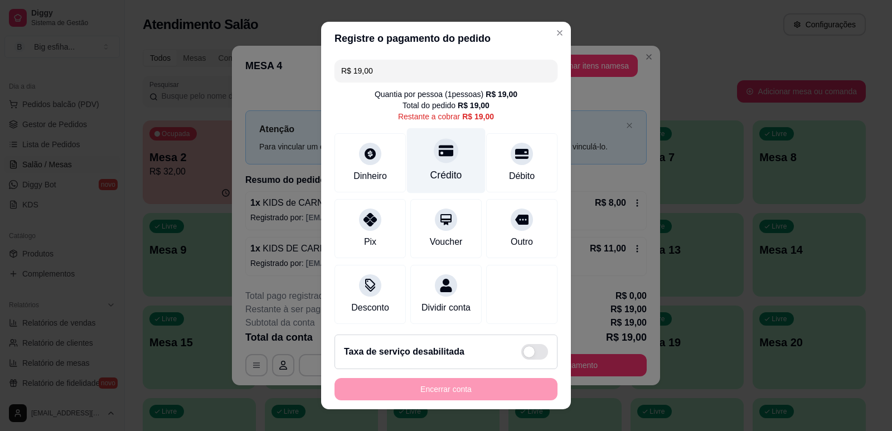
click at [427, 163] on div "Crédito" at bounding box center [446, 160] width 79 height 65
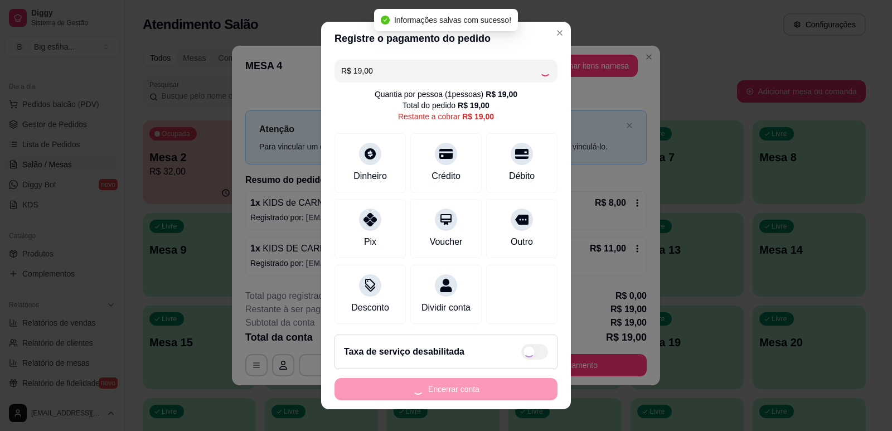
type input "R$ 0,00"
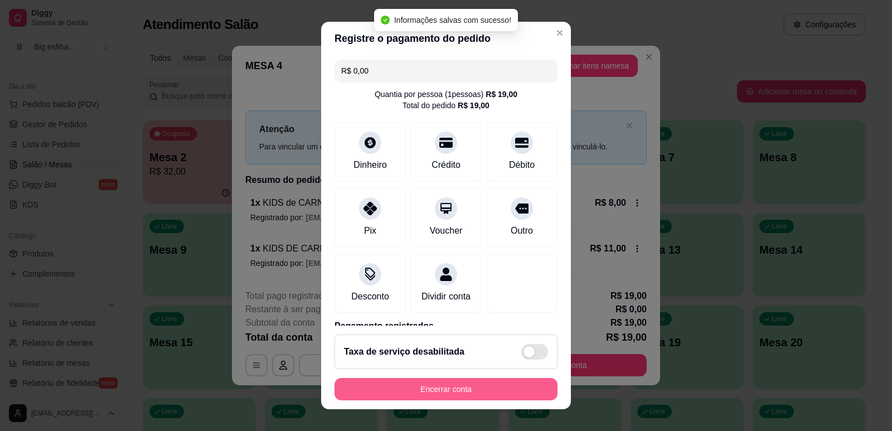
click at [460, 389] on button "Encerrar conta" at bounding box center [445, 389] width 223 height 22
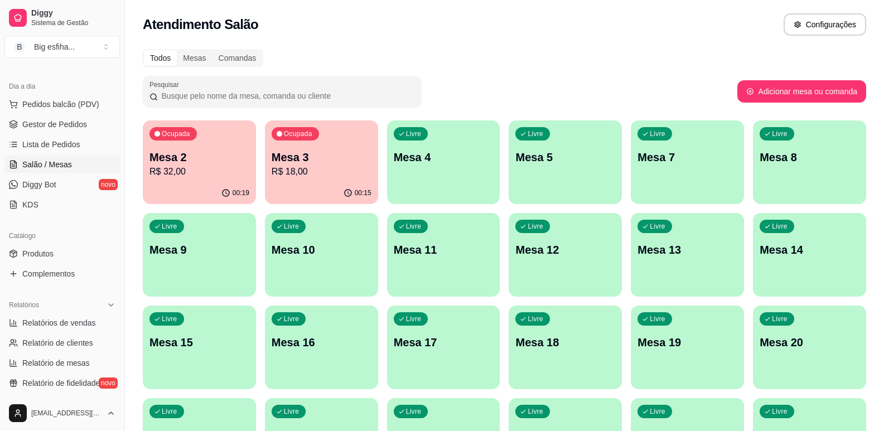
click at [345, 171] on p "R$ 18,00" at bounding box center [321, 171] width 100 height 13
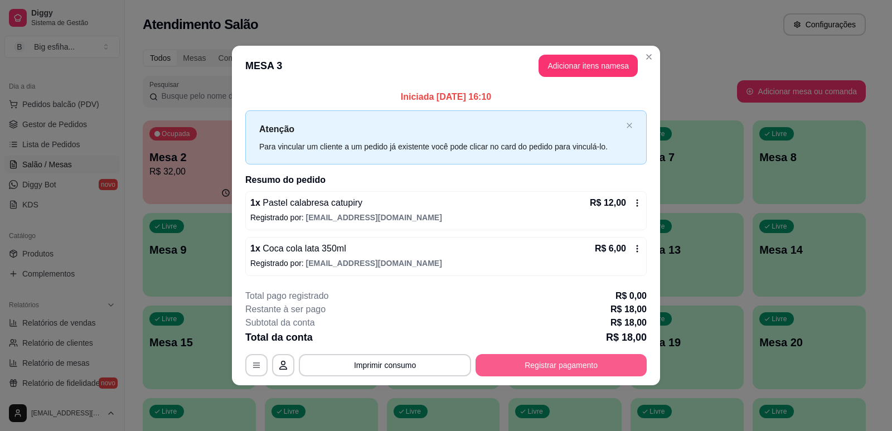
click at [530, 360] on button "Registrar pagamento" at bounding box center [560, 365] width 171 height 22
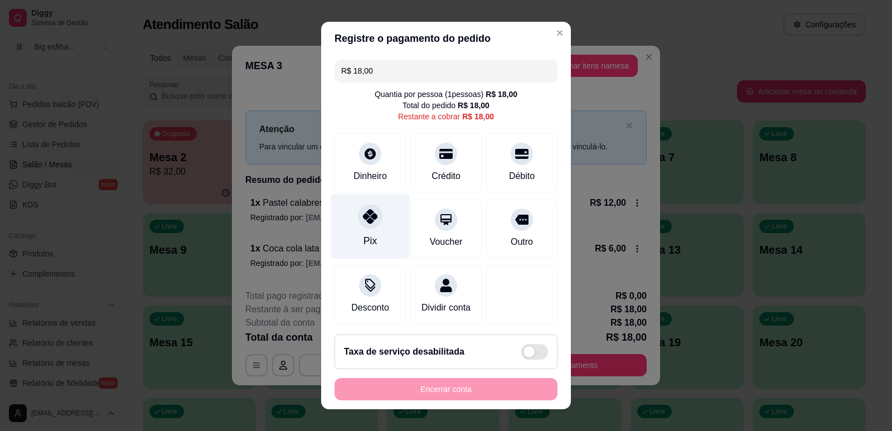
click at [342, 234] on div "Pix" at bounding box center [370, 225] width 79 height 65
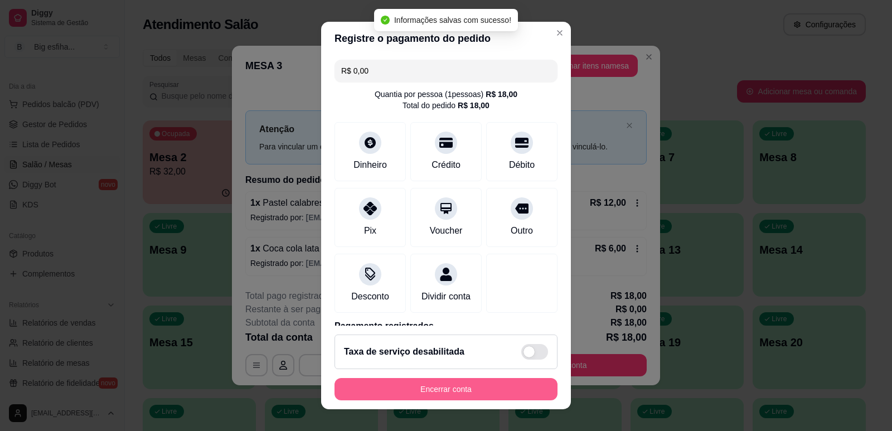
type input "R$ 0,00"
click at [426, 390] on button "Encerrar conta" at bounding box center [445, 389] width 223 height 22
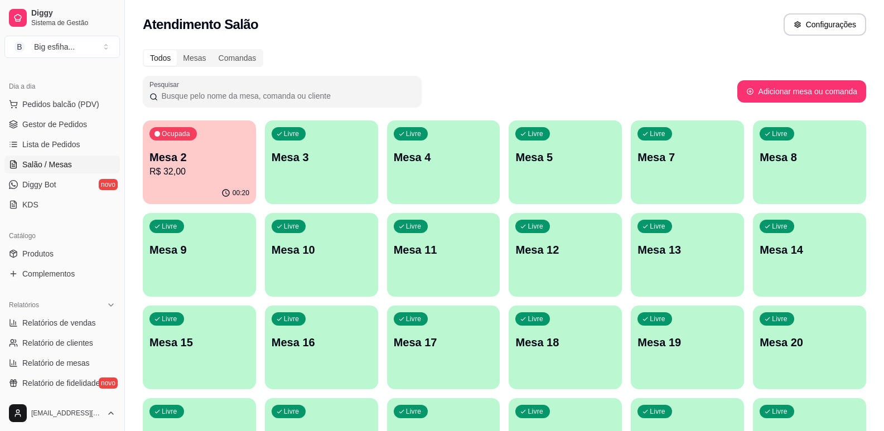
drag, startPoint x: 142, startPoint y: 169, endPoint x: 193, endPoint y: 165, distance: 51.5
click at [151, 168] on div "Todos Mesas Comandas Pesquisar Adicionar mesa ou comanda Ocupada Mesa 2 R$ 32,0…" at bounding box center [504, 314] width 759 height 545
click at [195, 174] on p "R$ 32,00" at bounding box center [199, 171] width 96 height 13
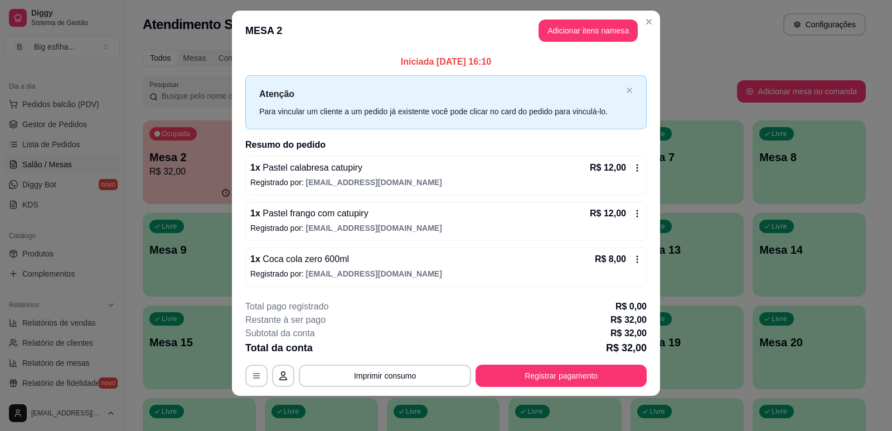
scroll to position [13, 0]
click at [578, 376] on button "Registrar pagamento" at bounding box center [560, 375] width 171 height 22
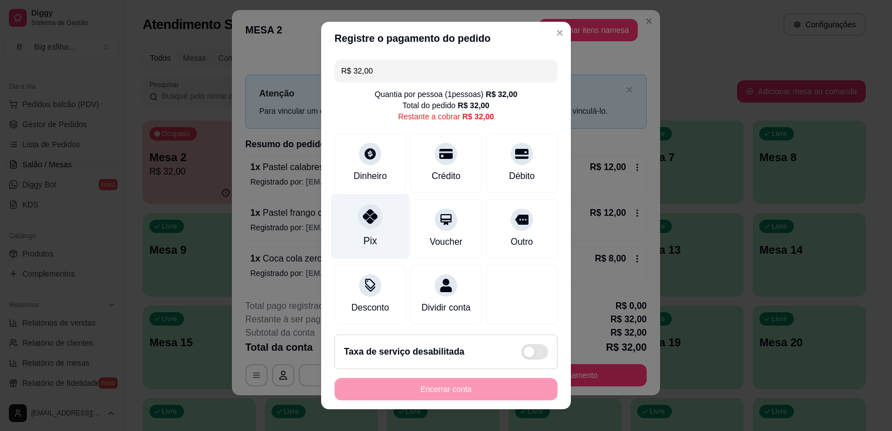
drag, startPoint x: 362, startPoint y: 227, endPoint x: 370, endPoint y: 242, distance: 17.5
click at [361, 228] on div at bounding box center [370, 216] width 25 height 25
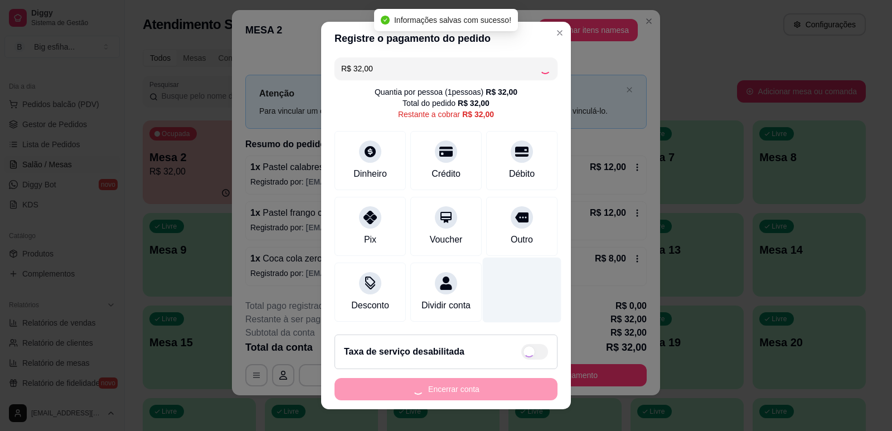
type input "R$ 0,00"
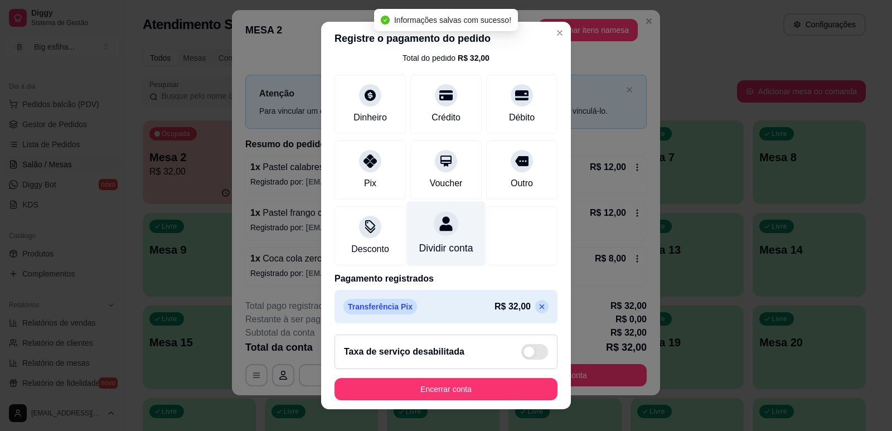
scroll to position [62, 0]
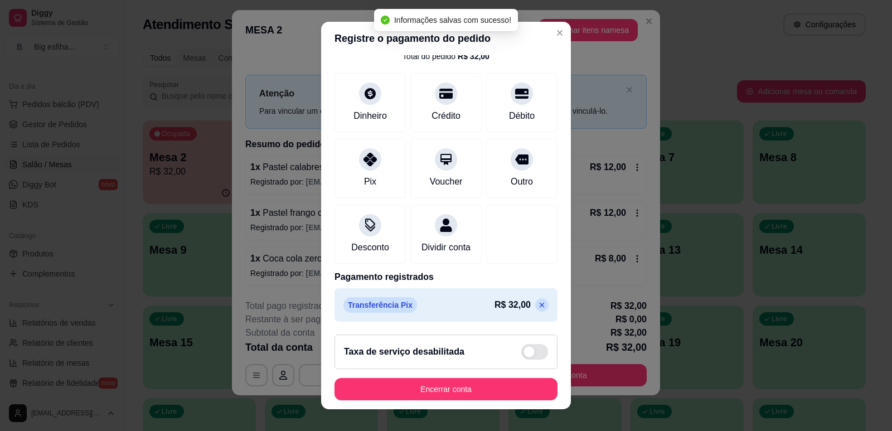
click at [486, 390] on button "Encerrar conta" at bounding box center [445, 389] width 223 height 22
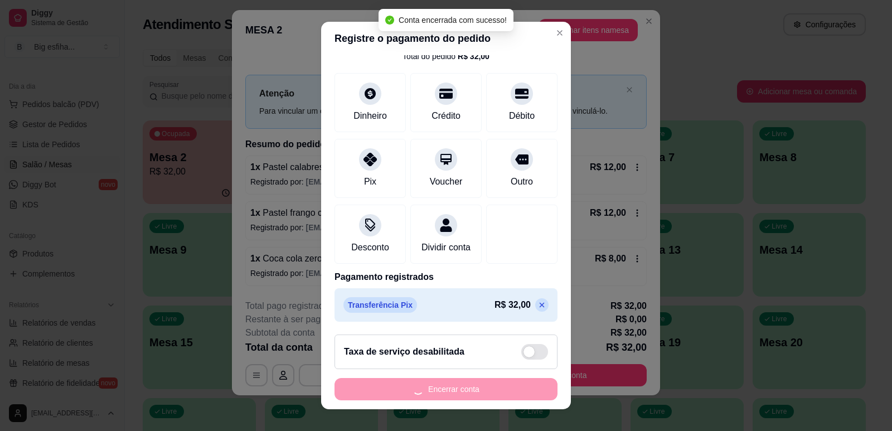
scroll to position [0, 0]
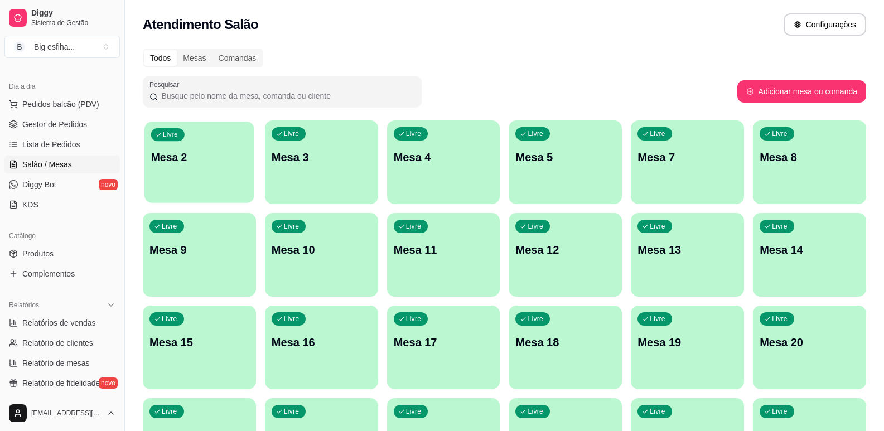
click at [190, 169] on div "Livre Mesa 2" at bounding box center [199, 156] width 110 height 68
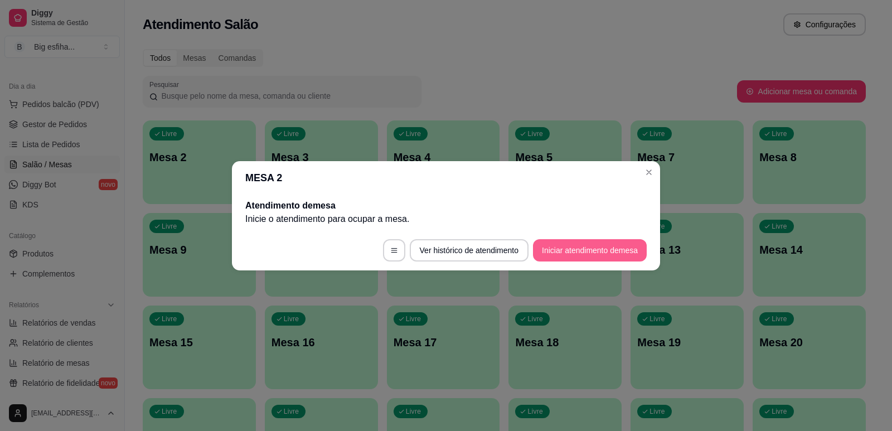
click at [589, 244] on button "Iniciar atendimento de mesa" at bounding box center [590, 250] width 114 height 22
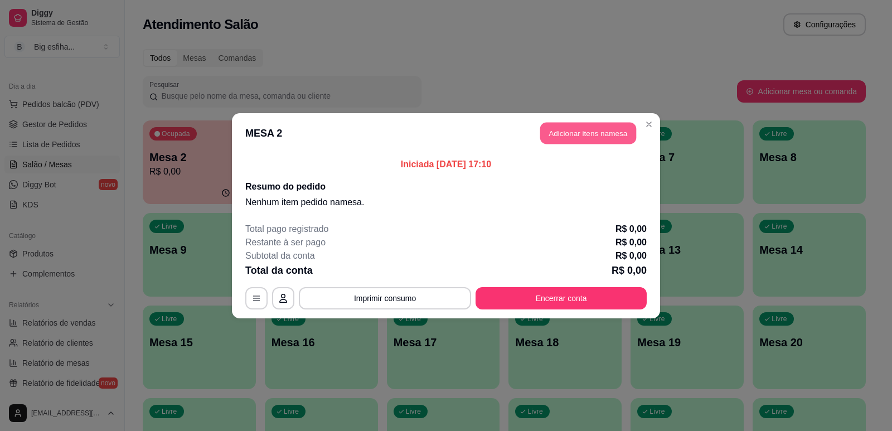
click at [578, 128] on button "Adicionar itens na mesa" at bounding box center [588, 133] width 96 height 22
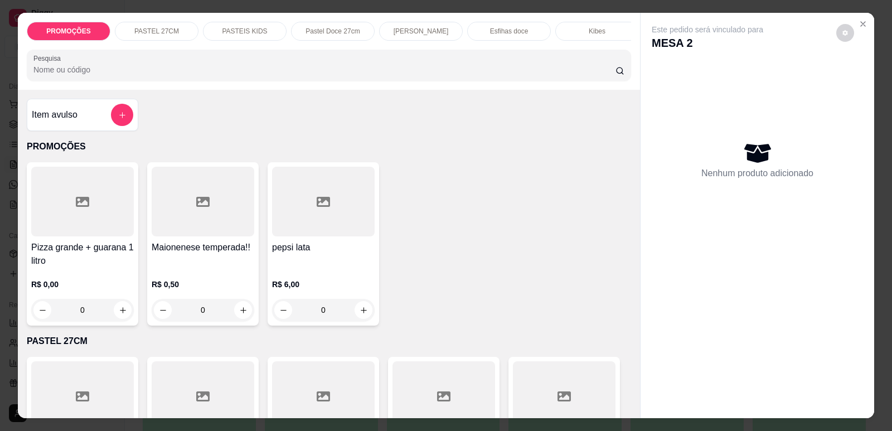
click at [415, 31] on p "[PERSON_NAME]" at bounding box center [421, 31] width 55 height 9
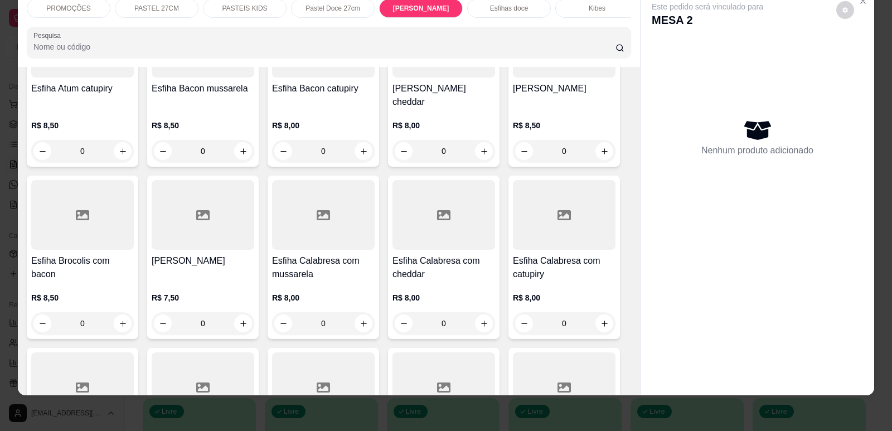
scroll to position [3563, 0]
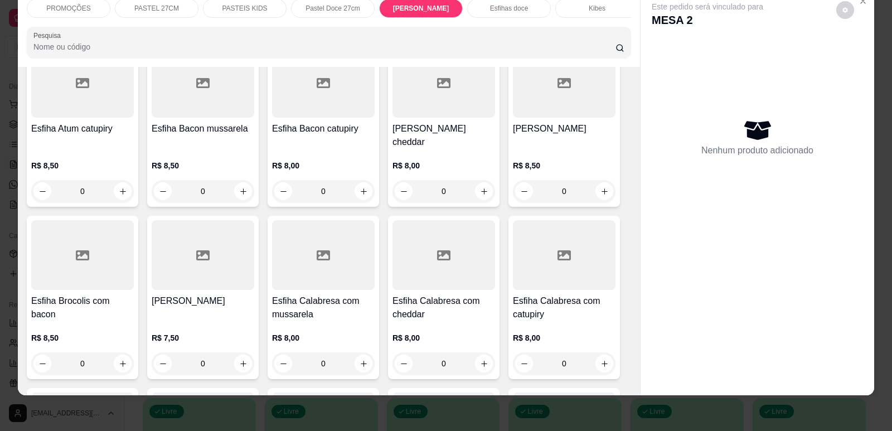
click at [286, 110] on div at bounding box center [323, 83] width 103 height 70
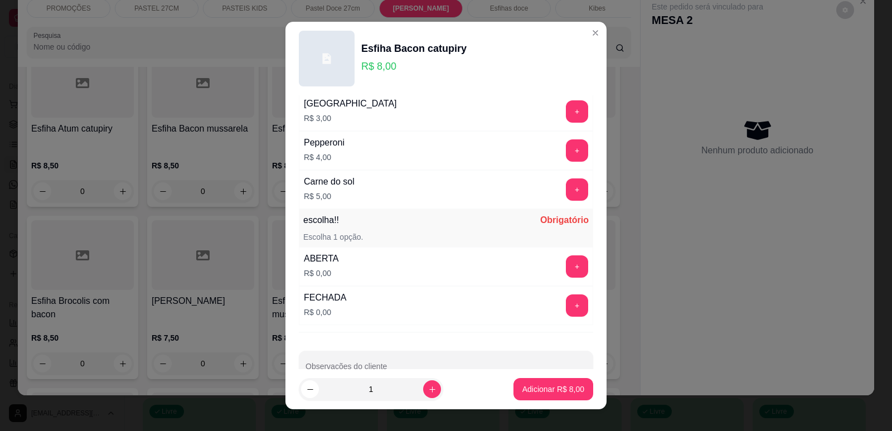
scroll to position [881, 0]
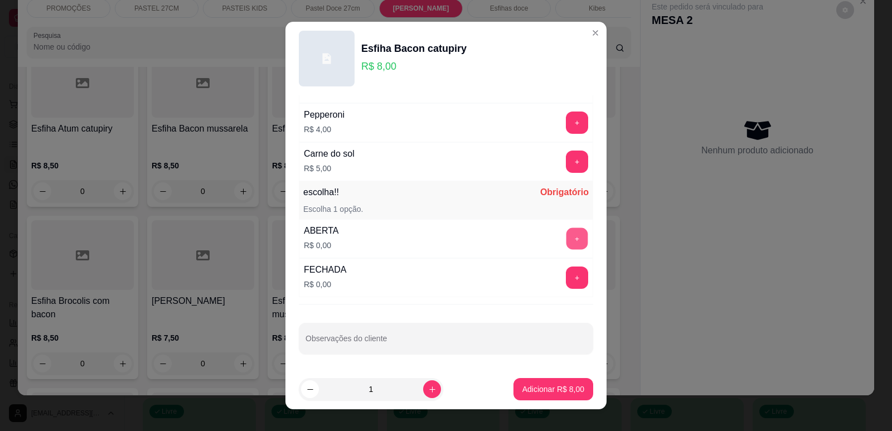
click at [566, 238] on button "+" at bounding box center [577, 238] width 22 height 22
click at [544, 390] on p "Adicionar R$ 8,00" at bounding box center [553, 389] width 60 height 11
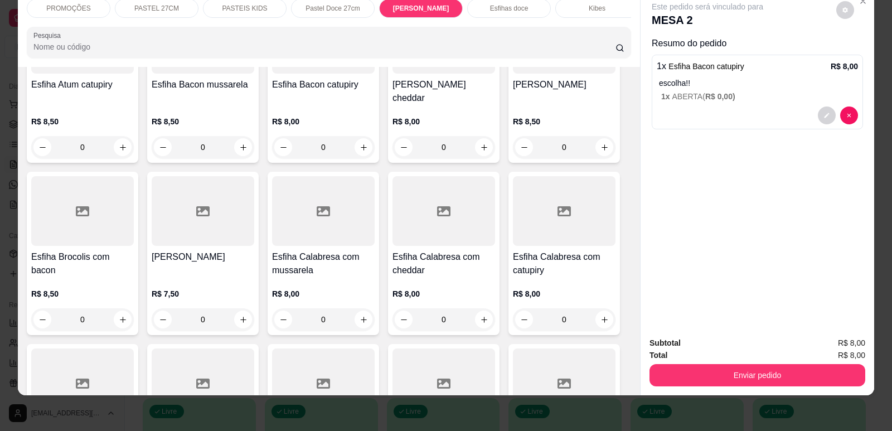
scroll to position [3730, 0]
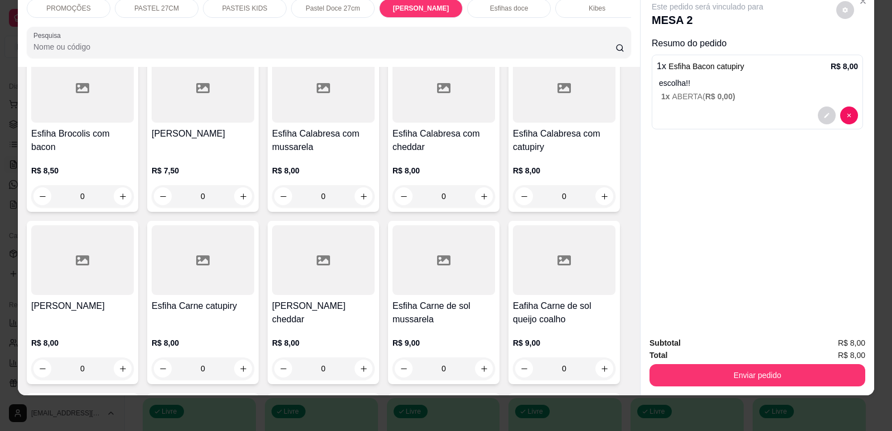
click at [448, 305] on h4 "Esfiha Carne de sol mussarela" at bounding box center [443, 312] width 103 height 27
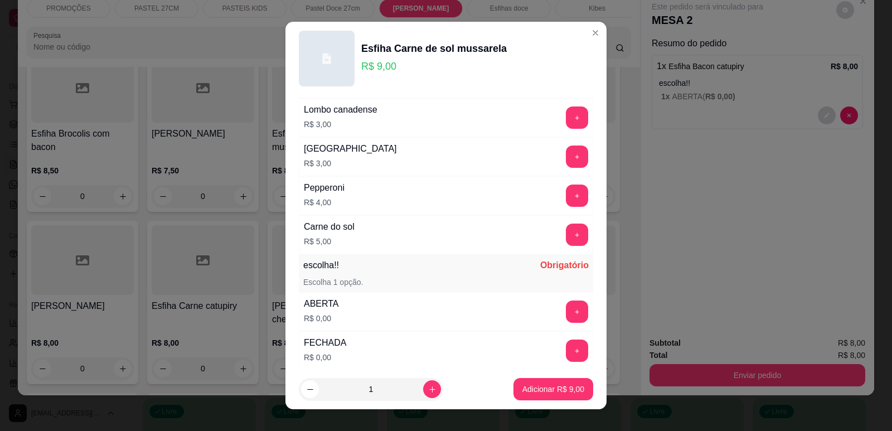
scroll to position [836, 0]
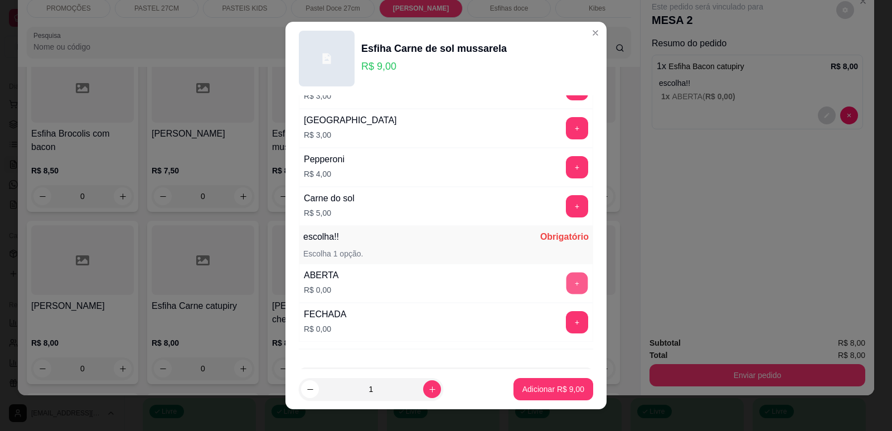
click at [566, 284] on button "+" at bounding box center [577, 283] width 22 height 22
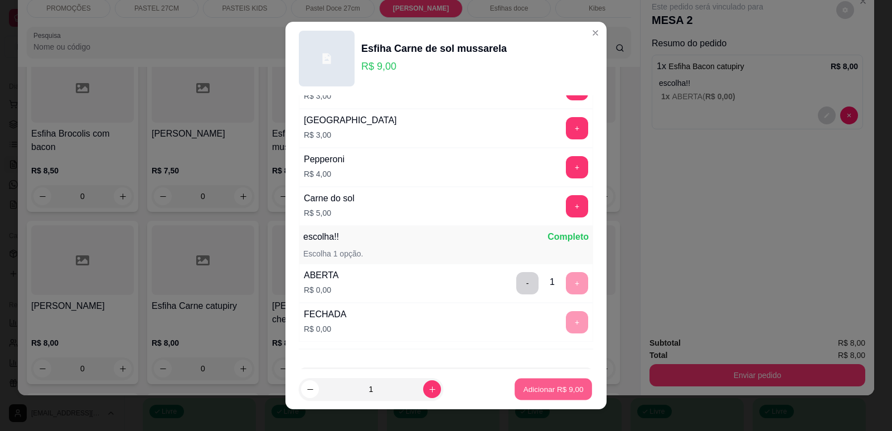
click at [549, 387] on p "Adicionar R$ 9,00" at bounding box center [553, 389] width 60 height 11
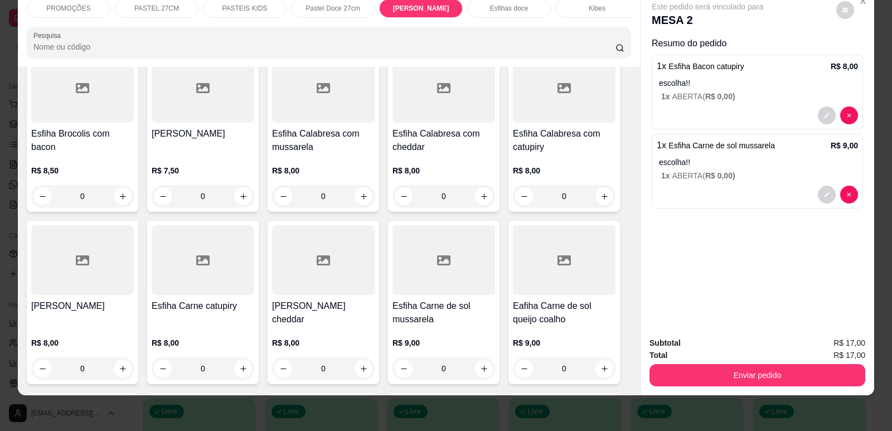
scroll to position [0, 448]
click at [496, 9] on p "Refrigerante" at bounding box center [501, 8] width 37 height 9
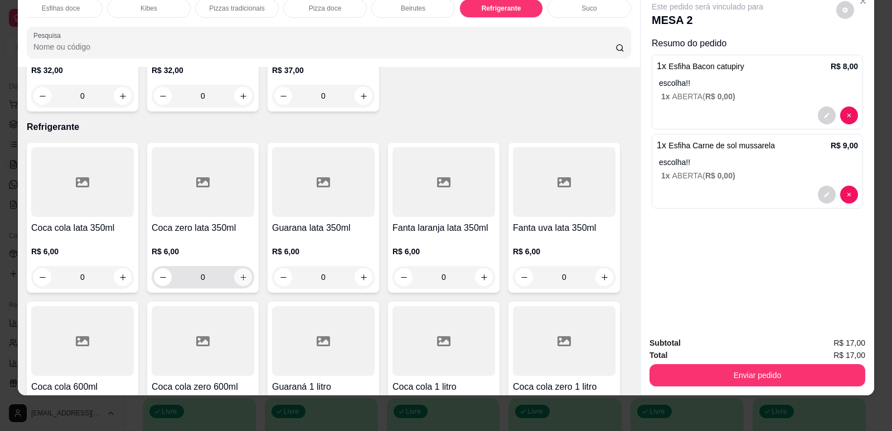
click at [239, 273] on icon "increase-product-quantity" at bounding box center [243, 277] width 8 height 8
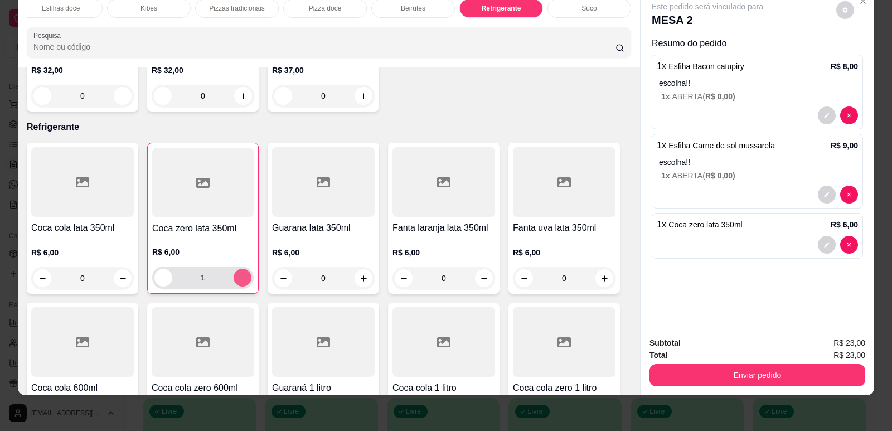
type input "1"
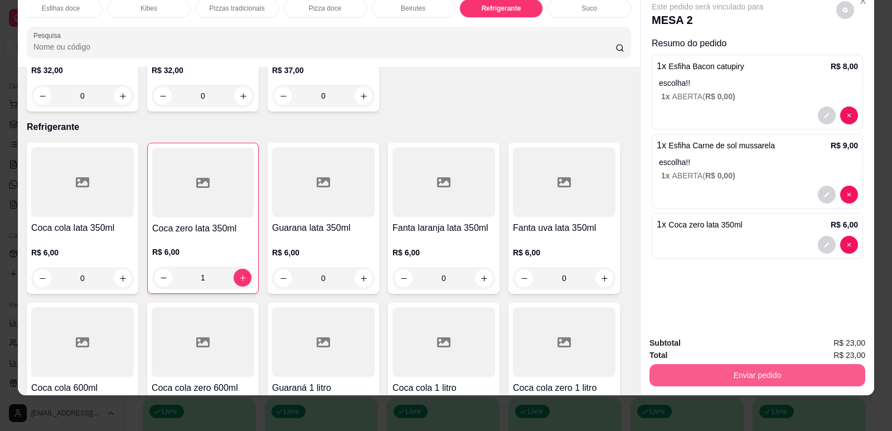
click at [748, 378] on button "Enviar pedido" at bounding box center [757, 375] width 216 height 22
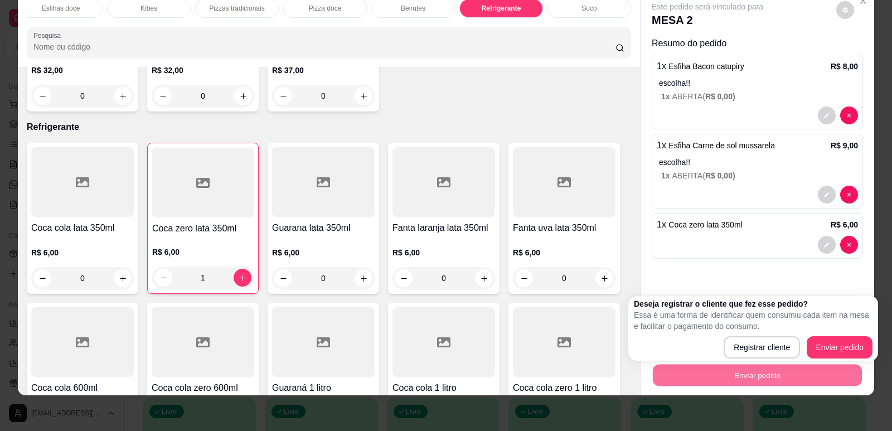
click at [836, 360] on div "Deseja registrar o cliente que fez esse pedido? Essa é uma forma de identificar…" at bounding box center [753, 328] width 250 height 65
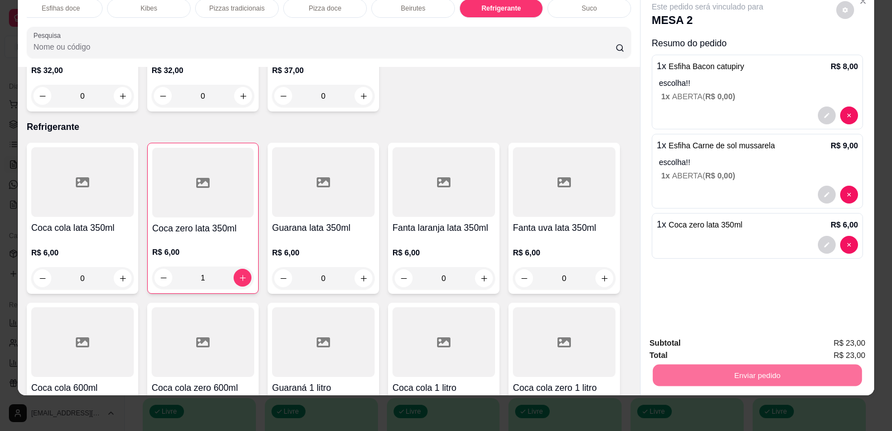
click at [829, 355] on button "Enviar pedido" at bounding box center [836, 347] width 63 height 21
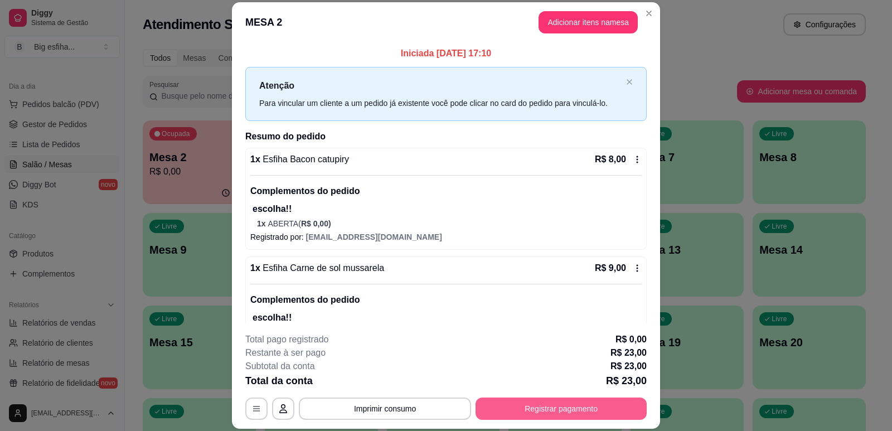
click at [559, 407] on button "Registrar pagamento" at bounding box center [560, 408] width 171 height 22
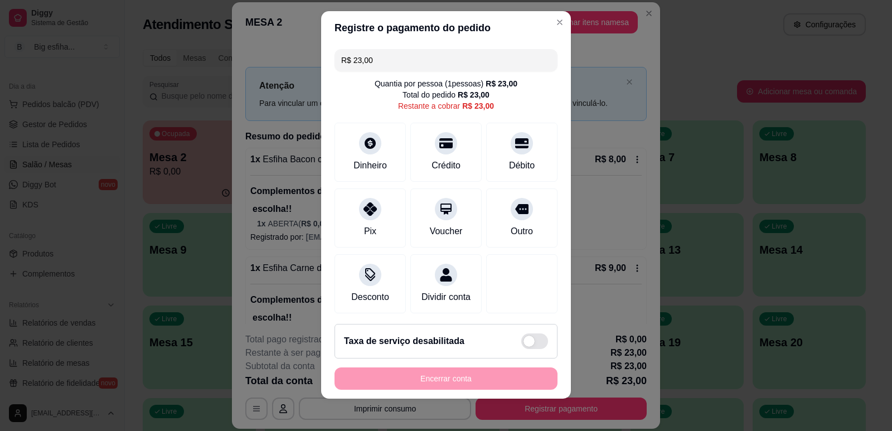
scroll to position [14, 0]
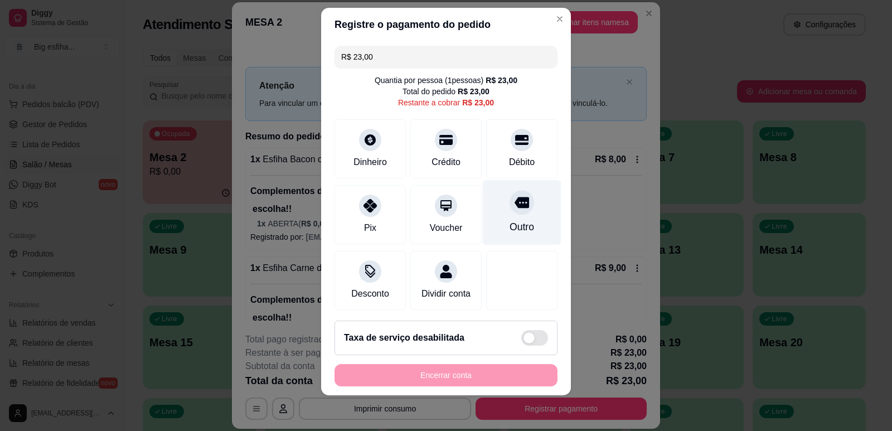
drag, startPoint x: 506, startPoint y: 157, endPoint x: 513, endPoint y: 229, distance: 72.8
click at [509, 157] on div "Débito" at bounding box center [522, 162] width 26 height 13
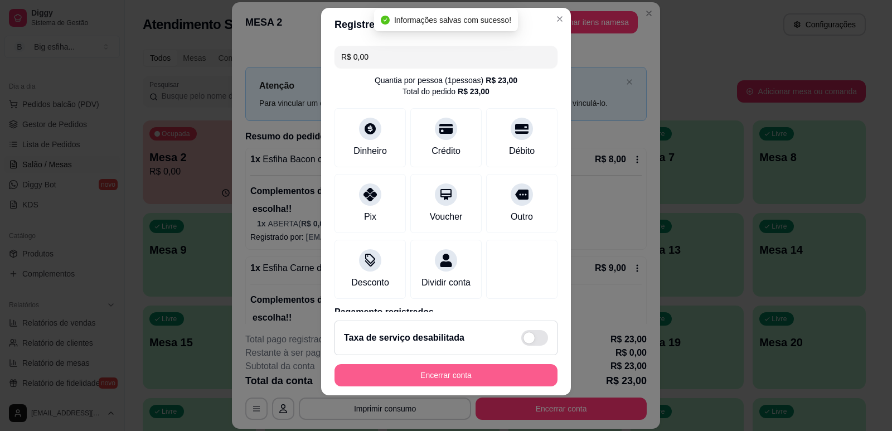
type input "R$ 0,00"
click at [413, 377] on button "Encerrar conta" at bounding box center [445, 375] width 223 height 22
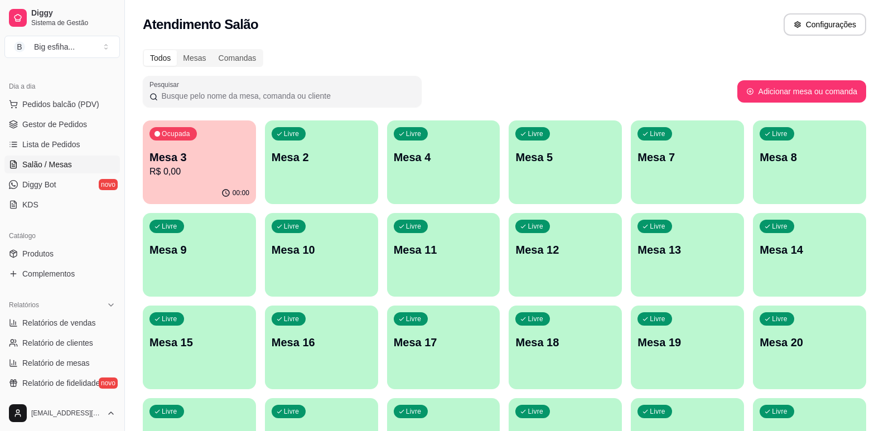
click at [227, 161] on p "Mesa 3" at bounding box center [199, 157] width 100 height 16
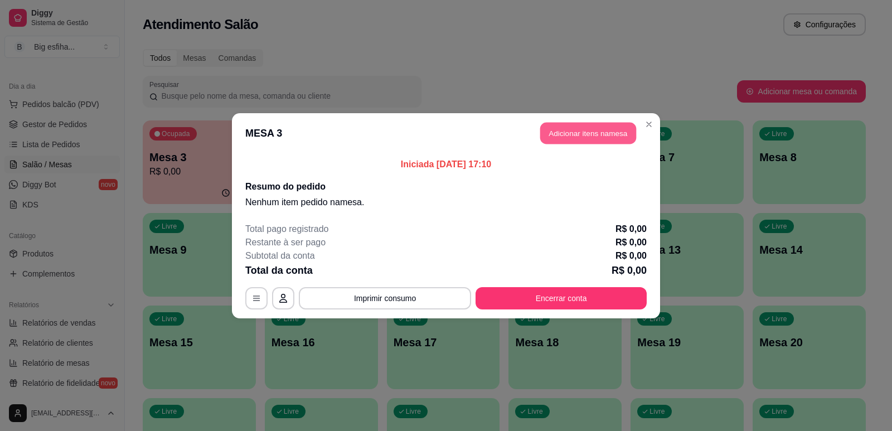
click at [580, 135] on button "Adicionar itens na mesa" at bounding box center [588, 133] width 96 height 22
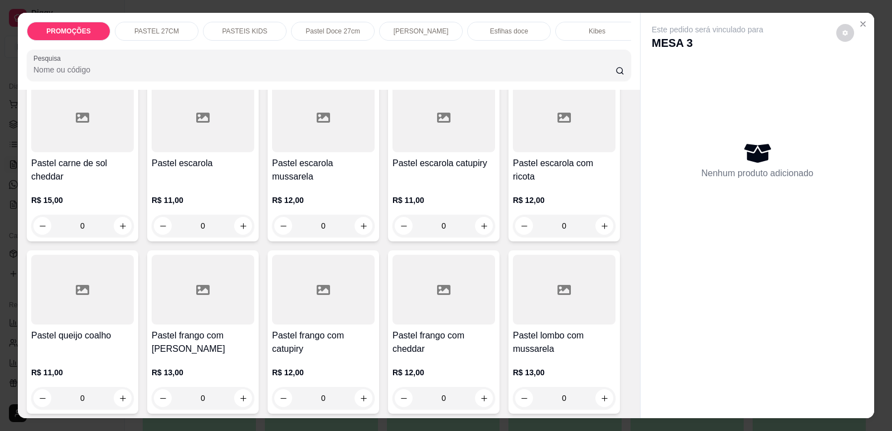
scroll to position [1171, 0]
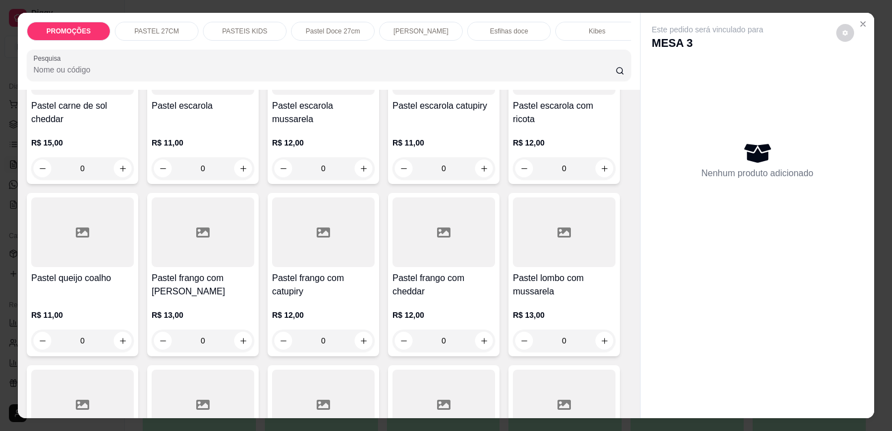
click at [323, 281] on h4 "Pastel frango com catupiry" at bounding box center [323, 284] width 103 height 27
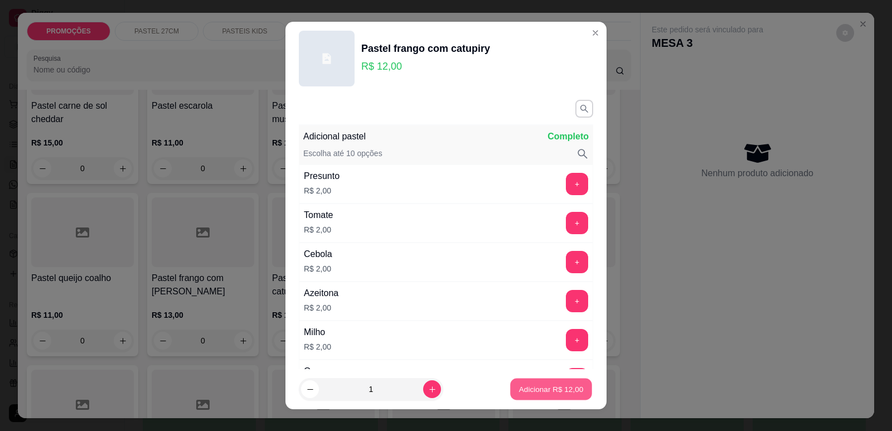
click at [551, 389] on p "Adicionar R$ 12,00" at bounding box center [551, 389] width 65 height 11
type input "1"
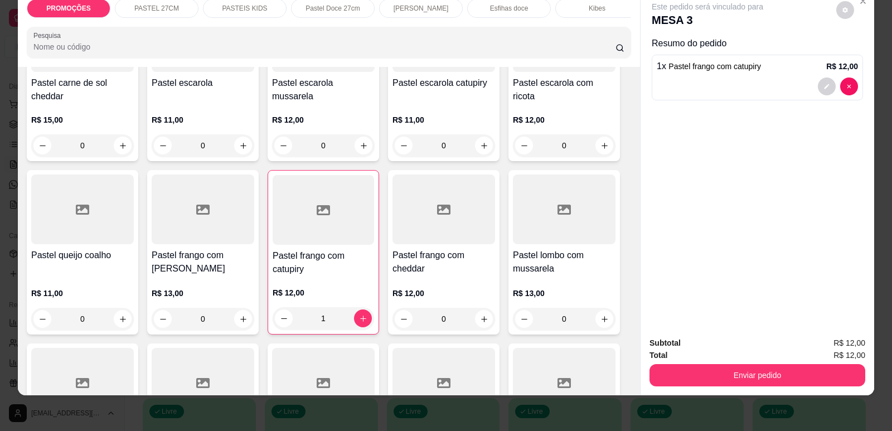
scroll to position [0, 448]
click at [513, 11] on p "Refrigerante" at bounding box center [501, 8] width 37 height 9
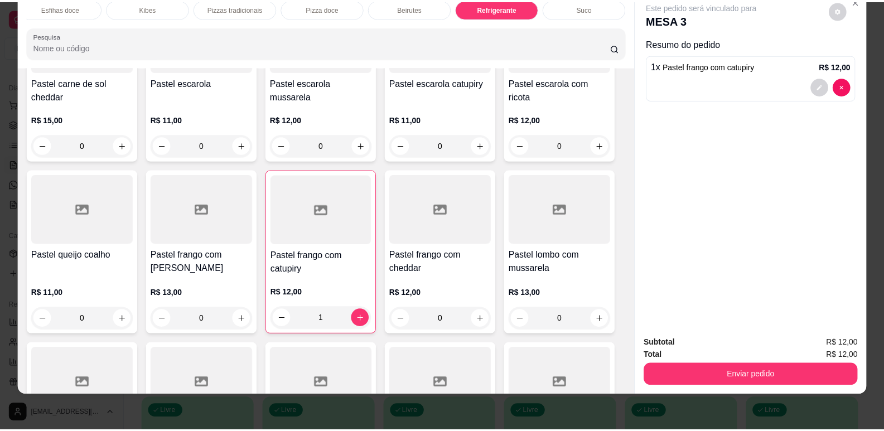
scroll to position [6433, 0]
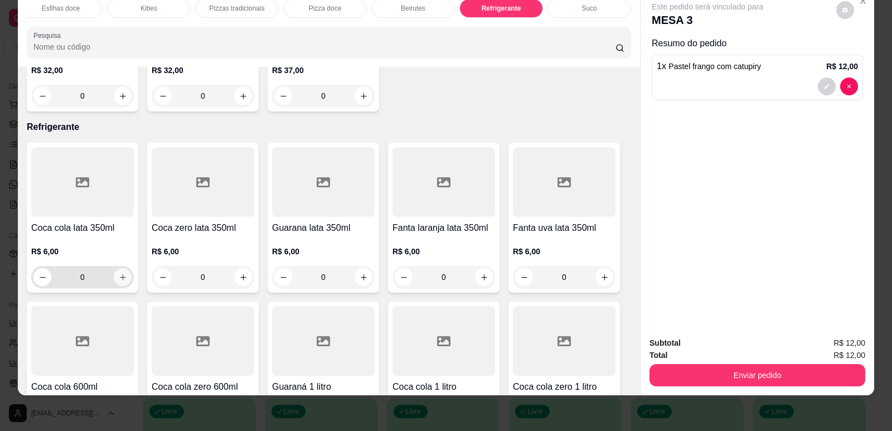
click at [114, 268] on button "increase-product-quantity" at bounding box center [123, 277] width 18 height 18
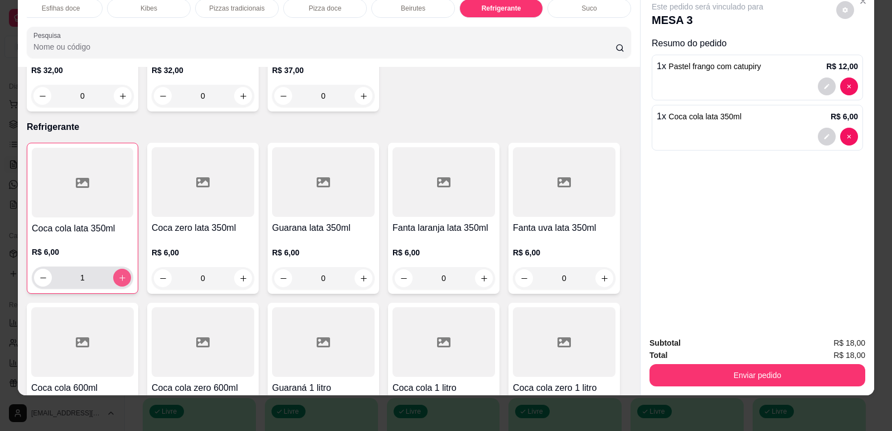
type input "1"
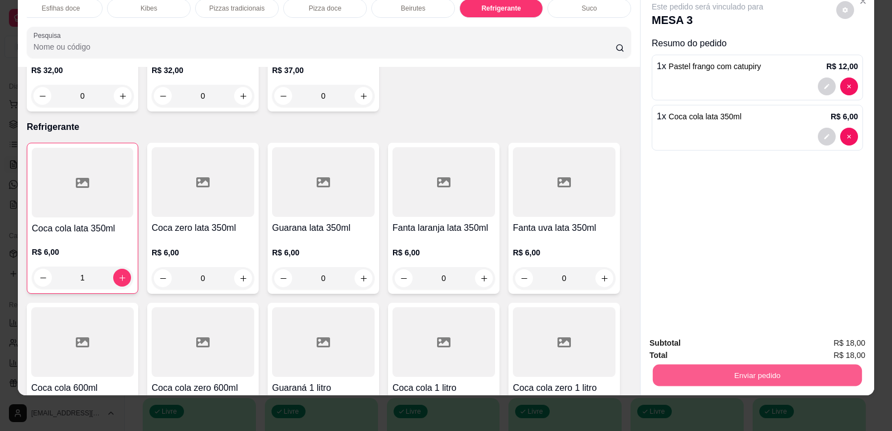
click at [726, 367] on button "Enviar pedido" at bounding box center [757, 375] width 209 height 22
click at [745, 377] on button "Enviar pedido" at bounding box center [757, 375] width 209 height 22
click at [808, 370] on button "Enviar pedido" at bounding box center [757, 375] width 216 height 22
click at [836, 346] on button "Enviar pedido" at bounding box center [836, 347] width 63 height 21
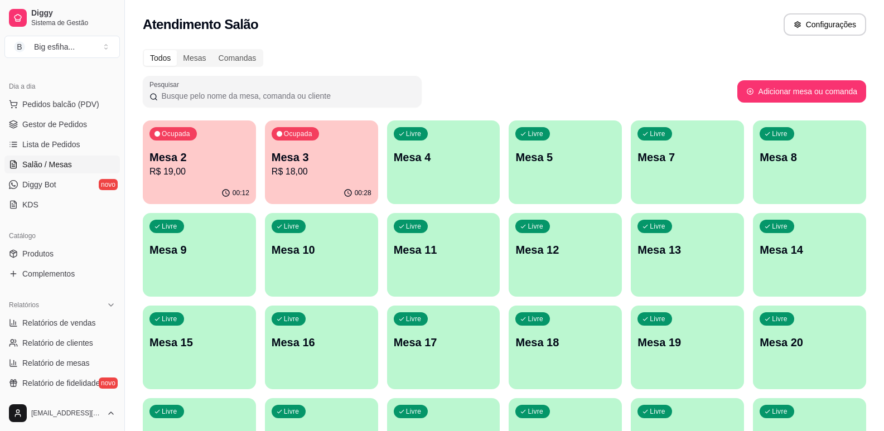
drag, startPoint x: 68, startPoint y: 241, endPoint x: 69, endPoint y: 247, distance: 5.7
click at [68, 243] on div "Catálogo" at bounding box center [61, 236] width 115 height 18
click at [69, 247] on link "Produtos" at bounding box center [61, 254] width 115 height 18
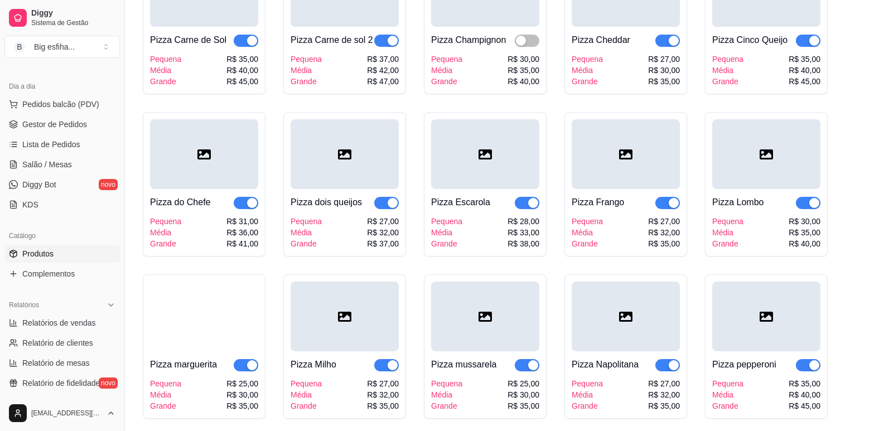
scroll to position [6968, 0]
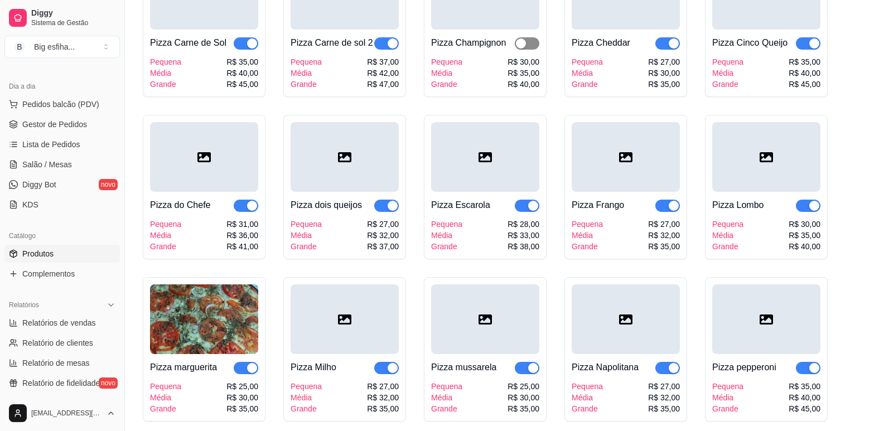
drag, startPoint x: 523, startPoint y: 31, endPoint x: 552, endPoint y: 99, distance: 73.7
click at [524, 38] on div "button" at bounding box center [521, 43] width 10 height 10
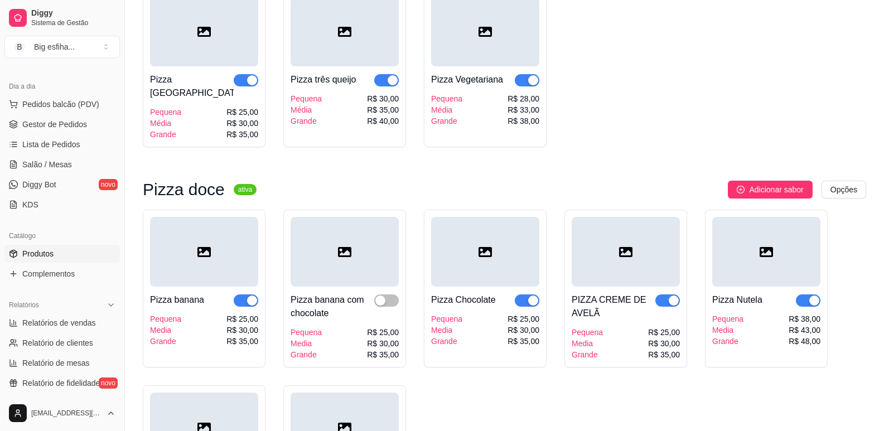
scroll to position [7581, 0]
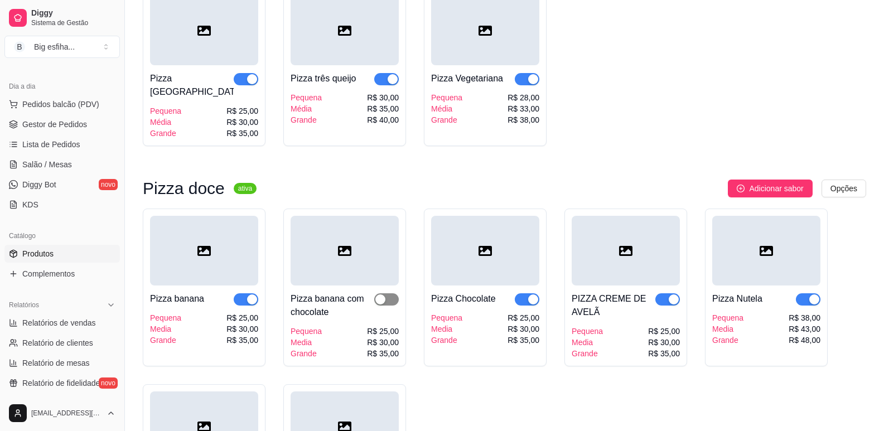
click at [386, 293] on span "button" at bounding box center [386, 299] width 25 height 12
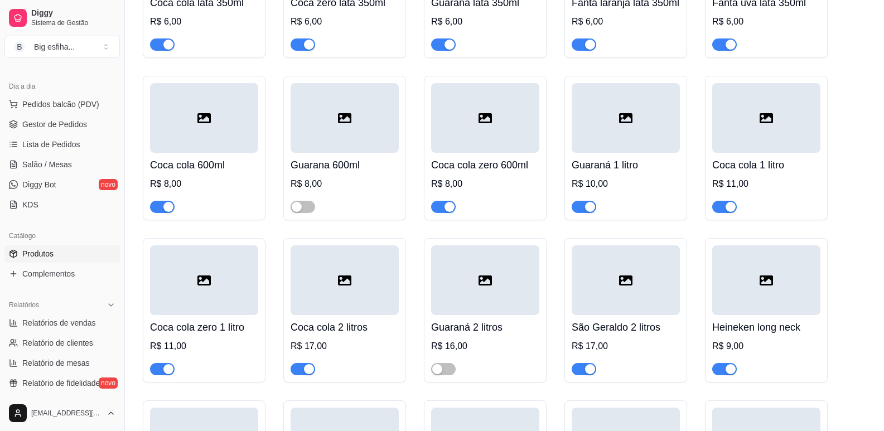
scroll to position [8640, 0]
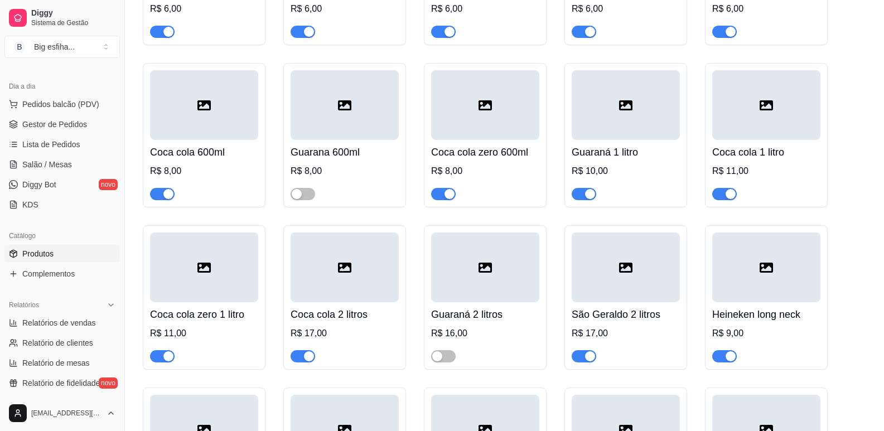
click at [450, 193] on div "button" at bounding box center [449, 194] width 10 height 10
click at [71, 183] on link "Diggy Bot novo" at bounding box center [61, 185] width 115 height 18
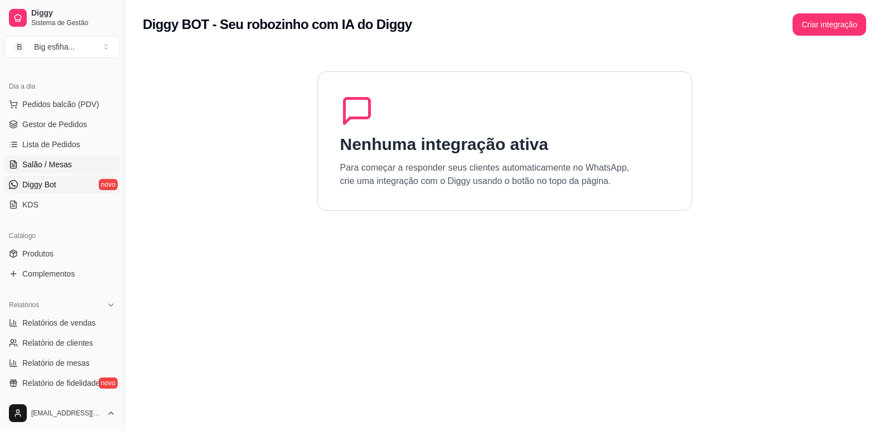
click at [65, 173] on link "Salão / Mesas" at bounding box center [61, 165] width 115 height 18
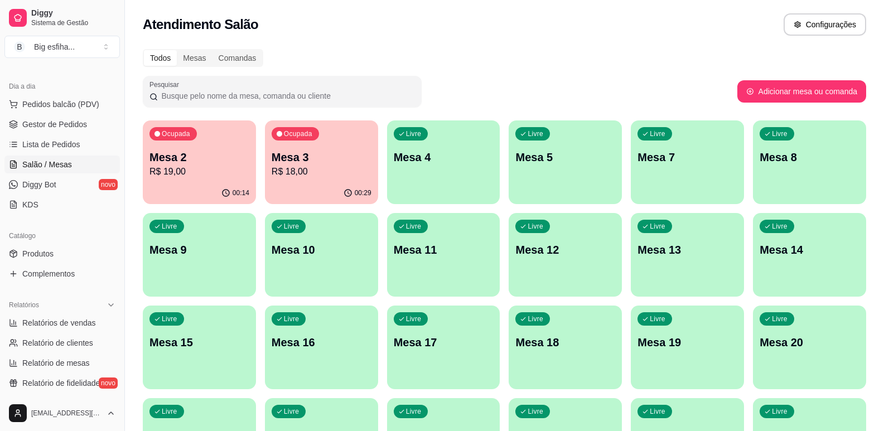
click at [211, 161] on p "Mesa 2" at bounding box center [199, 157] width 100 height 16
click at [299, 140] on div "Ocupada" at bounding box center [296, 134] width 46 height 13
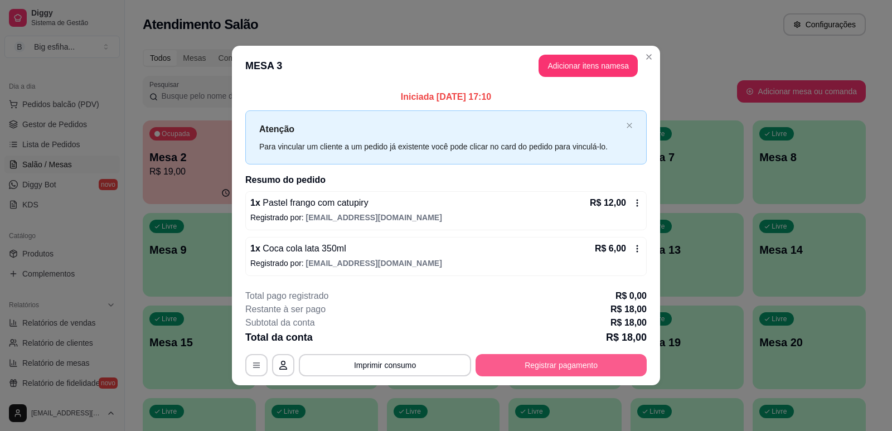
click at [560, 367] on button "Registrar pagamento" at bounding box center [560, 365] width 171 height 22
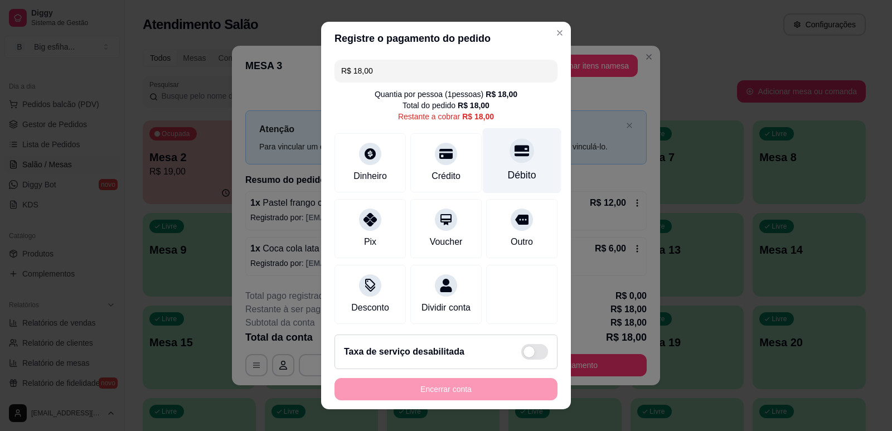
click at [488, 147] on div "Débito" at bounding box center [522, 160] width 79 height 65
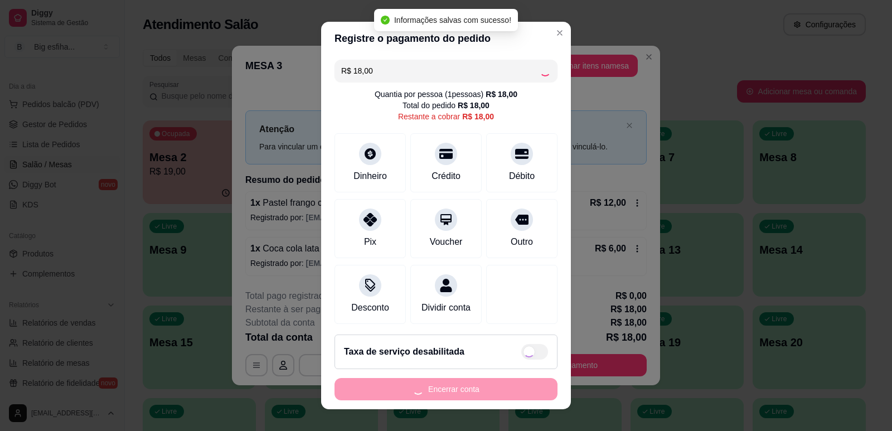
click at [426, 390] on div "Encerrar conta" at bounding box center [445, 389] width 223 height 22
type input "R$ 0,00"
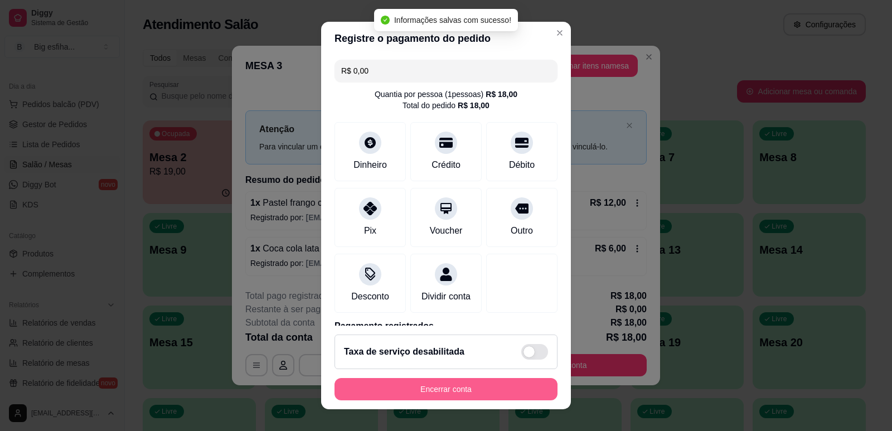
click at [426, 390] on button "Encerrar conta" at bounding box center [445, 389] width 223 height 22
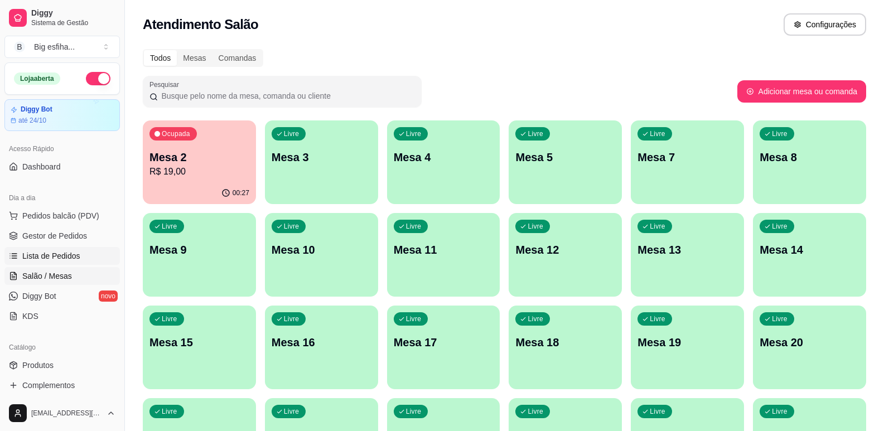
click at [66, 249] on link "Lista de Pedidos" at bounding box center [61, 256] width 115 height 18
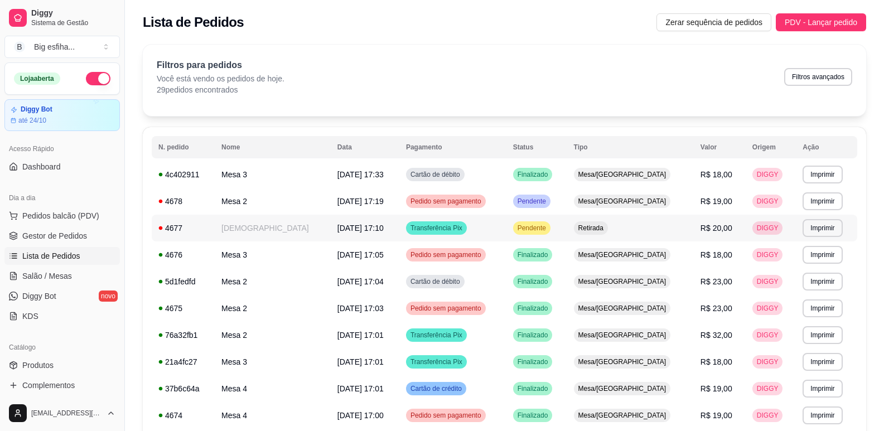
click at [460, 226] on span "Transferência Pix" at bounding box center [436, 228] width 56 height 9
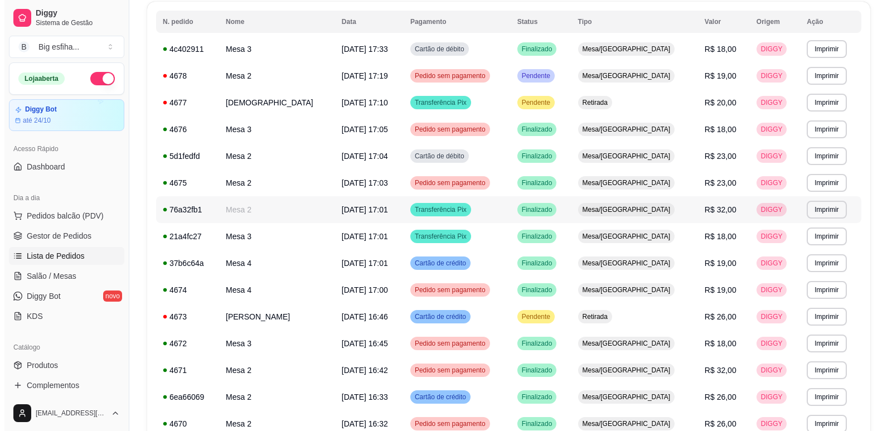
scroll to position [167, 0]
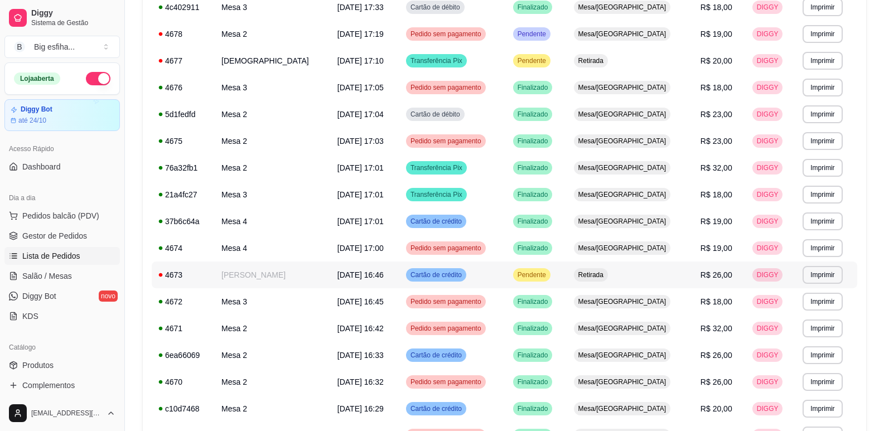
click at [337, 270] on span "[DATE] 16:46" at bounding box center [360, 274] width 46 height 9
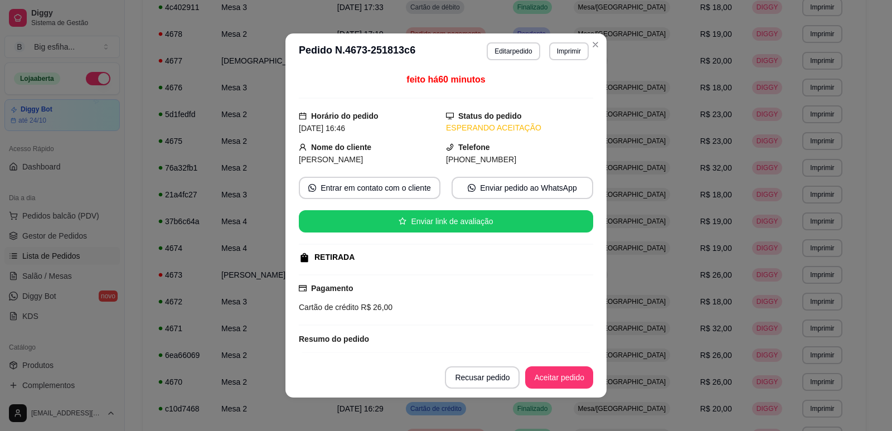
scroll to position [0, 0]
click at [498, 49] on button "Editar pedido" at bounding box center [514, 50] width 52 height 17
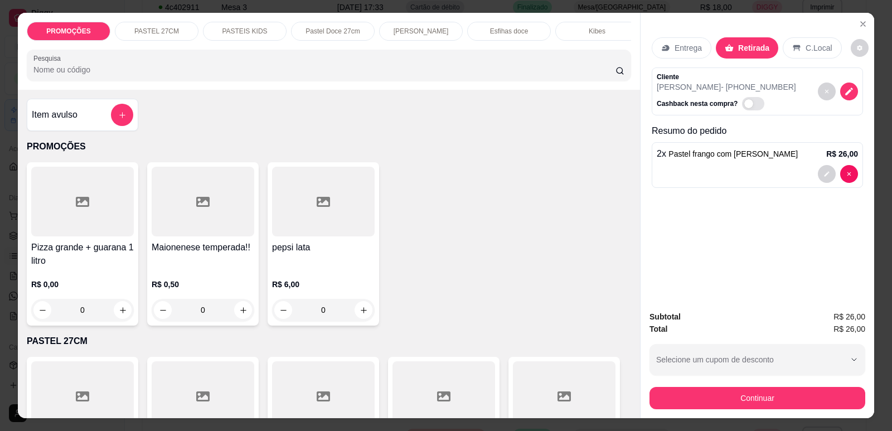
scroll to position [0, 448]
click at [504, 31] on p "Refrigerante" at bounding box center [501, 31] width 37 height 9
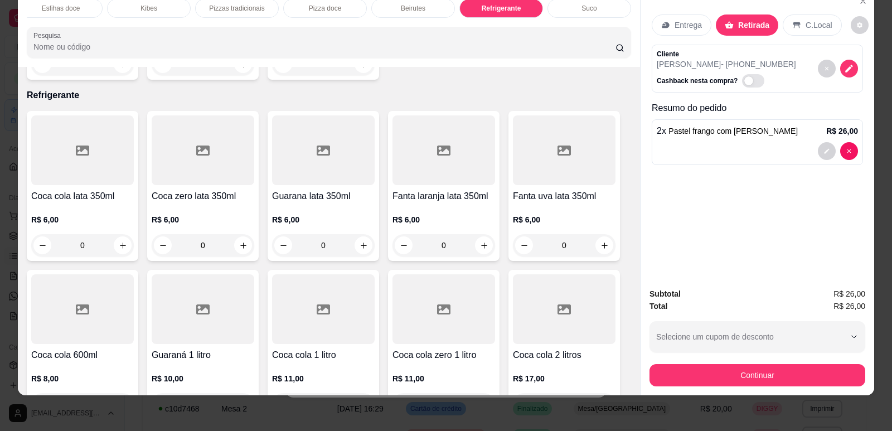
scroll to position [6489, 0]
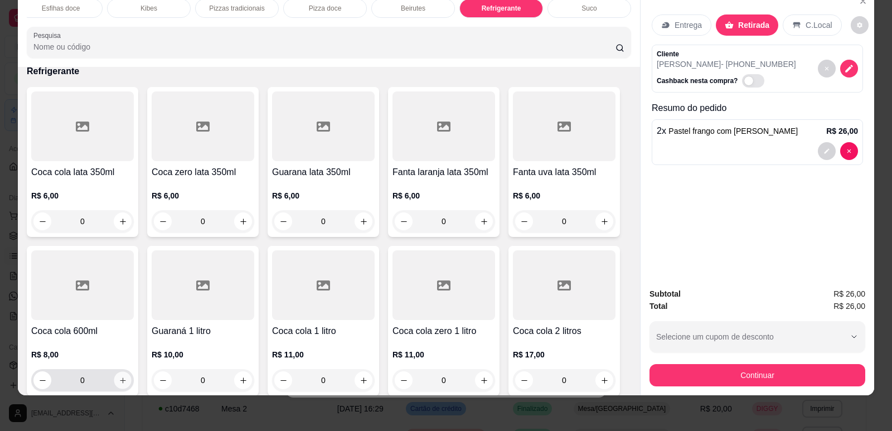
click at [119, 376] on icon "increase-product-quantity" at bounding box center [123, 380] width 8 height 8
type input "1"
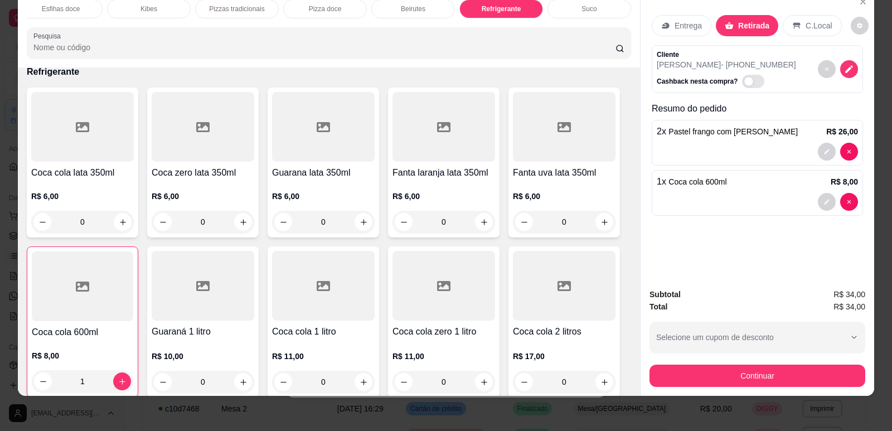
scroll to position [23, 0]
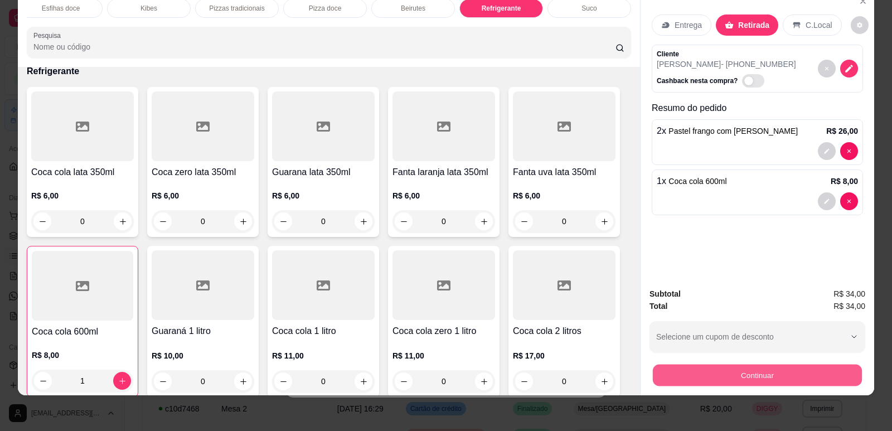
click at [719, 382] on button "Continuar" at bounding box center [757, 375] width 209 height 22
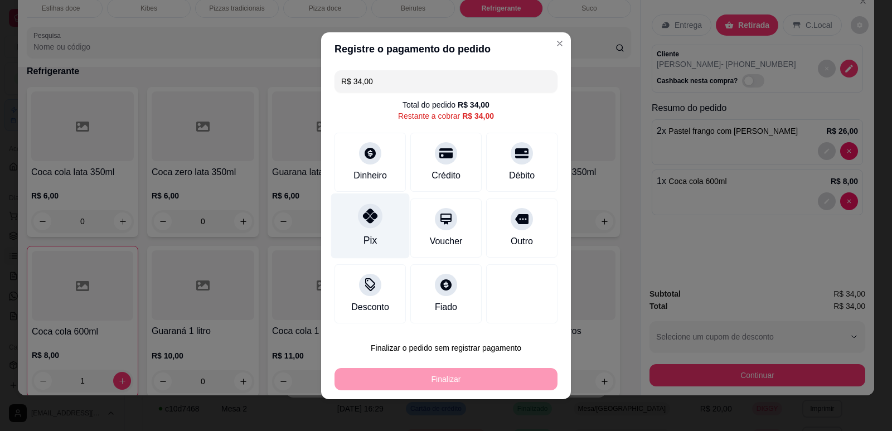
click at [378, 222] on div "Pix" at bounding box center [370, 225] width 79 height 65
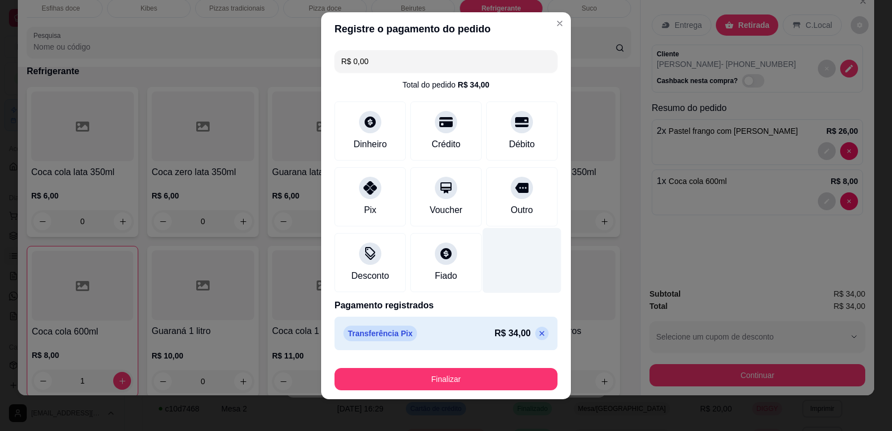
scroll to position [14, 0]
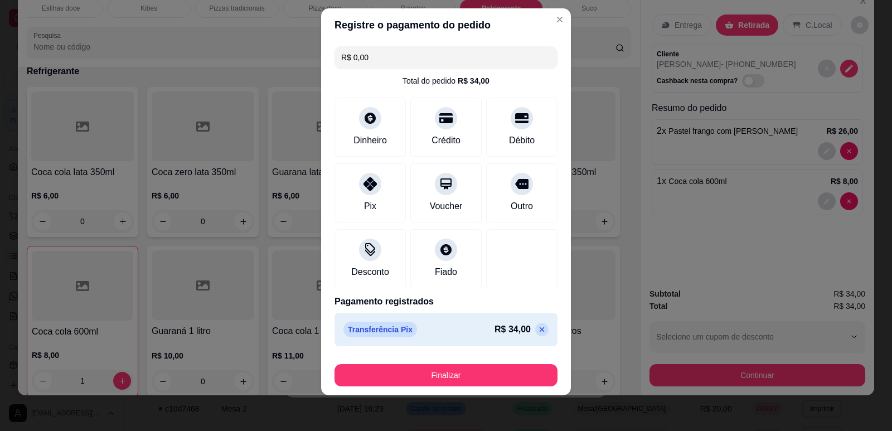
click at [537, 333] on icon at bounding box center [541, 329] width 9 height 9
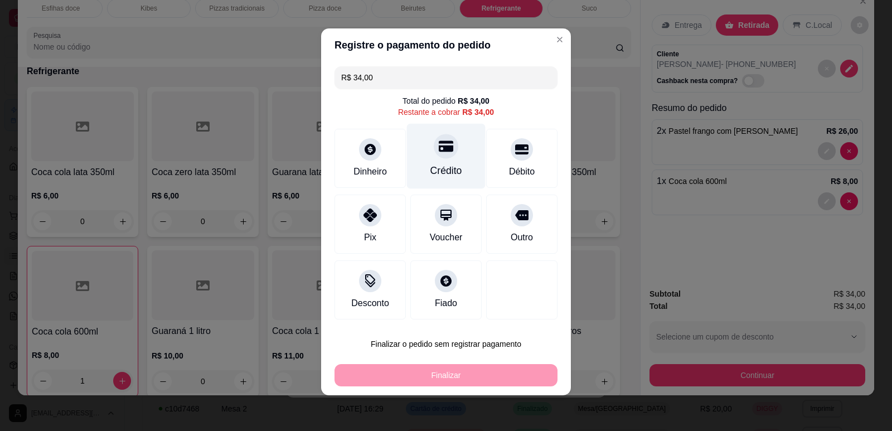
scroll to position [0, 0]
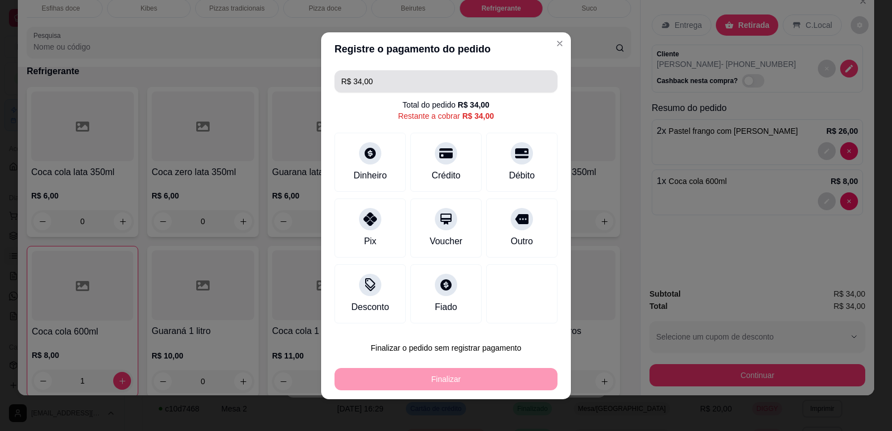
click at [371, 77] on input "R$ 34,00" at bounding box center [446, 81] width 210 height 22
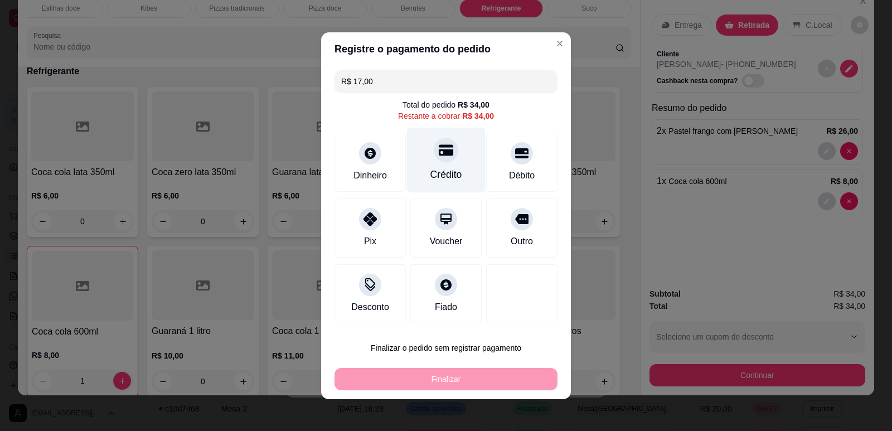
click at [439, 143] on div at bounding box center [446, 150] width 25 height 25
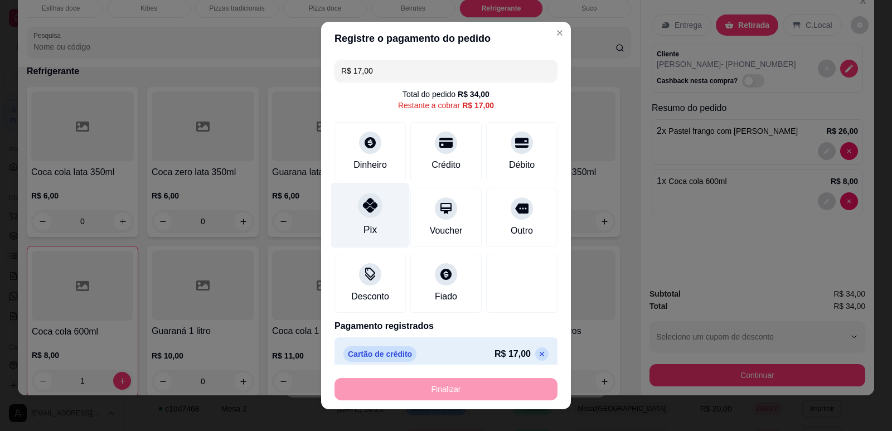
click at [367, 218] on div "Pix" at bounding box center [370, 214] width 79 height 65
type input "R$ 0,00"
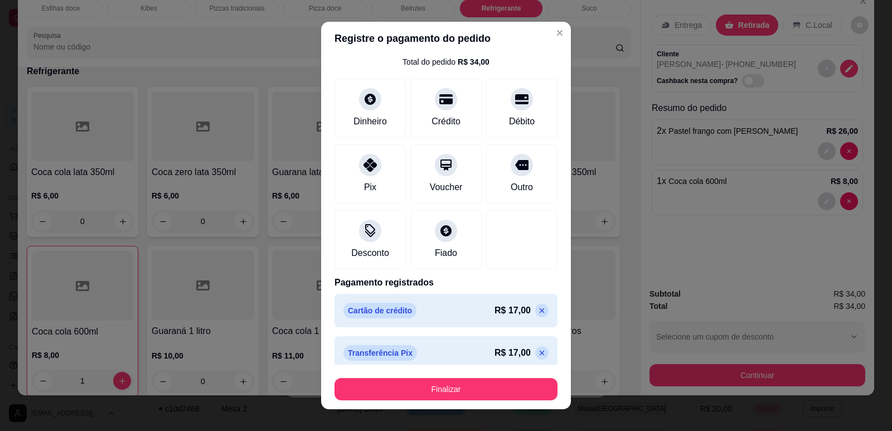
scroll to position [41, 0]
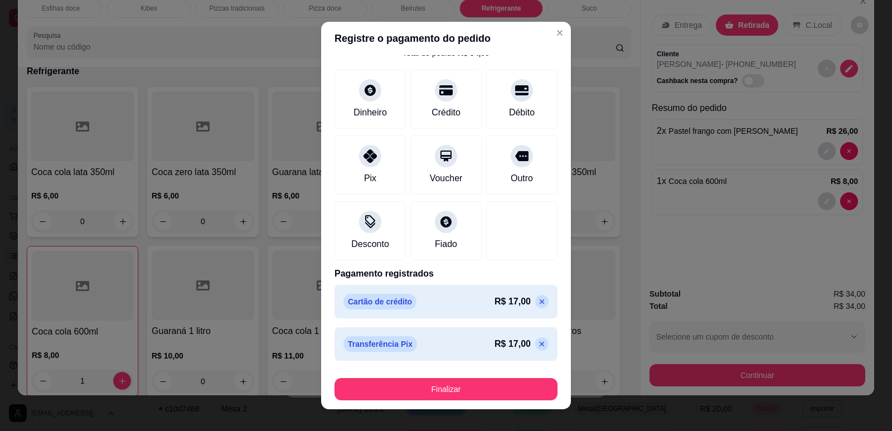
click at [427, 405] on div "Registre o pagamento do pedido R$ 0,00 Total do pedido R$ 34,00 Dinheiro Crédit…" at bounding box center [446, 215] width 892 height 431
click at [427, 385] on button "Finalizar" at bounding box center [445, 389] width 223 height 22
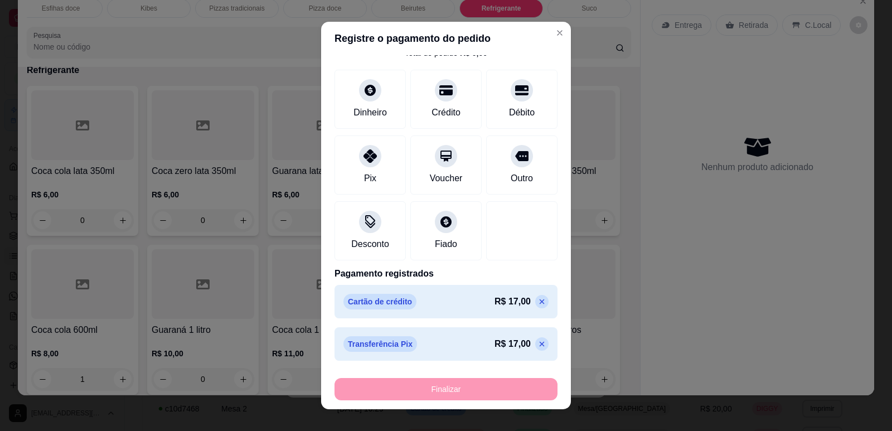
type input "0"
type input "-R$ 34,00"
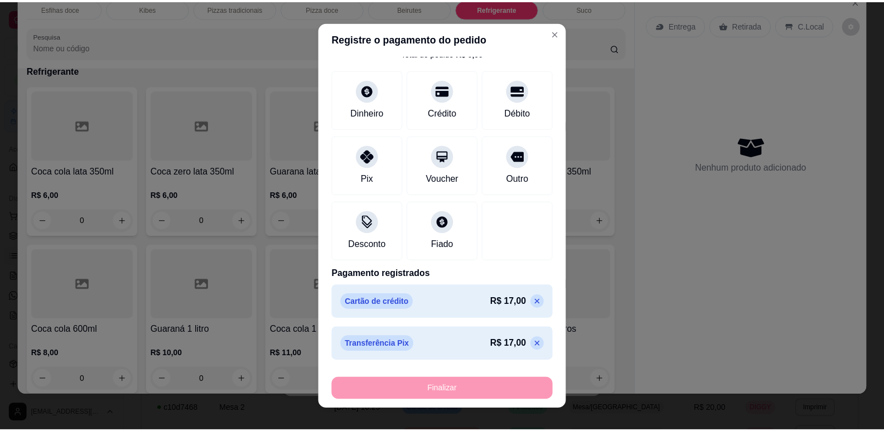
scroll to position [6488, 0]
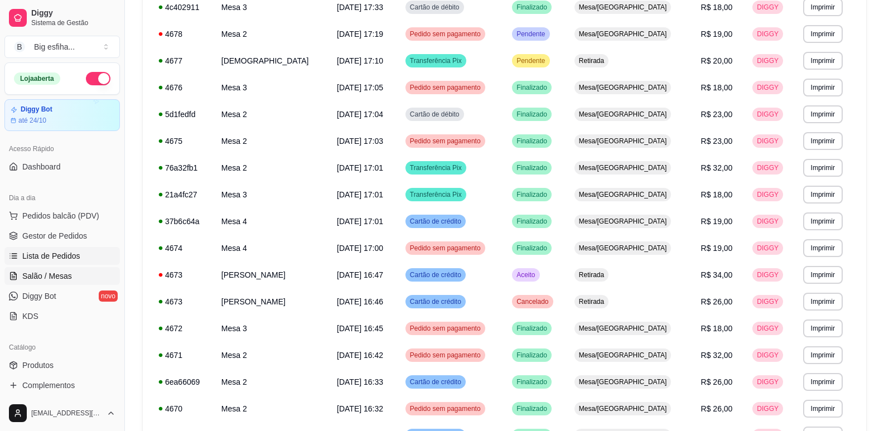
click at [55, 277] on span "Salão / Mesas" at bounding box center [47, 275] width 50 height 11
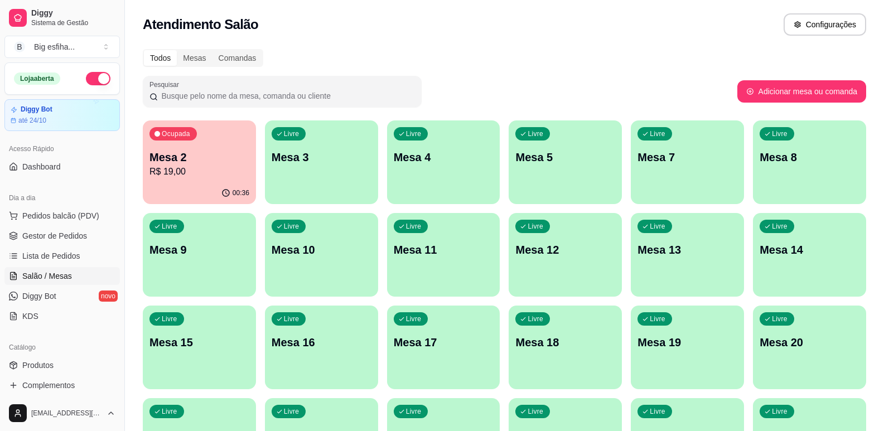
click at [201, 159] on p "Mesa 2" at bounding box center [199, 157] width 100 height 16
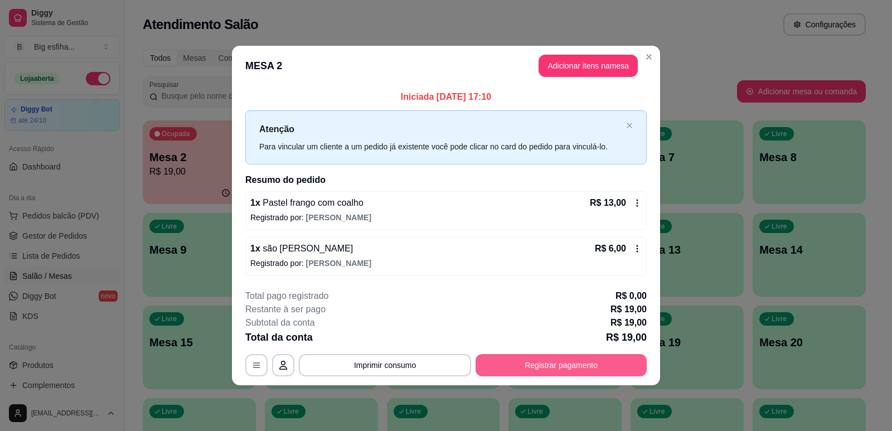
click at [566, 370] on button "Registrar pagamento" at bounding box center [560, 365] width 171 height 22
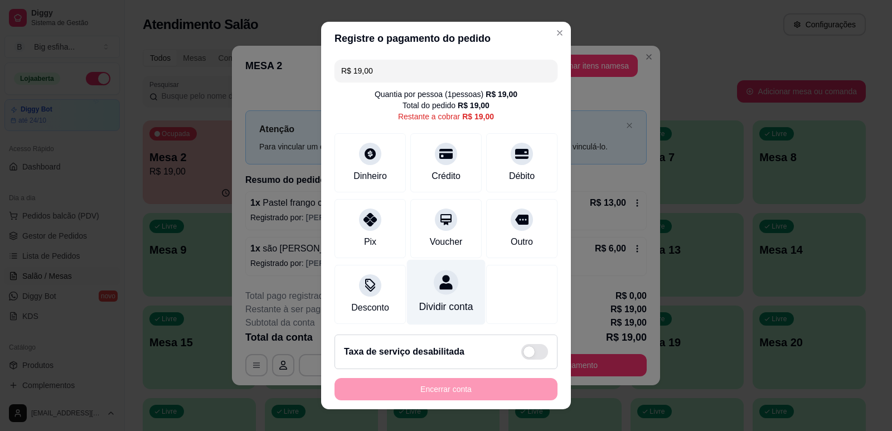
click at [427, 305] on div "Dividir conta" at bounding box center [446, 306] width 54 height 14
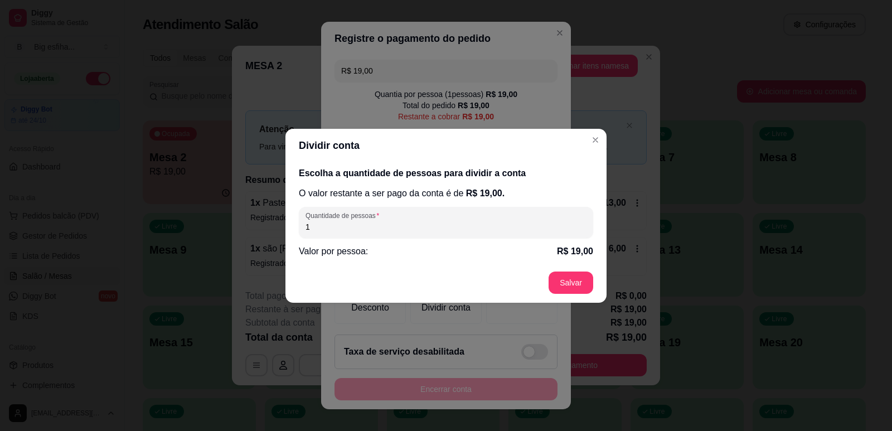
click at [321, 221] on input "1" at bounding box center [445, 226] width 281 height 11
type input "2"
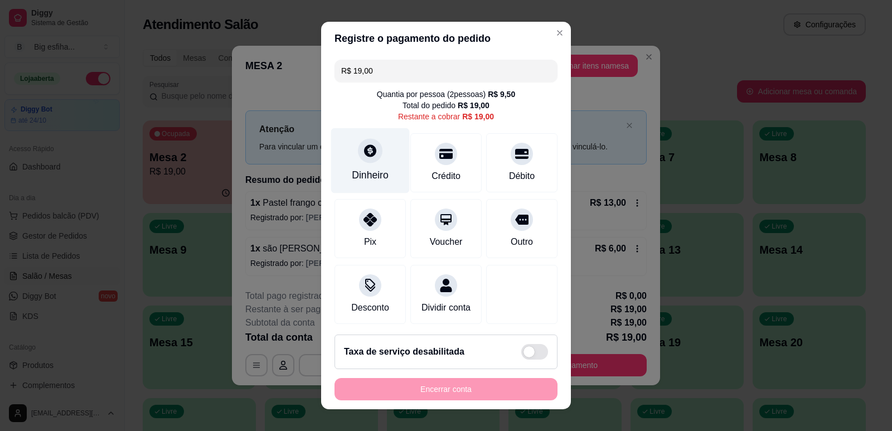
click at [378, 155] on div "Dinheiro" at bounding box center [370, 160] width 79 height 65
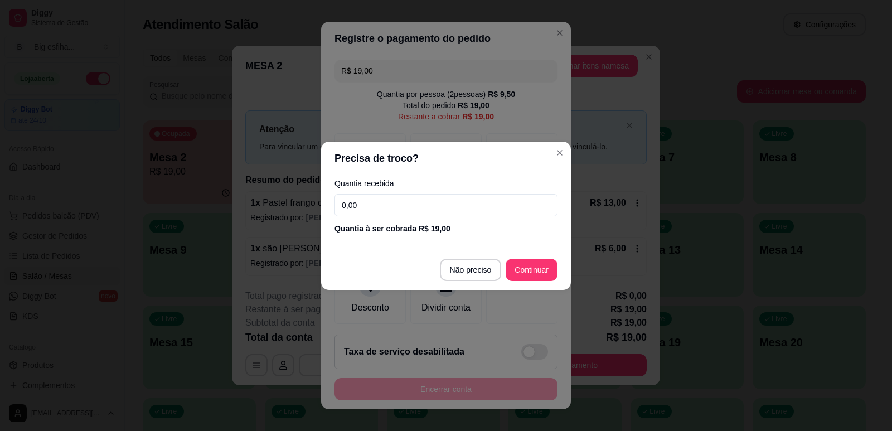
click at [395, 206] on input "0,00" at bounding box center [445, 205] width 223 height 22
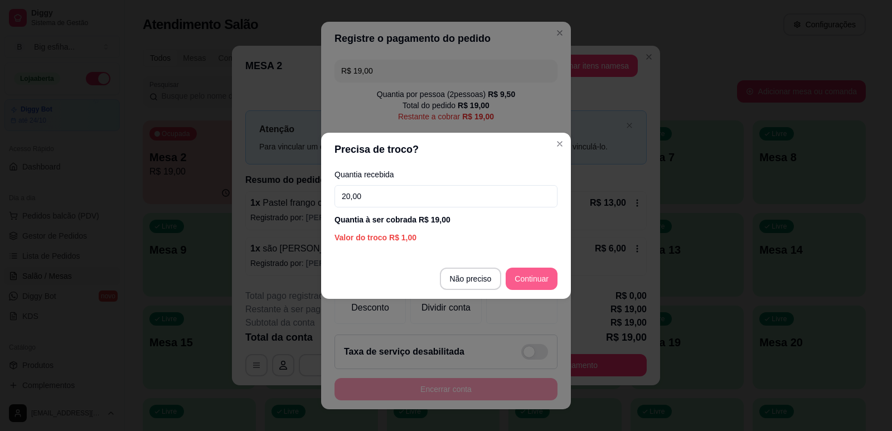
type input "20,00"
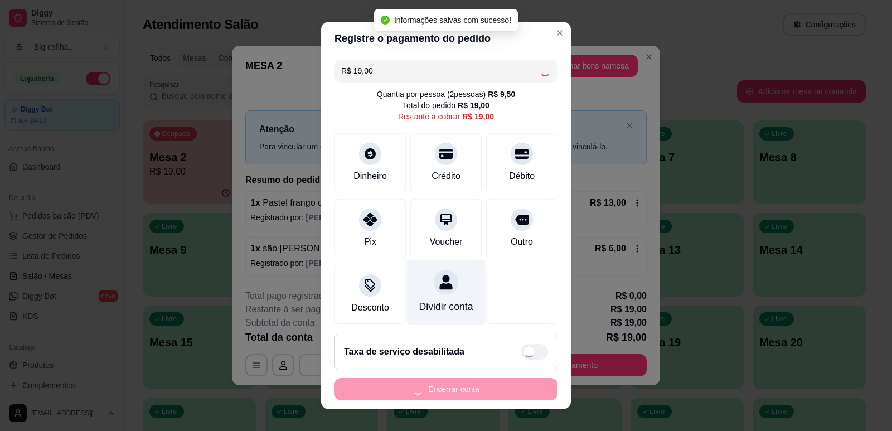
scroll to position [14, 0]
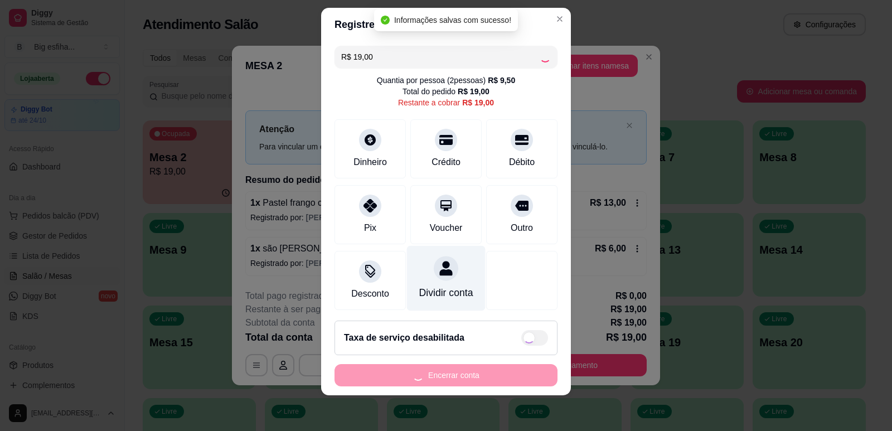
type input "R$ 0,00"
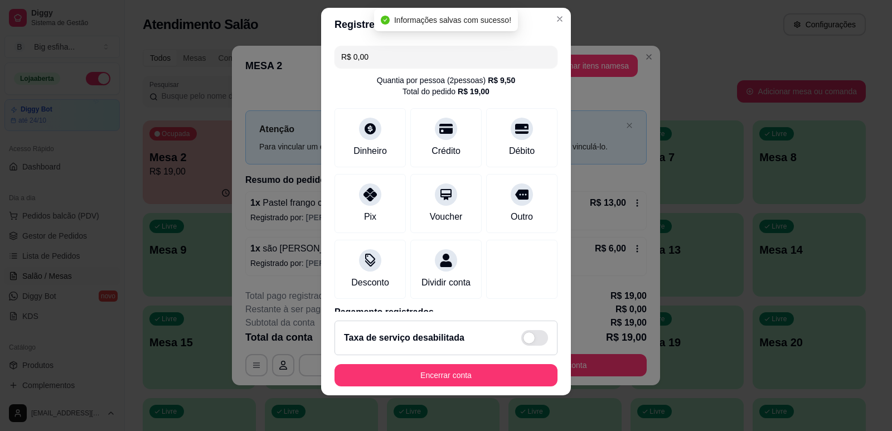
scroll to position [56, 0]
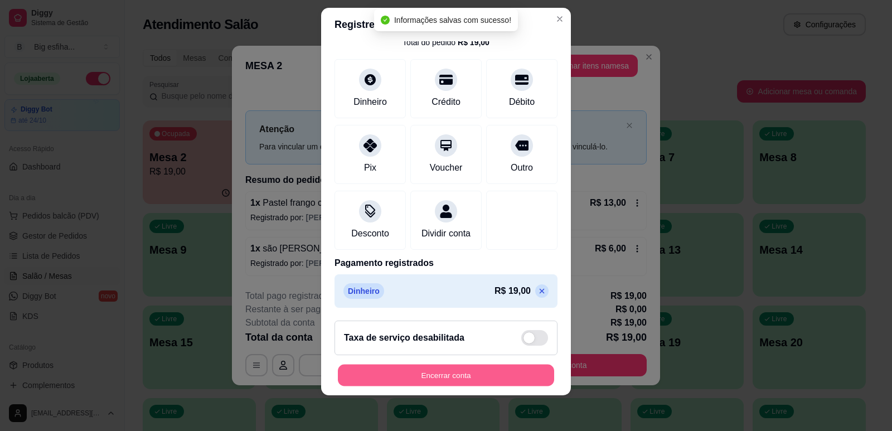
click at [449, 375] on button "Encerrar conta" at bounding box center [446, 376] width 216 height 22
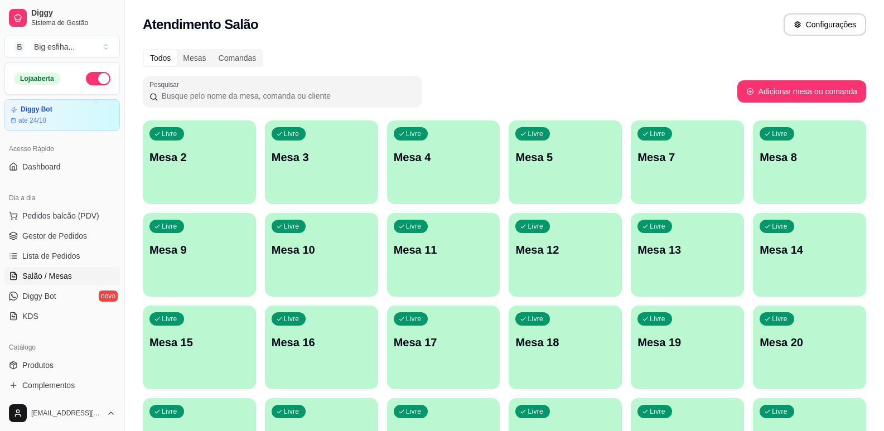
click at [210, 133] on div "Livre Mesa 2" at bounding box center [199, 155] width 113 height 70
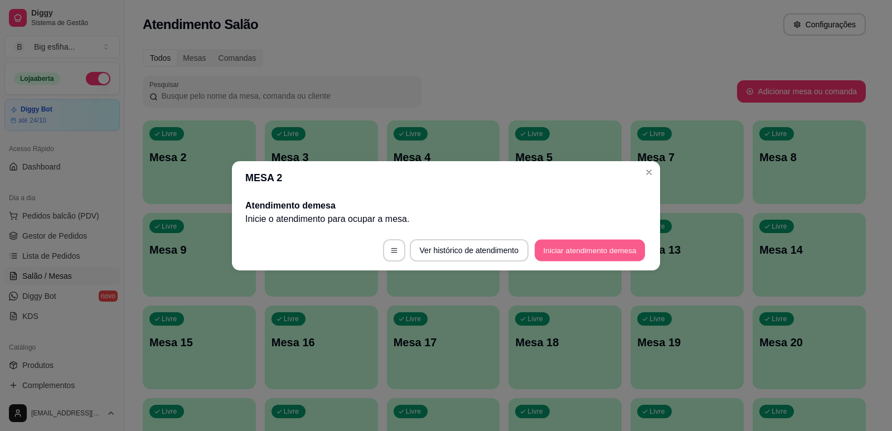
click at [584, 245] on button "Iniciar atendimento de mesa" at bounding box center [590, 250] width 110 height 22
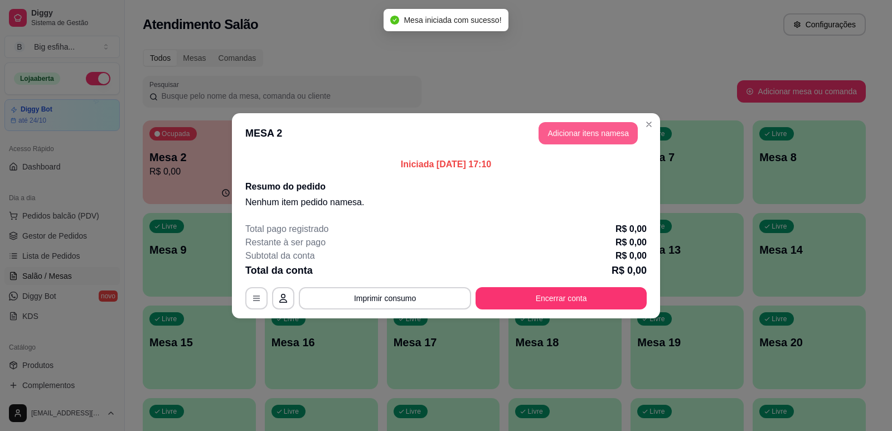
click at [576, 138] on button "Adicionar itens na mesa" at bounding box center [587, 133] width 99 height 22
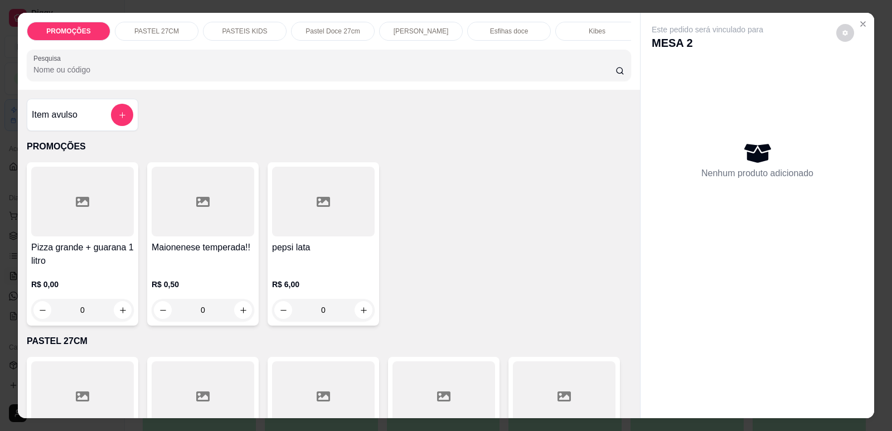
click at [255, 31] on p "PASTEIS KIDS" at bounding box center [244, 31] width 45 height 9
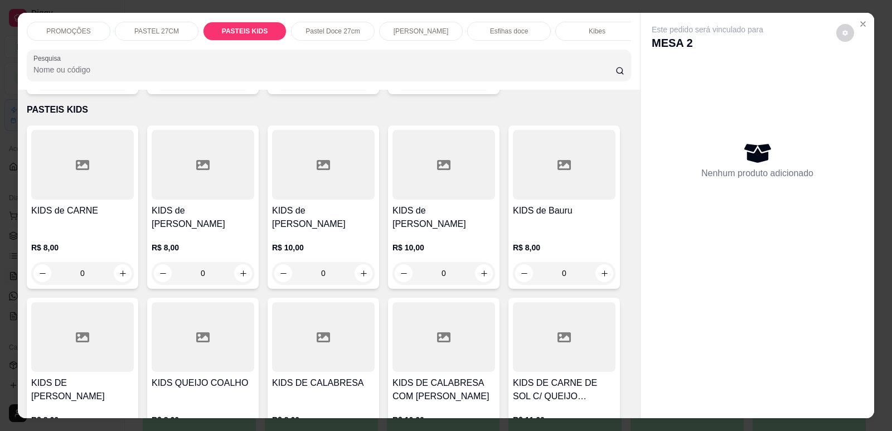
scroll to position [23, 0]
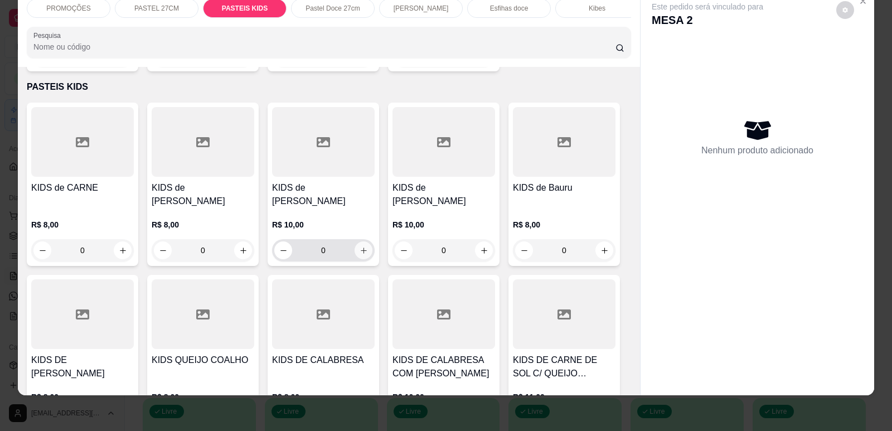
click at [360, 246] on icon "increase-product-quantity" at bounding box center [364, 250] width 8 height 8
type input "1"
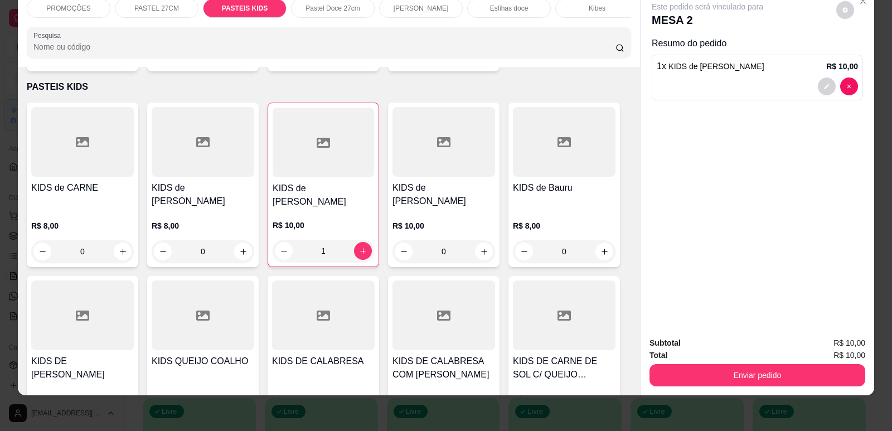
click at [746, 391] on div "Subtotal R$ 10,00 Total R$ 10,00 Enviar pedido" at bounding box center [757, 361] width 234 height 67
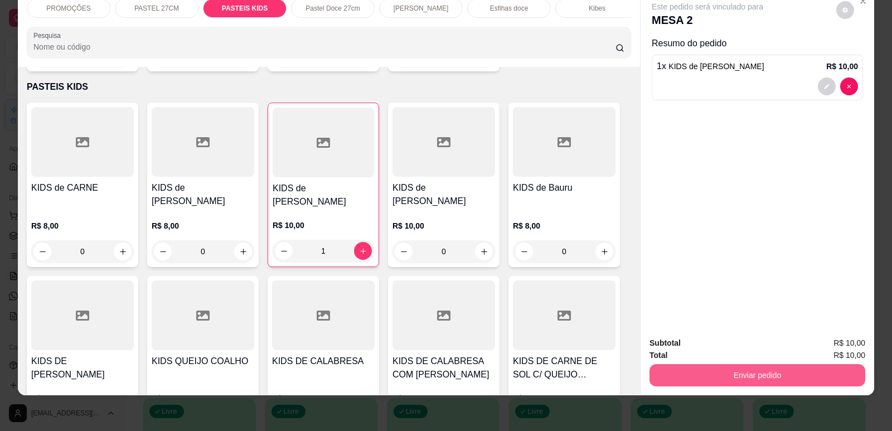
click at [751, 376] on button "Enviar pedido" at bounding box center [757, 375] width 216 height 22
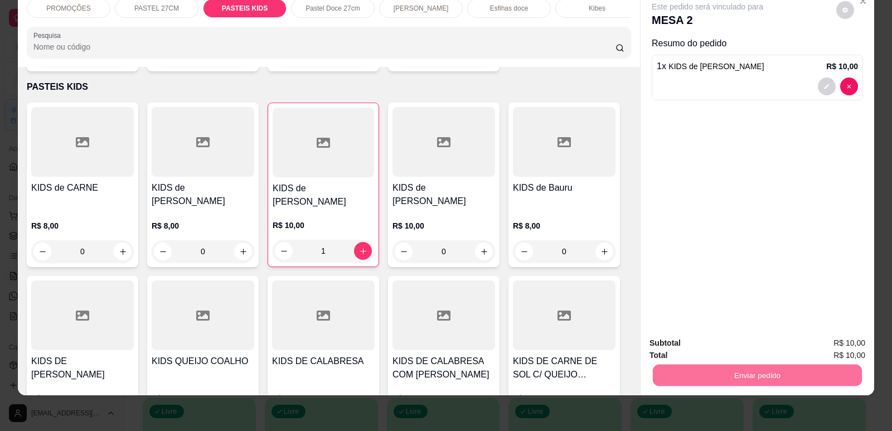
click at [832, 351] on button "Enviar pedido" at bounding box center [836, 347] width 61 height 21
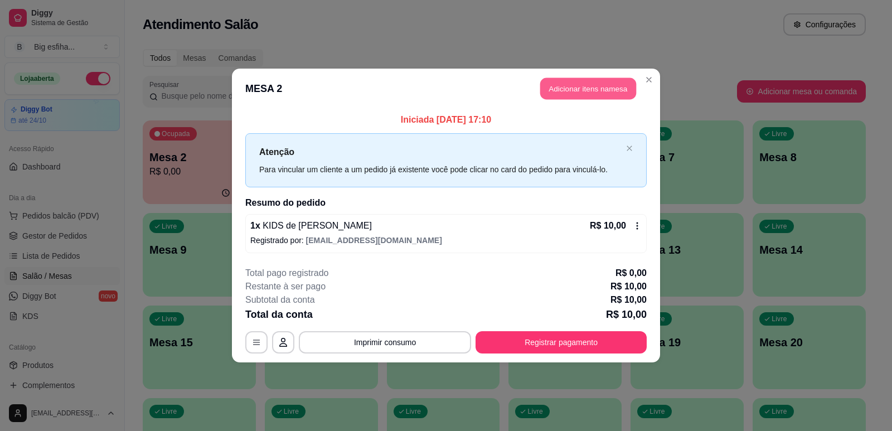
click at [575, 88] on button "Adicionar itens na mesa" at bounding box center [588, 89] width 96 height 22
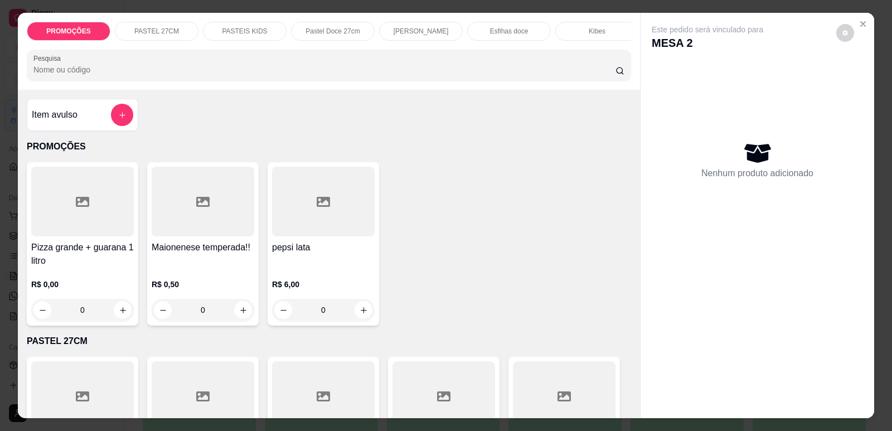
scroll to position [0, 448]
click at [574, 31] on div "Suco" at bounding box center [589, 31] width 84 height 19
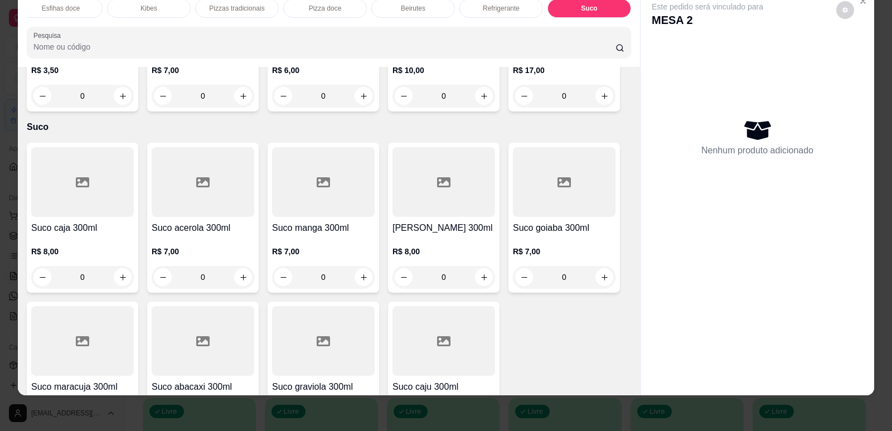
scroll to position [7110, 0]
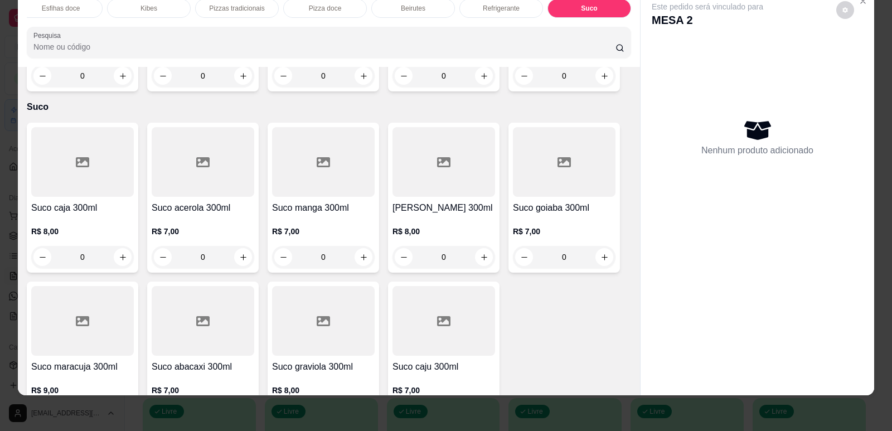
click at [358, 405] on div "0" at bounding box center [323, 416] width 103 height 22
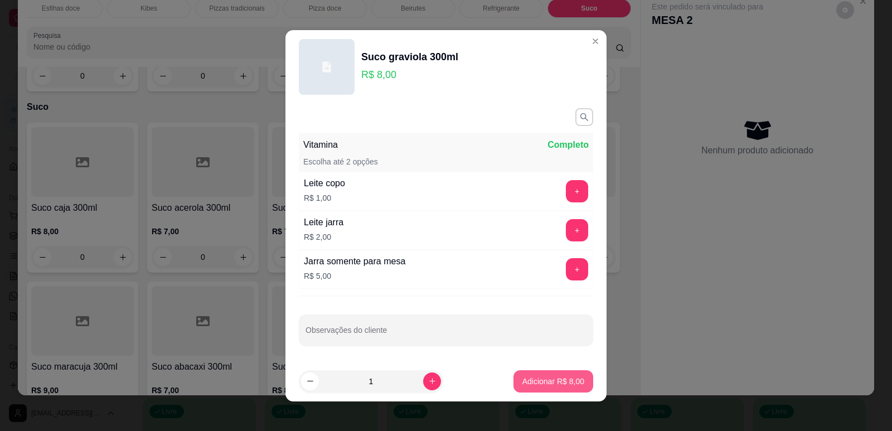
click at [554, 378] on p "Adicionar R$ 8,00" at bounding box center [553, 381] width 62 height 11
type input "1"
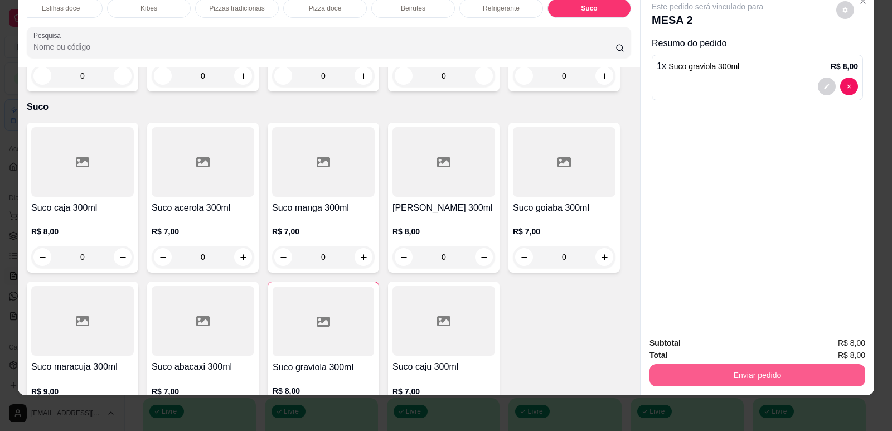
click at [722, 378] on button "Enviar pedido" at bounding box center [757, 375] width 216 height 22
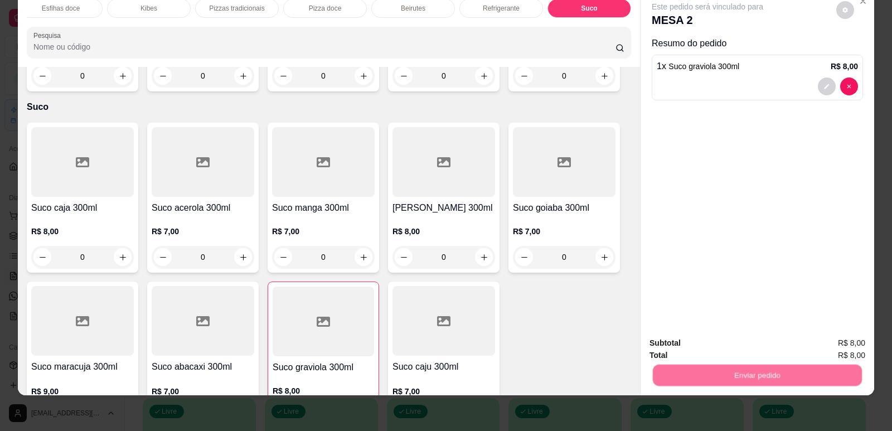
click at [845, 350] on button "Enviar pedido" at bounding box center [836, 347] width 63 height 21
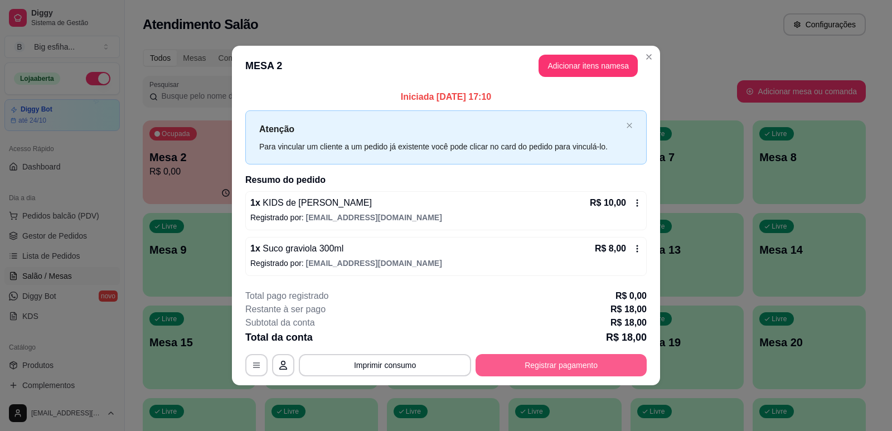
click at [576, 362] on button "Registrar pagamento" at bounding box center [560, 365] width 171 height 22
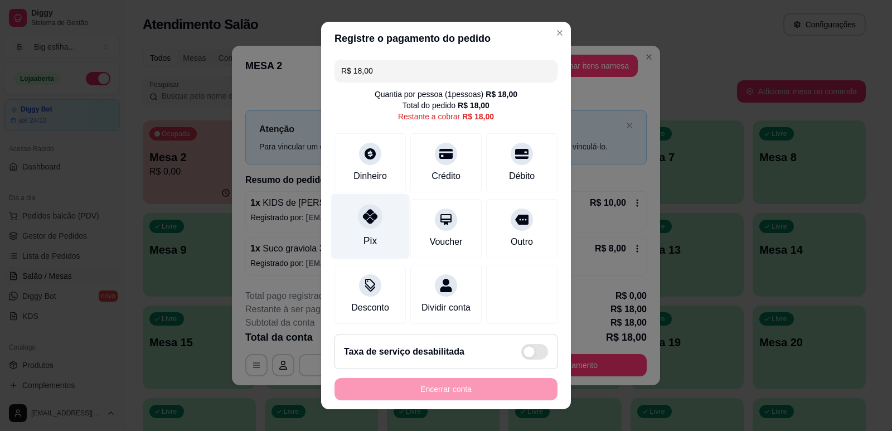
click at [377, 240] on div "Pix" at bounding box center [370, 225] width 79 height 65
type input "R$ 0,00"
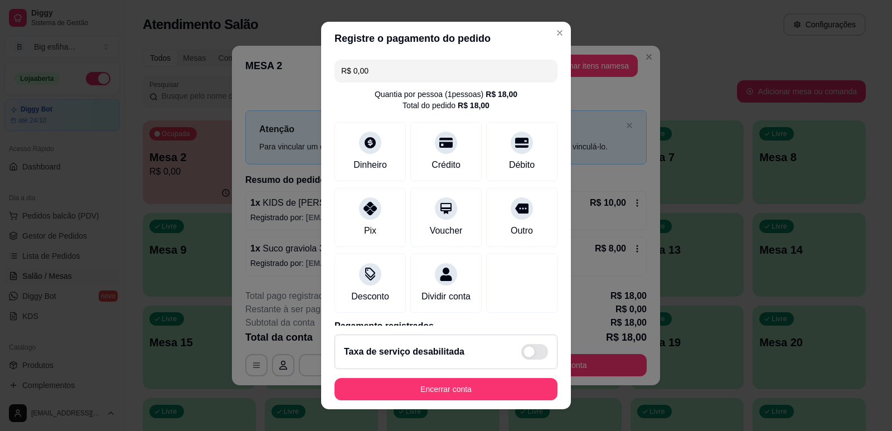
click at [472, 402] on footer "Taxa de serviço desabilitada Encerrar conta" at bounding box center [446, 368] width 250 height 84
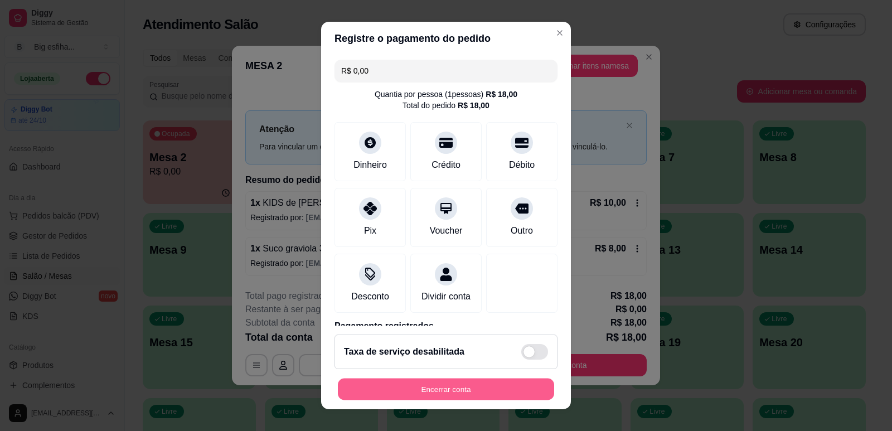
click at [473, 389] on button "Encerrar conta" at bounding box center [446, 390] width 216 height 22
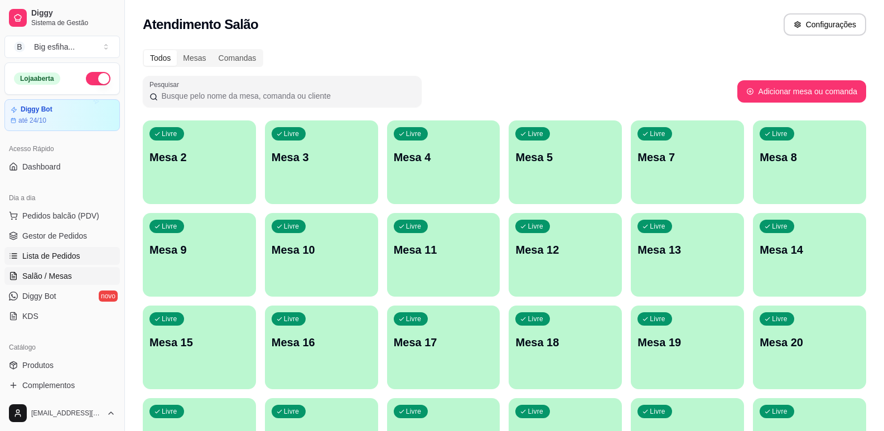
click at [64, 259] on span "Lista de Pedidos" at bounding box center [51, 255] width 58 height 11
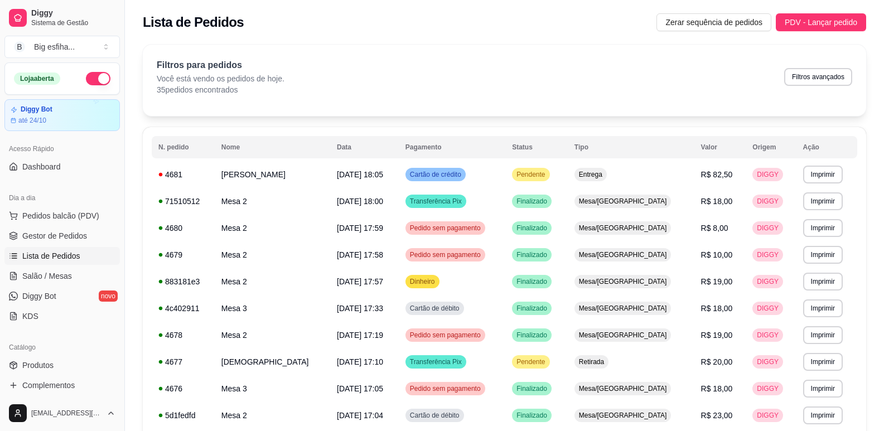
click at [813, 176] on button "Imprimir" at bounding box center [823, 175] width 40 height 18
click at [793, 215] on button "IMPRESSORA" at bounding box center [795, 214] width 81 height 18
click at [48, 270] on link "Salão / Mesas" at bounding box center [61, 276] width 115 height 18
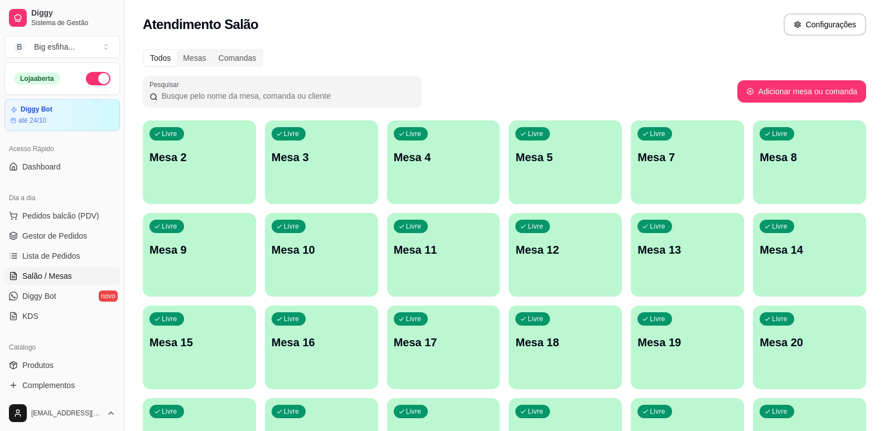
click at [228, 174] on div "Livre Mesa 2" at bounding box center [199, 155] width 113 height 70
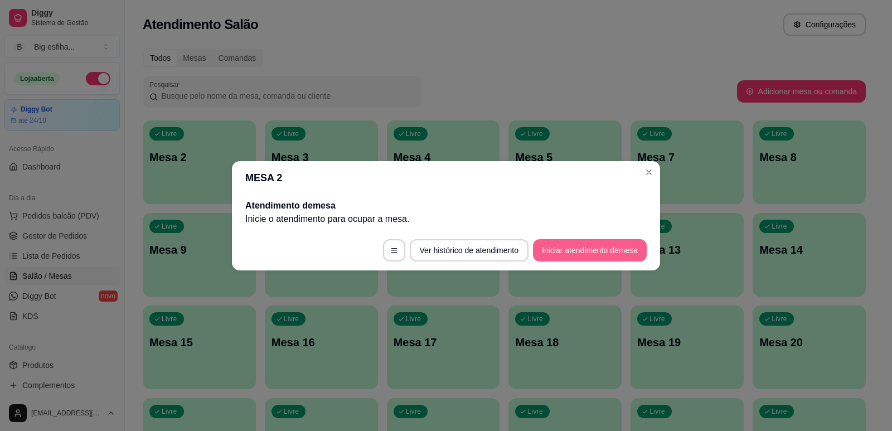
click at [579, 241] on button "Iniciar atendimento de mesa" at bounding box center [590, 250] width 114 height 22
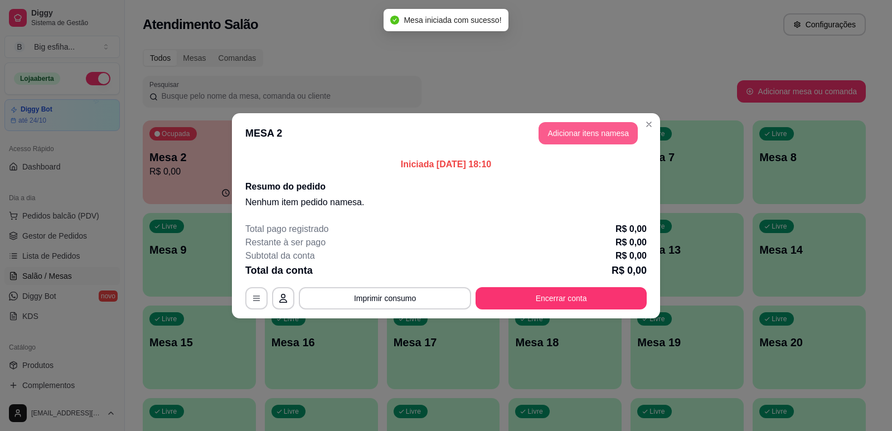
click at [575, 132] on button "Adicionar itens na mesa" at bounding box center [587, 133] width 99 height 22
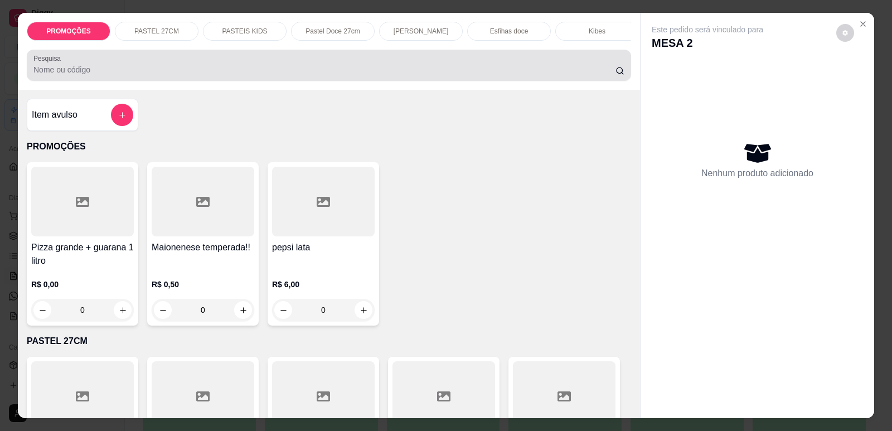
click at [197, 66] on div at bounding box center [328, 65] width 591 height 22
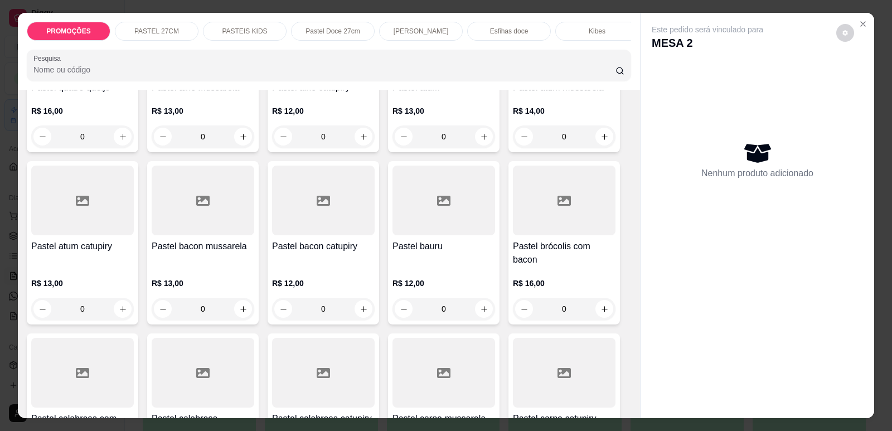
scroll to position [557, 0]
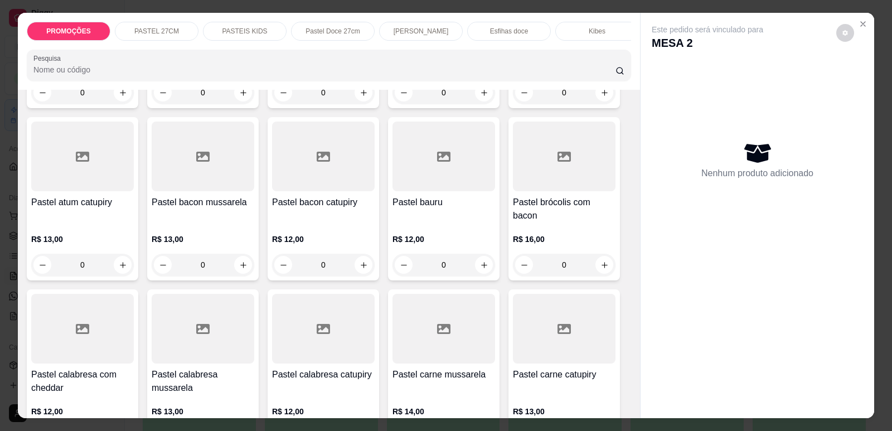
click at [191, 368] on h4 "Pastel calabresa mussarela" at bounding box center [203, 381] width 103 height 27
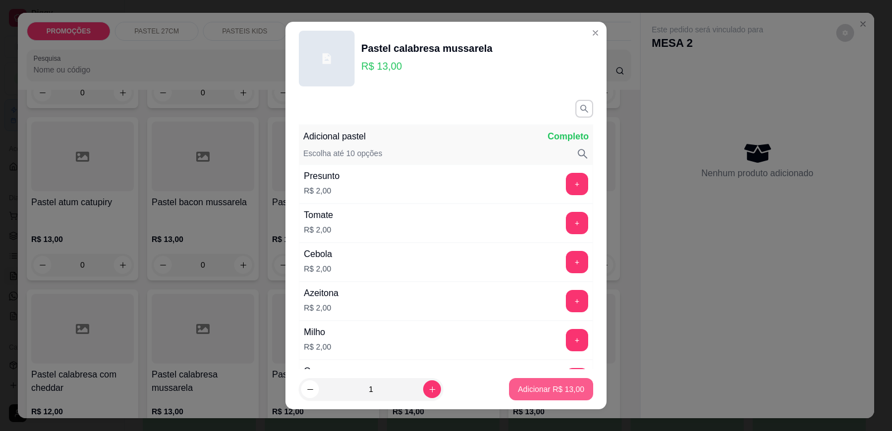
click at [522, 386] on p "Adicionar R$ 13,00" at bounding box center [551, 389] width 66 height 11
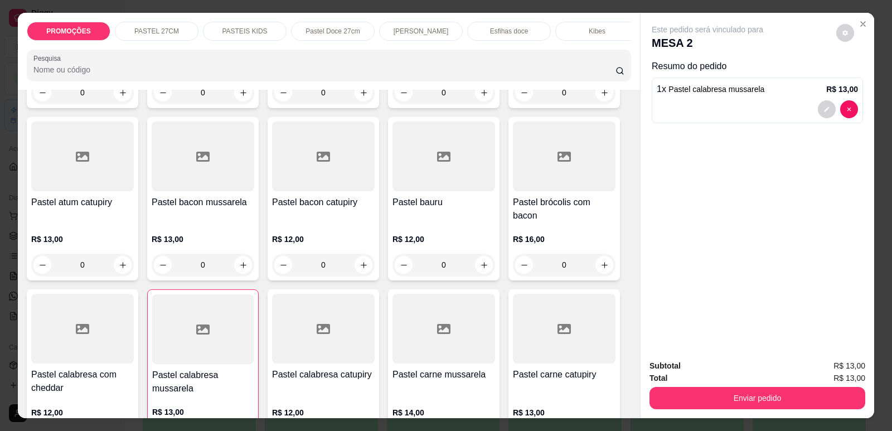
type input "1"
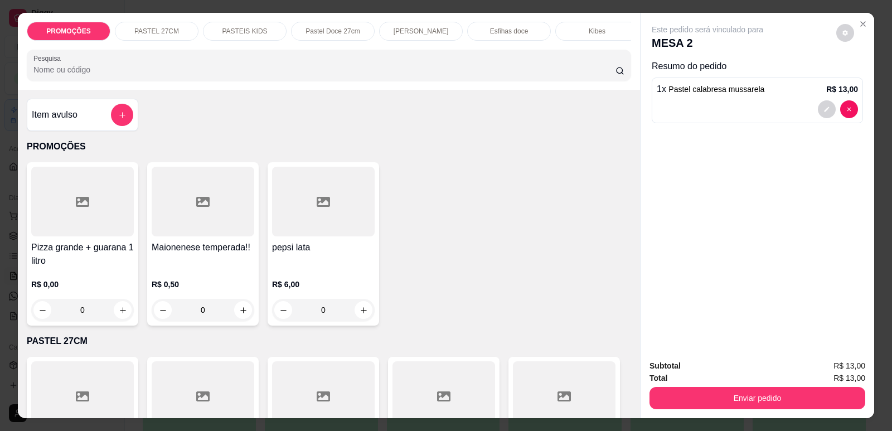
scroll to position [0, 448]
click at [518, 32] on div "Refrigerante" at bounding box center [501, 31] width 84 height 19
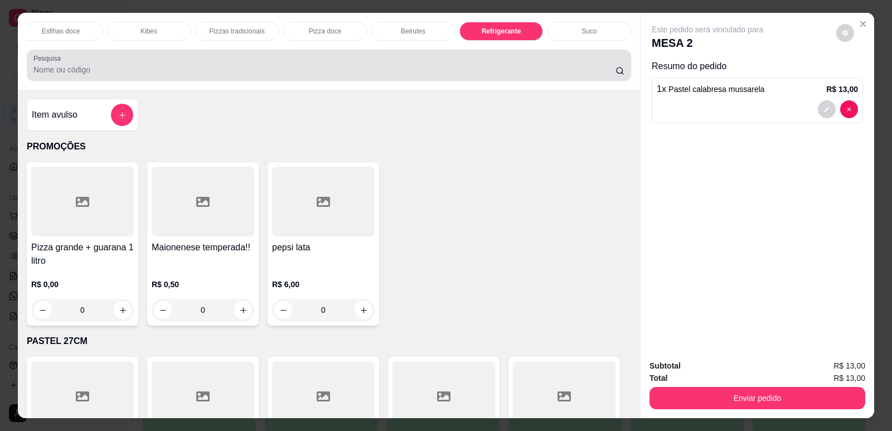
scroll to position [23, 0]
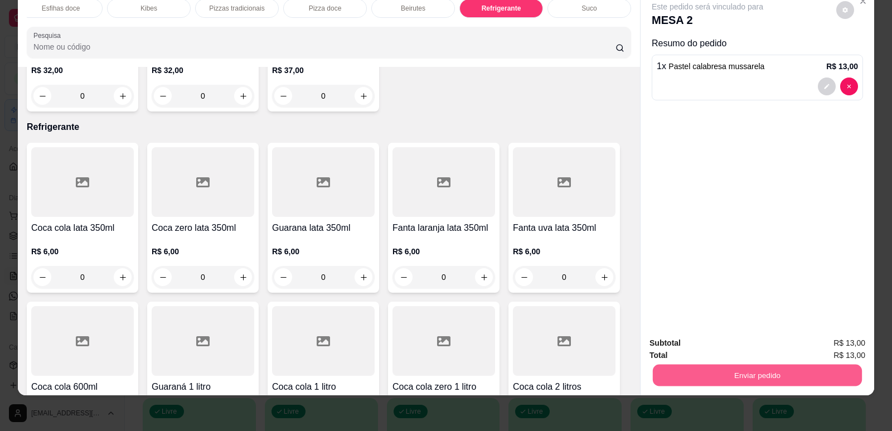
click at [767, 371] on button "Enviar pedido" at bounding box center [757, 375] width 209 height 22
click at [828, 342] on button "Enviar pedido" at bounding box center [836, 347] width 63 height 21
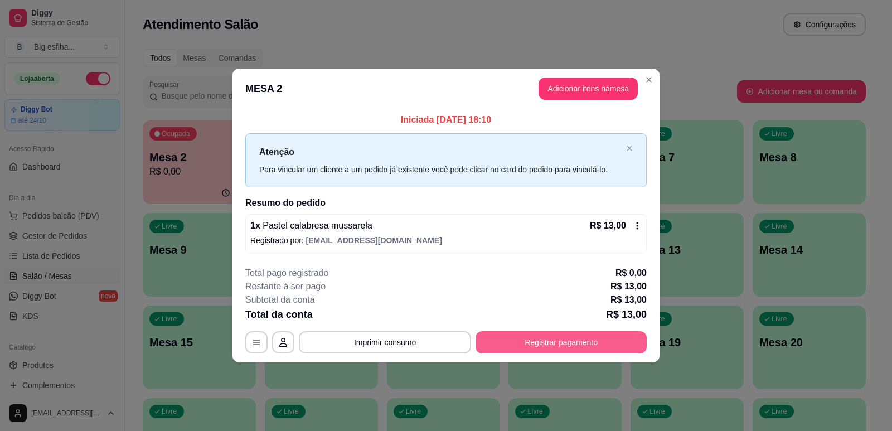
click at [552, 341] on button "Registrar pagamento" at bounding box center [560, 342] width 171 height 22
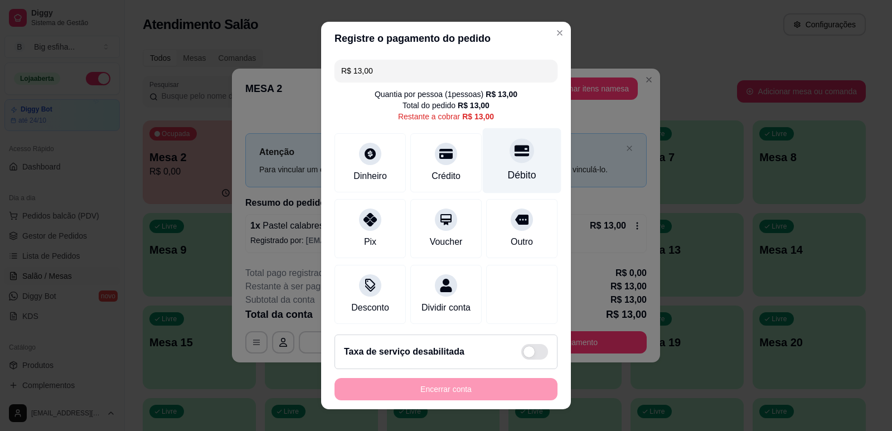
click at [508, 174] on div "Débito" at bounding box center [522, 175] width 28 height 14
type input "R$ 0,00"
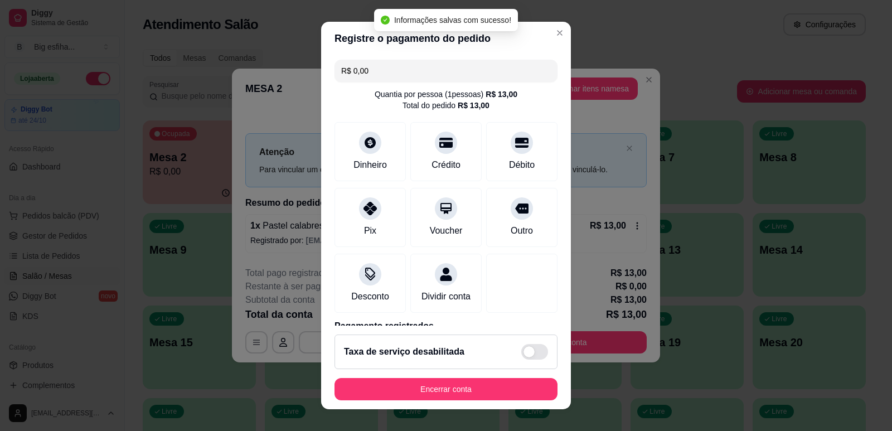
scroll to position [14, 0]
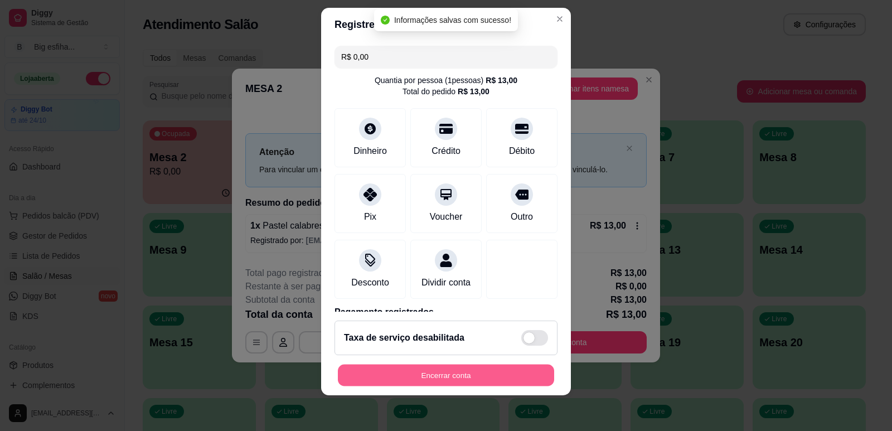
click at [441, 374] on button "Encerrar conta" at bounding box center [446, 376] width 216 height 22
